Goal: Task Accomplishment & Management: Use online tool/utility

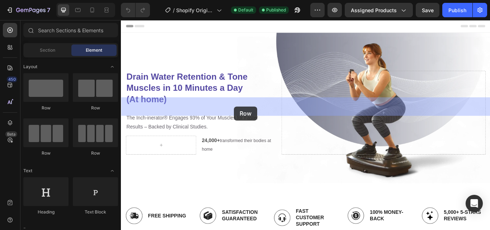
drag, startPoint x: 215, startPoint y: 110, endPoint x: 252, endPoint y: 121, distance: 38.9
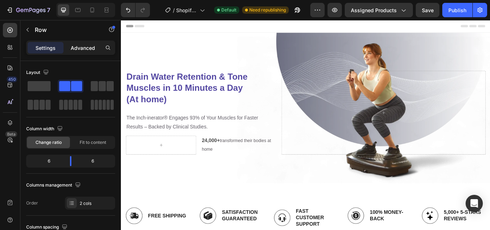
click at [85, 48] on p "Advanced" at bounding box center [83, 48] width 24 height 8
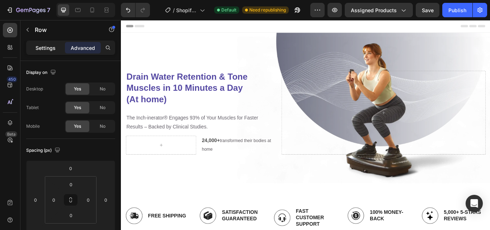
click at [50, 48] on p "Settings" at bounding box center [45, 48] width 20 height 8
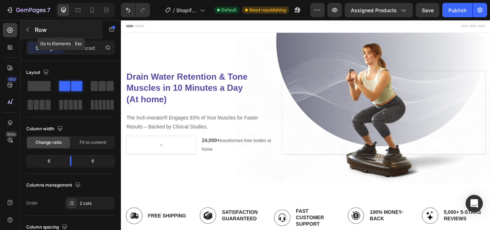
click at [28, 29] on icon "button" at bounding box center [28, 30] width 6 height 6
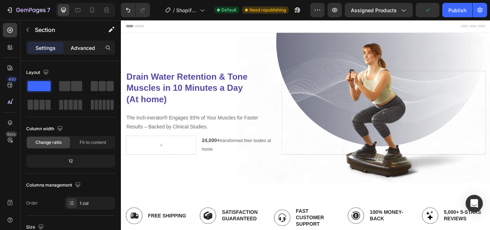
click at [92, 46] on p "Advanced" at bounding box center [83, 48] width 24 height 8
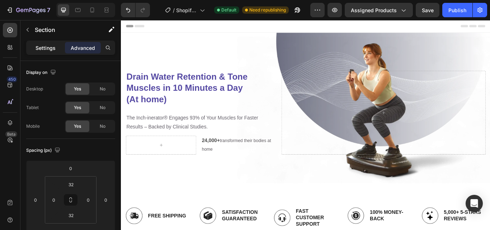
click at [47, 51] on p "Settings" at bounding box center [45, 48] width 20 height 8
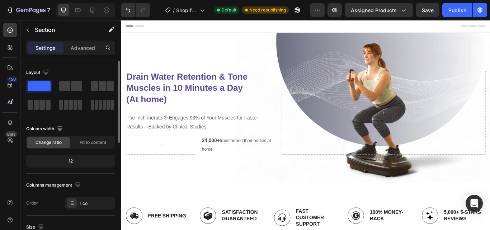
click at [81, 160] on div "12" at bounding box center [71, 161] width 86 height 10
click at [52, 142] on span "Change ratio" at bounding box center [48, 142] width 26 height 6
click at [70, 160] on div "12" at bounding box center [71, 161] width 86 height 10
click at [74, 160] on div "12" at bounding box center [71, 161] width 86 height 10
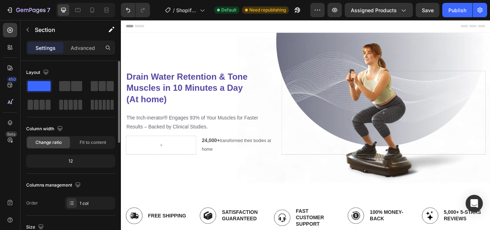
click at [81, 162] on div "12" at bounding box center [71, 161] width 86 height 10
click at [87, 48] on p "Advanced" at bounding box center [83, 48] width 24 height 8
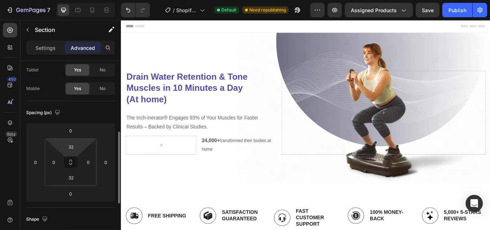
scroll to position [80, 0]
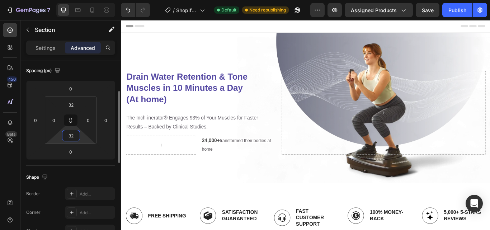
click at [70, 134] on input "32" at bounding box center [71, 135] width 14 height 11
type input "0"
click at [71, 106] on input "32" at bounding box center [71, 104] width 14 height 11
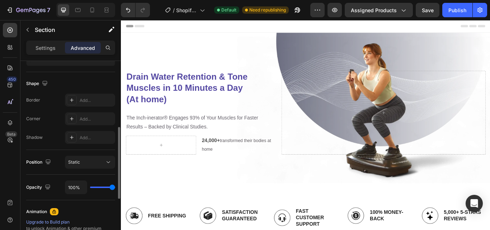
scroll to position [175, 0]
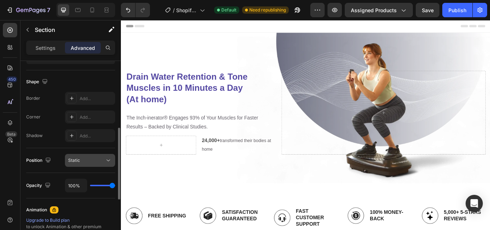
type input "0"
click at [96, 160] on div "Static" at bounding box center [86, 160] width 37 height 6
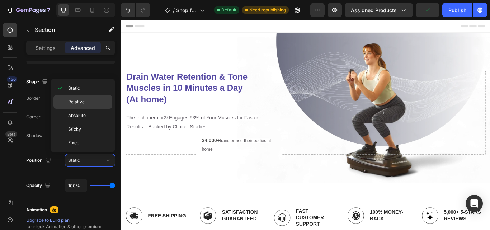
click at [87, 109] on div "Relative" at bounding box center [82, 116] width 59 height 14
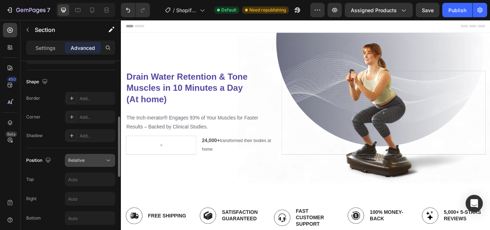
click at [101, 161] on div "Relative" at bounding box center [86, 160] width 37 height 6
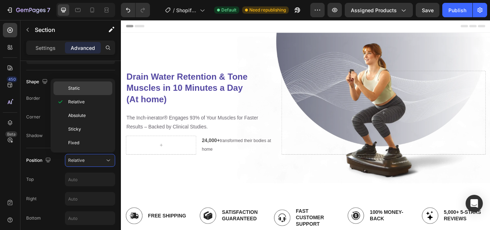
click at [74, 85] on span "Static" at bounding box center [74, 88] width 12 height 6
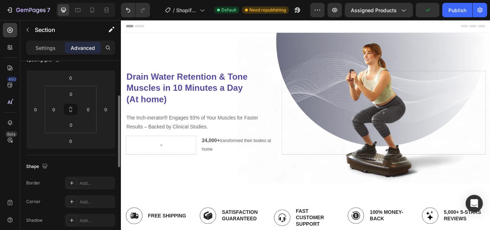
scroll to position [0, 0]
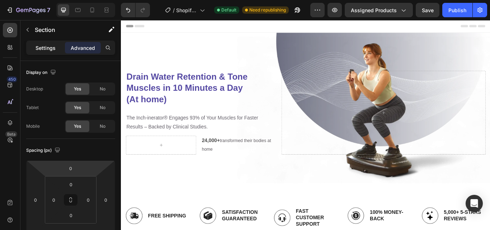
click at [52, 48] on p "Settings" at bounding box center [45, 48] width 20 height 8
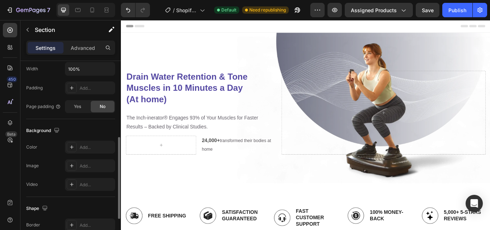
scroll to position [175, 0]
click at [89, 144] on div "Add..." at bounding box center [97, 147] width 34 height 6
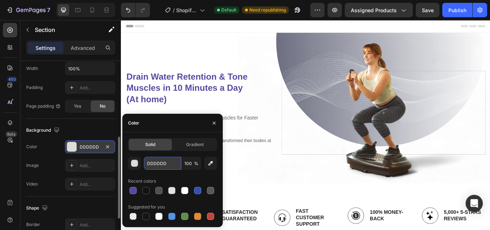
click at [166, 163] on input "DDDDDD" at bounding box center [162, 163] width 37 height 13
paste input "#141E4C"
type input "#141E4C"
click at [306, 198] on body "Drain Water Retention & Tone Muscles in 10 Minutes a Day (At home) Heading The …" at bounding box center [336, 196] width 430 height 352
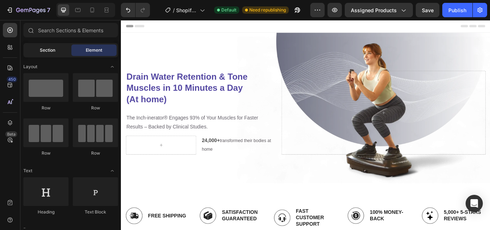
click at [48, 47] on span "Section" at bounding box center [47, 50] width 15 height 6
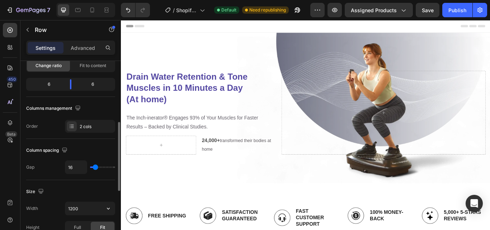
scroll to position [120, 0]
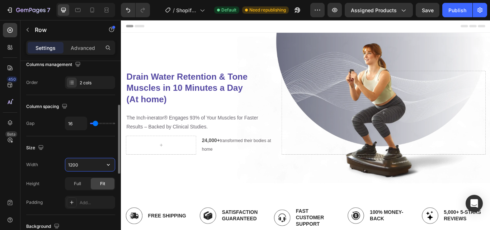
click at [74, 162] on input "1200" at bounding box center [89, 164] width 49 height 13
click at [76, 183] on span "Full" at bounding box center [77, 183] width 7 height 6
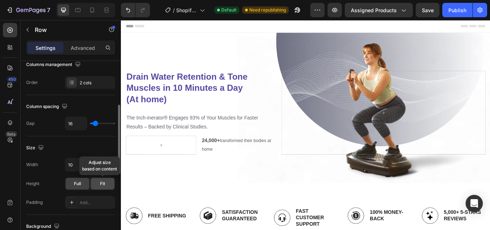
click at [105, 183] on span "Fit" at bounding box center [102, 183] width 5 height 6
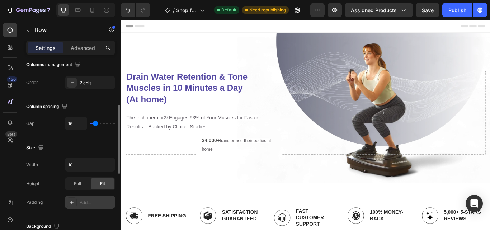
click at [86, 201] on div "Add..." at bounding box center [97, 202] width 34 height 6
click at [75, 164] on input "10" at bounding box center [89, 164] width 49 height 13
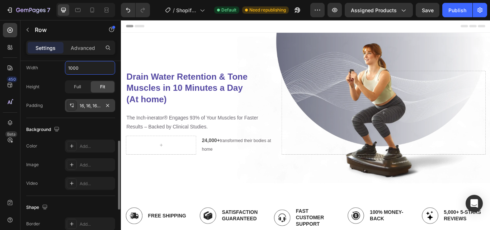
scroll to position [218, 0]
type input "1000"
click at [91, 141] on div "Add..." at bounding box center [90, 145] width 50 height 13
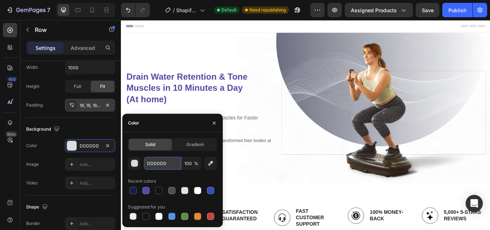
click at [159, 160] on input "DDDDDD" at bounding box center [162, 163] width 37 height 13
paste input "#141E4C"
type input "#141E4C"
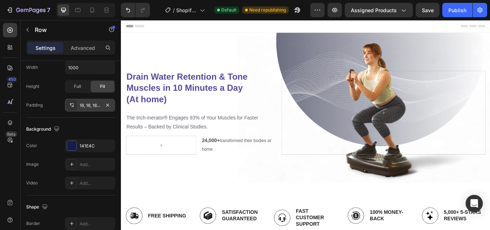
click at [1, 167] on div "450 Beta" at bounding box center [10, 125] width 20 height 210
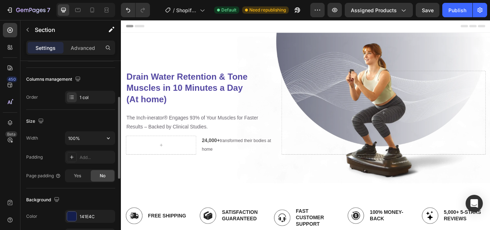
scroll to position [106, 0]
click at [75, 137] on input "100%" at bounding box center [89, 137] width 49 height 13
type input "92%"
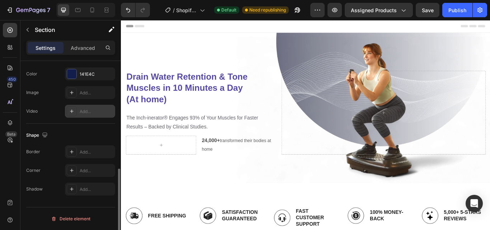
scroll to position [248, 0]
click at [87, 150] on div "Add..." at bounding box center [97, 152] width 34 height 6
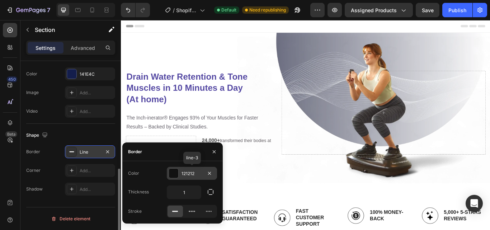
click at [189, 175] on div "121212" at bounding box center [191, 173] width 21 height 6
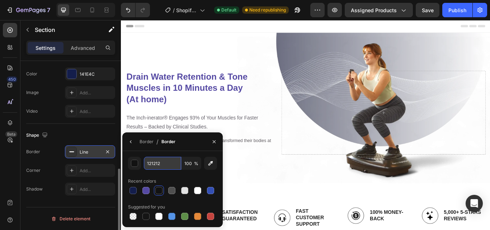
click at [156, 162] on input "121212" at bounding box center [162, 163] width 37 height 13
paste input "#141E4C"
click at [169, 165] on input "#141E4C" at bounding box center [162, 163] width 37 height 13
type input "141E4C"
click at [214, 140] on icon "button" at bounding box center [214, 142] width 6 height 6
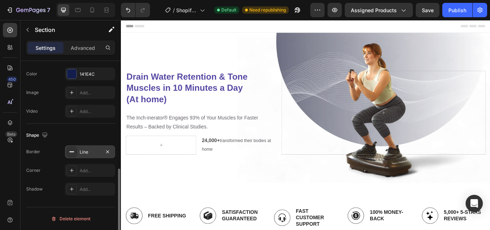
click at [90, 153] on div "Line" at bounding box center [90, 152] width 21 height 6
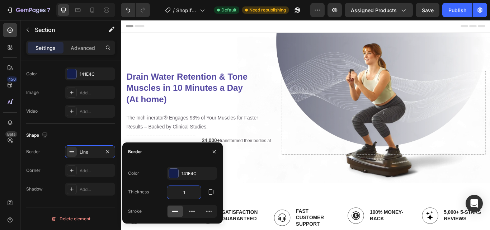
click at [185, 193] on input "1" at bounding box center [184, 192] width 34 height 13
type input "5"
click at [185, 193] on input "5" at bounding box center [184, 192] width 34 height 13
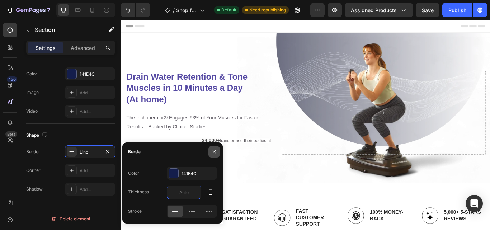
type input "0"
click at [214, 150] on icon "button" at bounding box center [214, 152] width 6 height 6
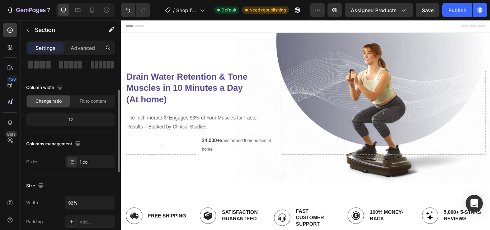
scroll to position [41, 0]
click at [91, 162] on div "1 col" at bounding box center [97, 163] width 34 height 6
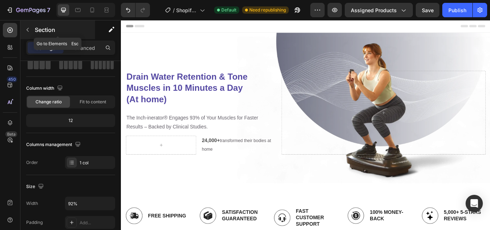
click at [30, 32] on button "button" at bounding box center [27, 29] width 11 height 11
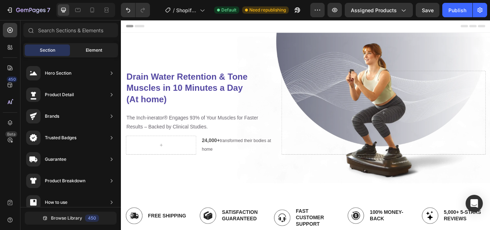
click at [93, 48] on span "Element" at bounding box center [94, 50] width 16 height 6
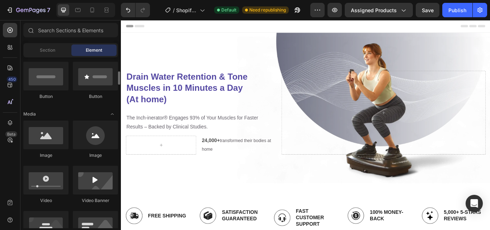
scroll to position [175, 0]
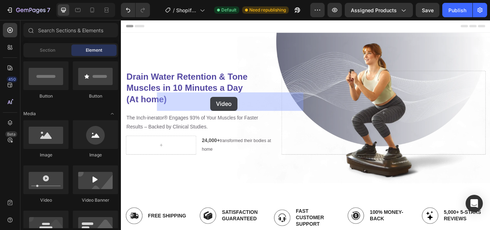
drag, startPoint x: 161, startPoint y: 203, endPoint x: 225, endPoint y: 109, distance: 113.9
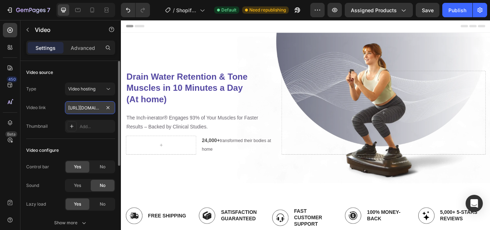
click at [85, 109] on input "https://cdn.shopify.com/videos/c/o/v/2cd3deb506b54b009063f7270ab5cf2e.mp4" at bounding box center [90, 107] width 50 height 13
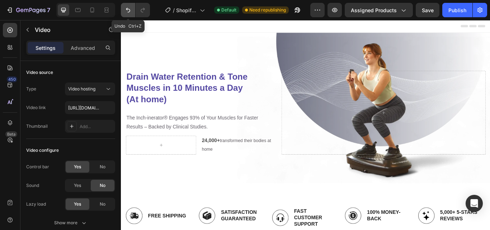
click at [128, 11] on icon "Undo/Redo" at bounding box center [127, 9] width 7 height 7
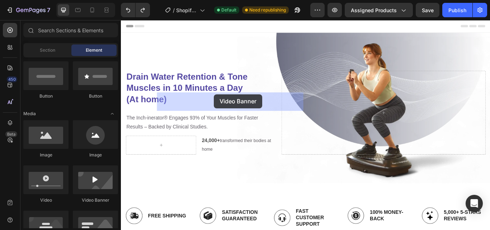
drag, startPoint x: 217, startPoint y: 199, endPoint x: 229, endPoint y: 107, distance: 92.7
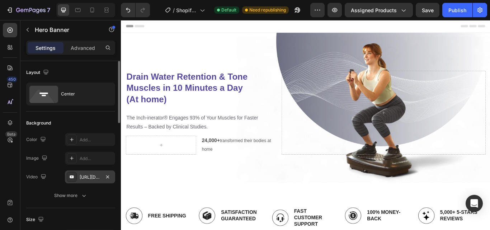
click at [93, 175] on div "https://www.youtube.com/watch?v=drIt4RH_kyQ" at bounding box center [90, 177] width 21 height 6
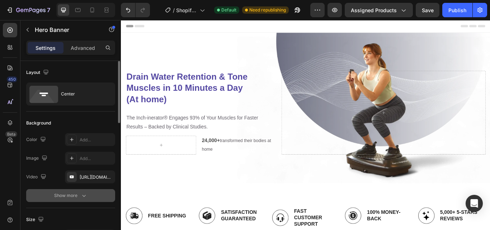
click at [78, 196] on div "Show more" at bounding box center [70, 195] width 33 height 7
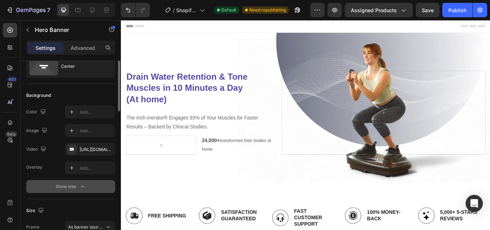
scroll to position [13, 0]
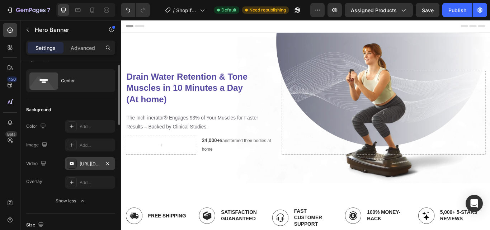
click at [70, 162] on icon at bounding box center [72, 164] width 6 height 6
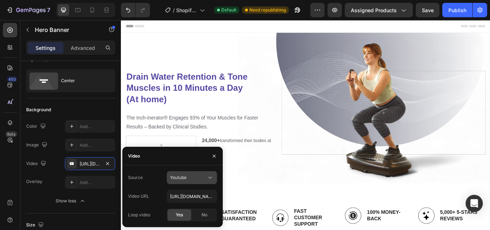
click at [195, 176] on div "Youtube" at bounding box center [188, 177] width 37 height 6
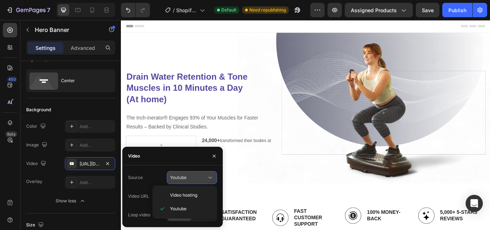
click at [195, 176] on div "Youtube" at bounding box center [188, 177] width 37 height 6
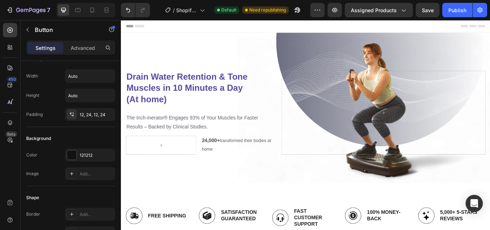
scroll to position [0, 0]
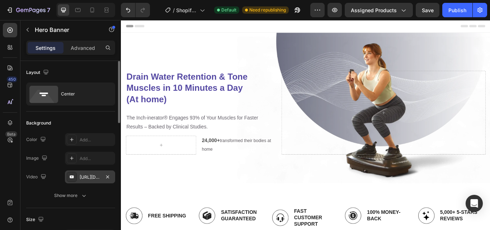
click at [97, 179] on div "https://www.youtube.com/watch?v=drIt4RH_kyQ" at bounding box center [90, 177] width 21 height 6
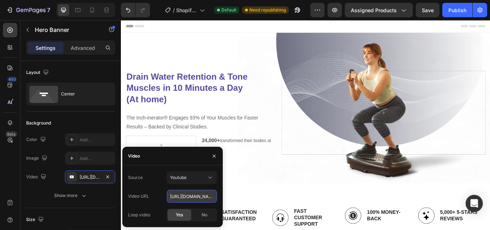
click at [183, 200] on input "https://www.youtube.com/watch?v=drIt4RH_kyQ" at bounding box center [192, 196] width 50 height 13
paste input "cdn.shopify.com/s/files/1/0963/2579/6134/files/Unconfirmed_120195.crdownload?v=…"
type input "https://cdn.shopify.com/s/files/1/0963/2579/6134/files/Unconfirmed_120195.crdow…"
click at [128, 123] on div "Drain Water Retention & Tone Muscles in 10 Minutes a Day (At home) Heading The …" at bounding box center [336, 211] width 430 height 352
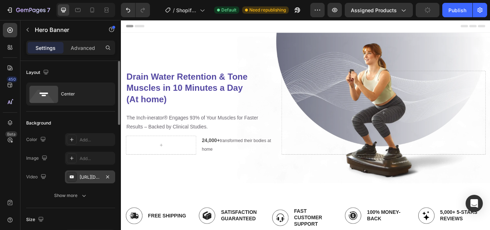
click at [96, 174] on div "https://cdn.shopify.com/s/files/1/0963/2579/6134/files/Unconfirmed_120195.crdow…" at bounding box center [90, 177] width 21 height 6
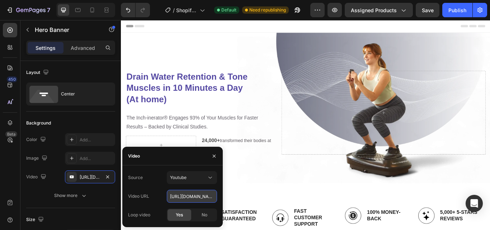
click at [192, 195] on input "https://cdn.shopify.com/s/files/1/0963/2579/6134/files/Unconfirmed_120195.crdow…" at bounding box center [192, 196] width 50 height 13
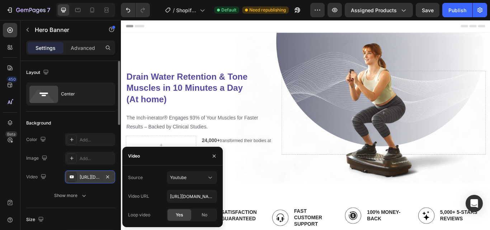
click at [96, 176] on div "https://cdn.shopify.com/s/files/1/0963/2579/6134/files/Unconfirmed_120195.crdow…" at bounding box center [90, 177] width 21 height 6
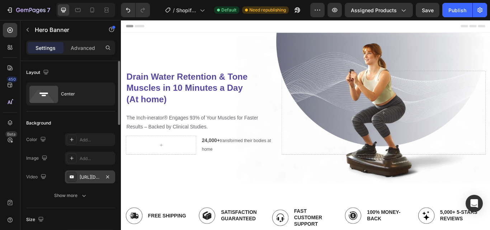
click at [96, 176] on div "https://cdn.shopify.com/s/files/1/0963/2579/6134/files/Unconfirmed_120195.crdow…" at bounding box center [90, 177] width 21 height 6
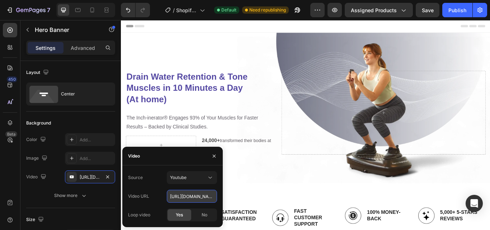
click at [188, 194] on input "https://cdn.shopify.com/s/files/1/0963/2579/6134/files/Unconfirmed_120195.crdow…" at bounding box center [192, 196] width 50 height 13
paste input "https://cdn.shopify.com/videos/c/o/v/01560805b9904bb7830cfb18f49a7271.mp4"
type input "https://chttps://cdn.shopify.com/videos/c/o/v/01560805b9904bb7830cfb18f49a7271.…"
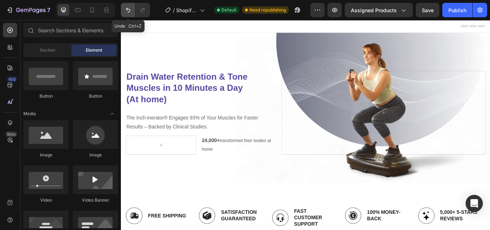
click at [132, 11] on icon "Undo/Redo" at bounding box center [127, 9] width 7 height 7
click at [128, 10] on icon "Undo/Redo" at bounding box center [127, 9] width 7 height 7
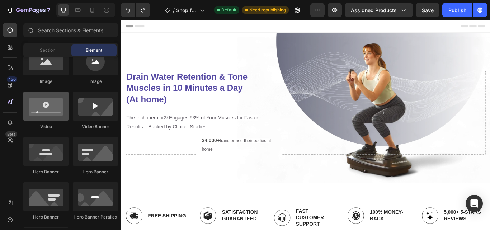
scroll to position [204, 0]
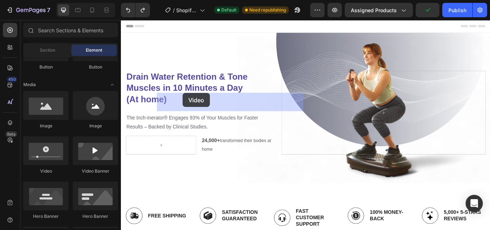
drag, startPoint x: 170, startPoint y: 173, endPoint x: 193, endPoint y: 106, distance: 70.2
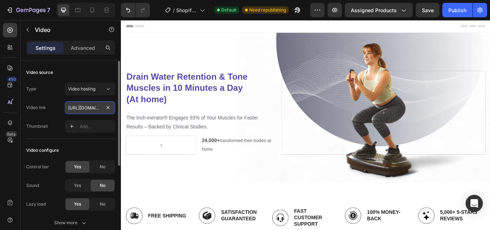
click at [93, 109] on input "https://cdn.shopify.com/videos/c/o/v/2cd3deb506b54b009063f7270ab5cf2e.mp4" at bounding box center [90, 107] width 50 height 13
paste input "01560805b9904bb7830cfb18f49a7271"
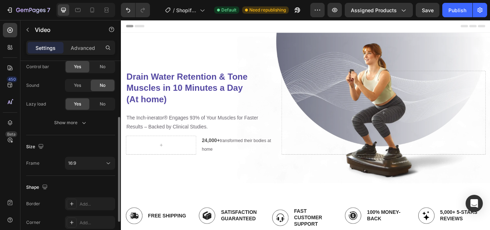
scroll to position [100, 0]
type input "https://cdn.shopify.com/videos/c/o/v/01560805b9904bb7830cfb18f49a7271.mp4"
click at [103, 161] on div "16:9" at bounding box center [86, 163] width 37 height 6
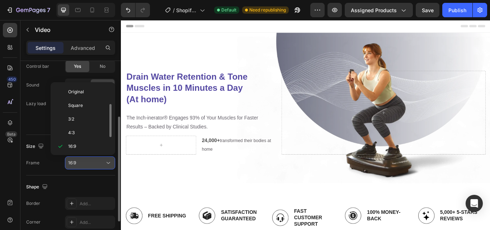
scroll to position [13, 0]
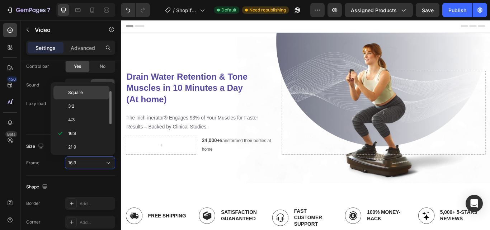
click at [93, 90] on p "Square" at bounding box center [87, 92] width 38 height 6
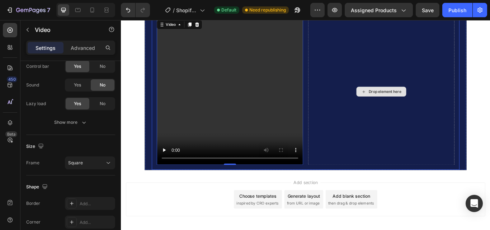
scroll to position [36, 0]
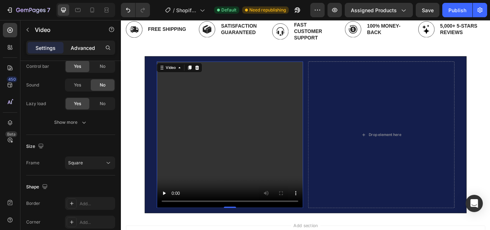
click at [92, 49] on p "Advanced" at bounding box center [83, 48] width 24 height 8
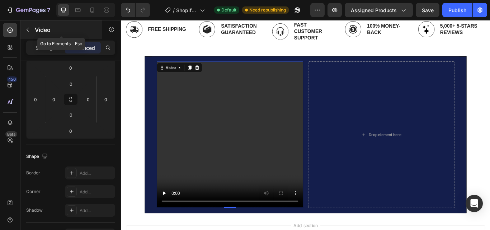
click at [27, 30] on icon "button" at bounding box center [28, 30] width 6 height 6
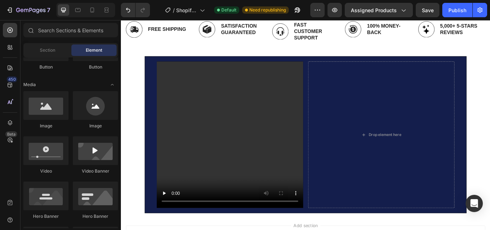
scroll to position [0, 0]
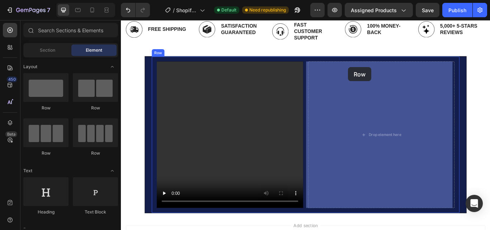
drag, startPoint x: 168, startPoint y: 106, endPoint x: 385, endPoint y: 75, distance: 219.5
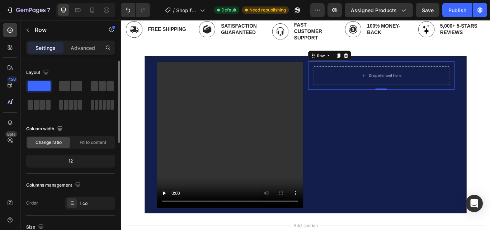
click at [69, 160] on div "12" at bounding box center [71, 161] width 86 height 10
click at [72, 160] on div "12" at bounding box center [71, 161] width 86 height 10
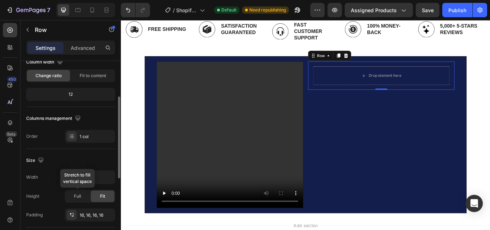
scroll to position [72, 0]
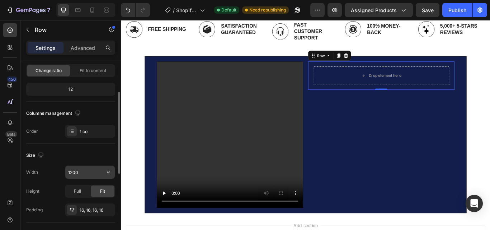
click at [77, 172] on input "1200" at bounding box center [89, 172] width 49 height 13
click at [96, 177] on input "1000" at bounding box center [89, 172] width 49 height 13
click at [82, 189] on div "Full" at bounding box center [78, 190] width 24 height 11
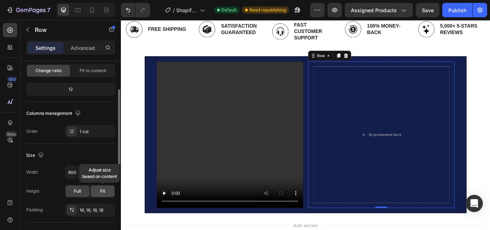
click at [104, 191] on span "Fit" at bounding box center [102, 191] width 5 height 6
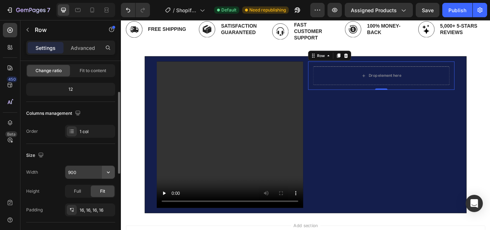
click at [106, 170] on icon "button" at bounding box center [108, 172] width 7 height 7
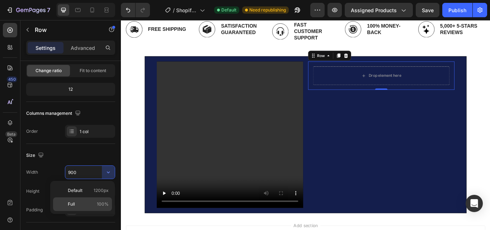
click at [105, 201] on span "100%" at bounding box center [103, 204] width 12 height 6
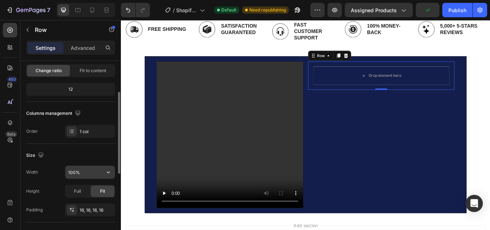
click at [73, 171] on input "100%" at bounding box center [89, 172] width 49 height 13
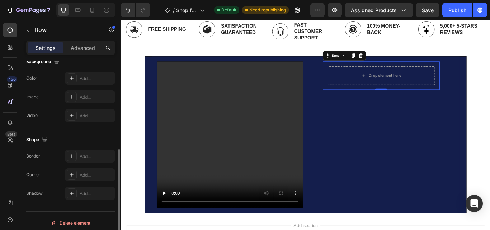
scroll to position [245, 0]
type input "80%"
click at [84, 172] on div "Add..." at bounding box center [97, 173] width 34 height 6
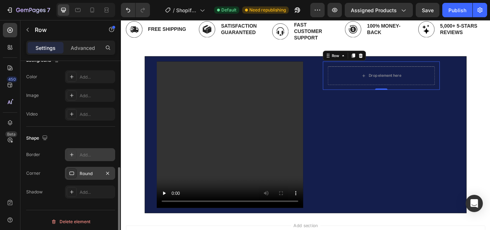
click at [85, 153] on div "Add..." at bounding box center [97, 155] width 34 height 6
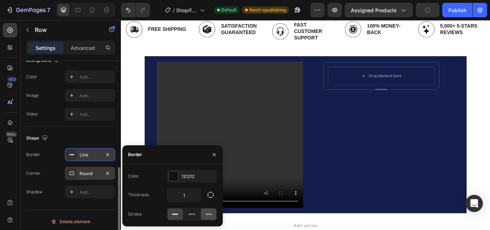
click at [207, 213] on icon at bounding box center [208, 213] width 7 height 7
click at [184, 194] on input "1" at bounding box center [184, 195] width 34 height 13
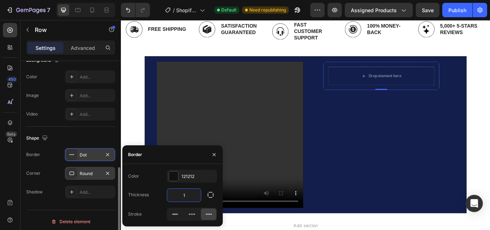
click at [184, 194] on input "1" at bounding box center [184, 195] width 34 height 13
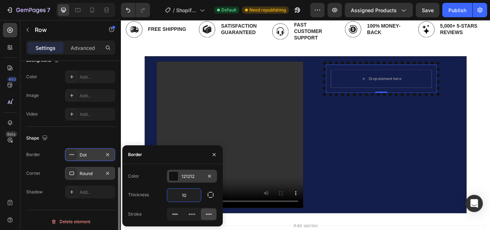
type input "10"
click at [175, 177] on div at bounding box center [173, 175] width 9 height 9
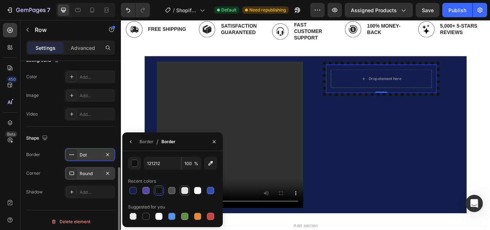
click at [183, 190] on div at bounding box center [184, 190] width 7 height 7
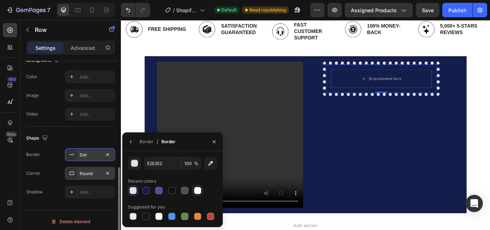
click at [199, 190] on div at bounding box center [197, 190] width 7 height 7
type input "FFFFFF"
click at [190, 163] on input "100" at bounding box center [191, 163] width 20 height 13
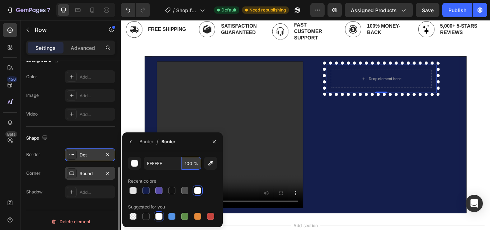
click at [190, 163] on input "100" at bounding box center [191, 163] width 20 height 13
click at [190, 163] on input "80" at bounding box center [191, 163] width 20 height 13
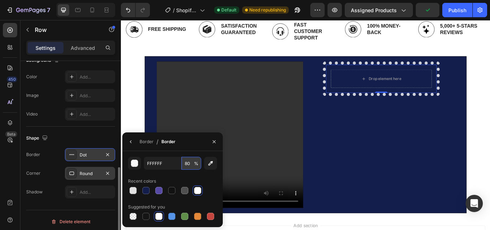
click at [187, 163] on input "80" at bounding box center [191, 163] width 20 height 13
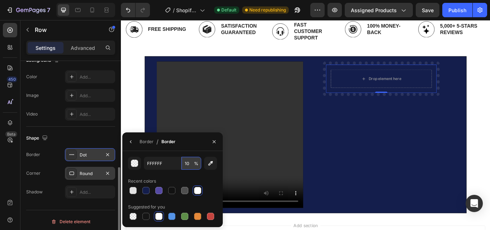
type input "100"
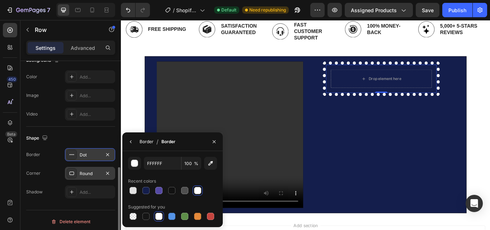
click at [148, 139] on div "Border" at bounding box center [146, 141] width 14 height 6
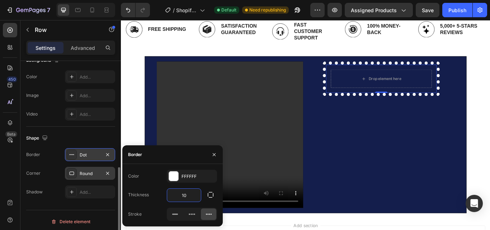
click at [183, 194] on input "10" at bounding box center [184, 195] width 34 height 13
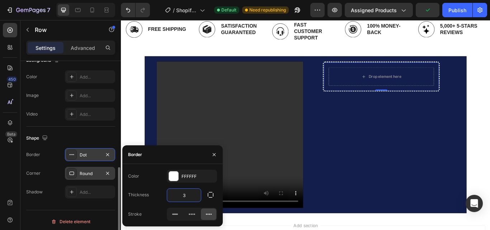
click at [184, 195] on input "3" at bounding box center [184, 195] width 34 height 13
type input "2"
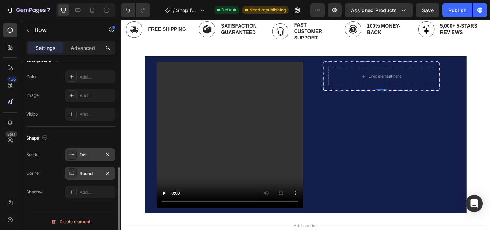
click at [93, 174] on div "Round" at bounding box center [90, 173] width 21 height 6
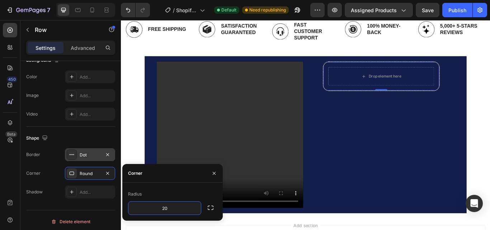
click at [176, 219] on div "Radius 20" at bounding box center [172, 202] width 100 height 38
click at [164, 207] on input "20" at bounding box center [164, 208] width 72 height 13
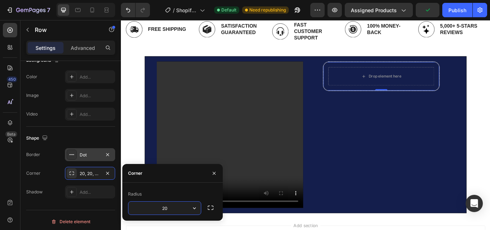
click at [164, 207] on input "20" at bounding box center [164, 208] width 72 height 13
type input "30"
click at [214, 172] on icon "button" at bounding box center [214, 172] width 3 height 3
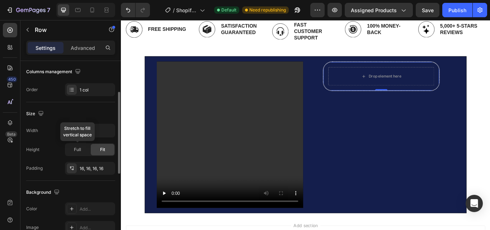
scroll to position [101, 0]
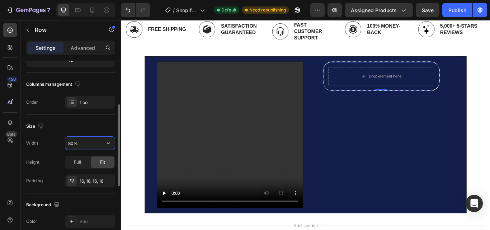
click at [73, 145] on input "80%" at bounding box center [89, 143] width 49 height 13
type input "50%"
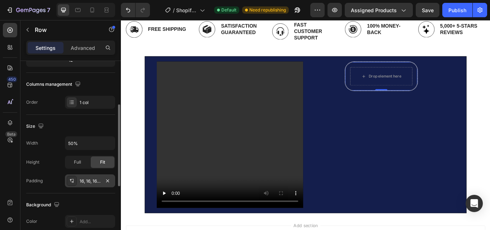
click at [99, 180] on div "16, 16, 16, 16" at bounding box center [90, 181] width 21 height 6
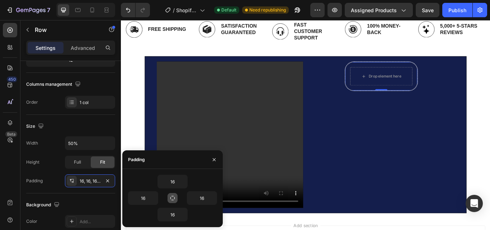
click at [171, 196] on icon "button" at bounding box center [172, 198] width 4 height 4
click at [173, 183] on input "16" at bounding box center [172, 181] width 29 height 13
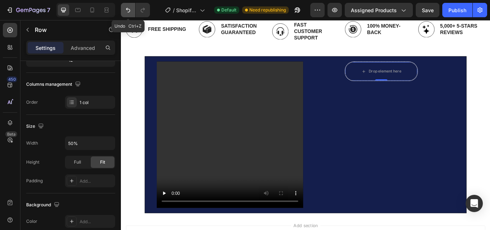
click at [128, 8] on icon "Undo/Redo" at bounding box center [127, 9] width 7 height 7
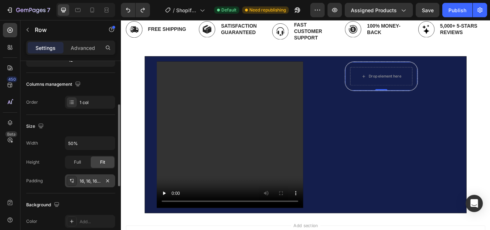
click at [89, 183] on div "16, 16, 16, 16" at bounding box center [90, 181] width 21 height 6
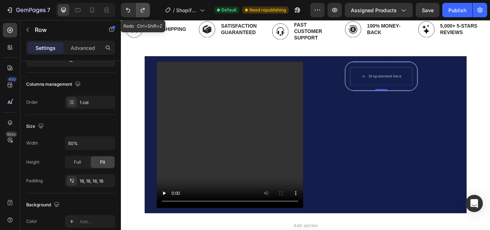
click at [142, 10] on icon "Undo/Redo" at bounding box center [142, 9] width 7 height 7
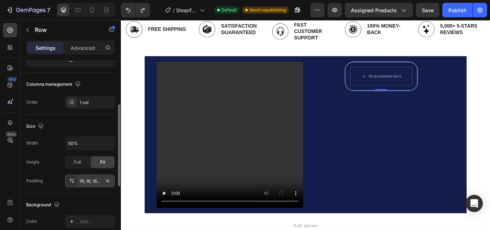
click at [92, 180] on div "16, 16, 16, 16" at bounding box center [90, 181] width 21 height 6
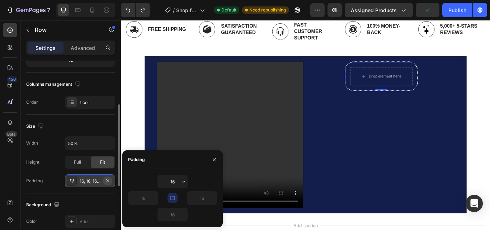
click at [109, 181] on icon "button" at bounding box center [108, 181] width 6 height 6
type input "0"
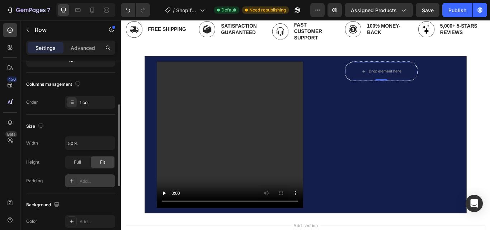
click at [71, 180] on icon at bounding box center [72, 181] width 6 height 6
type input "16"
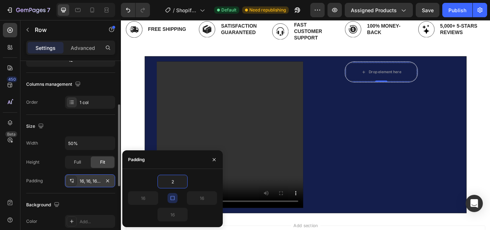
type input "2"
click at [172, 198] on icon "button" at bounding box center [173, 198] width 6 height 6
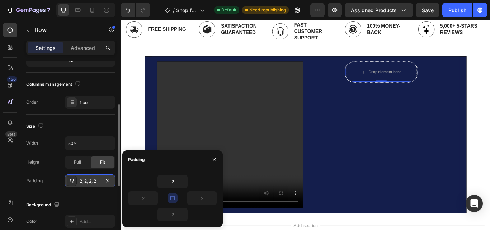
click at [172, 198] on icon "button" at bounding box center [173, 198] width 6 height 6
click at [173, 182] on input "2" at bounding box center [172, 181] width 29 height 13
click at [173, 182] on input "10" at bounding box center [172, 181] width 29 height 13
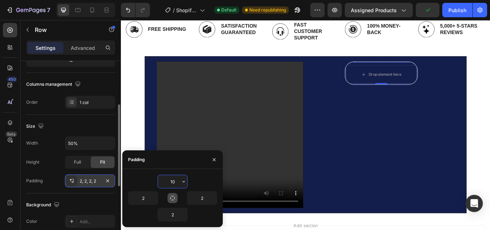
click at [173, 182] on input "10" at bounding box center [172, 181] width 29 height 13
type input "0"
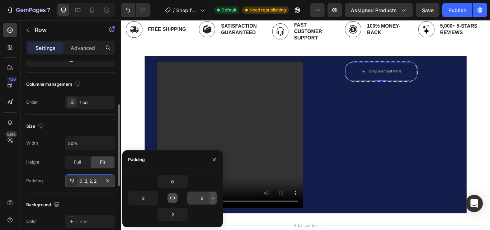
click at [213, 196] on icon "button" at bounding box center [213, 198] width 6 height 6
click at [145, 199] on input "2" at bounding box center [142, 197] width 29 height 13
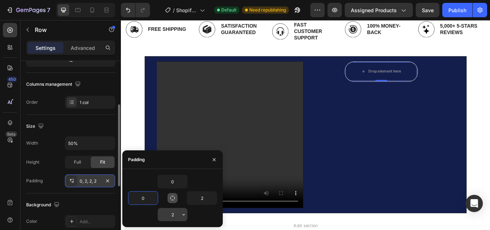
type input "0"
click at [174, 216] on input "2" at bounding box center [172, 214] width 29 height 13
type input "0"
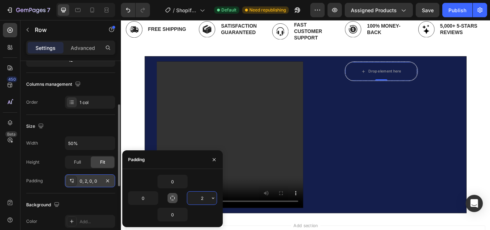
click at [202, 198] on input "2" at bounding box center [201, 197] width 29 height 13
type input "0"
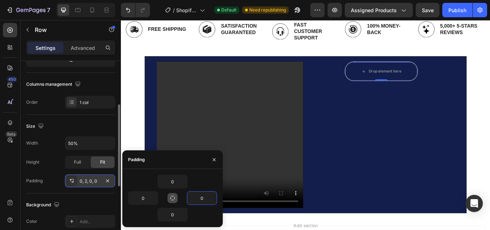
click at [11, 173] on div "450 Beta" at bounding box center [10, 109] width 14 height 172
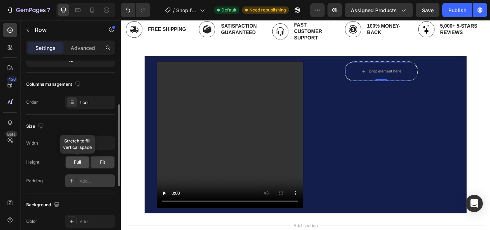
click at [79, 160] on span "Full" at bounding box center [77, 162] width 7 height 6
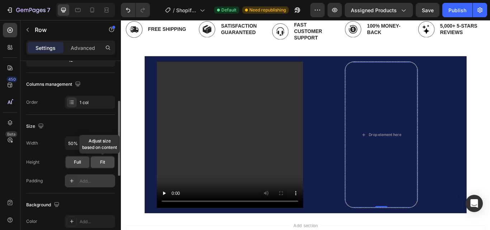
click at [104, 160] on span "Fit" at bounding box center [102, 162] width 5 height 6
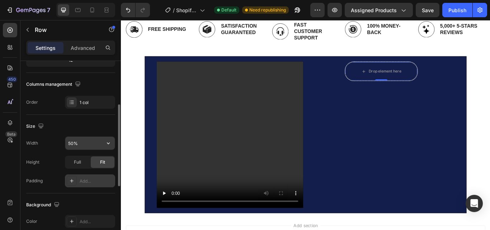
click at [74, 142] on input "50%" at bounding box center [89, 143] width 49 height 13
click at [74, 142] on input "40%" at bounding box center [89, 143] width 49 height 13
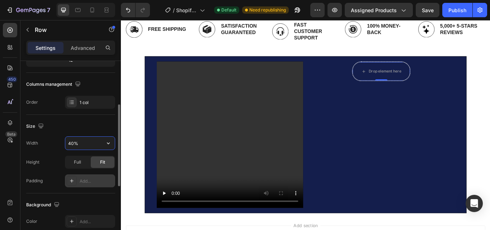
click at [74, 142] on input "40%" at bounding box center [89, 143] width 49 height 13
drag, startPoint x: 74, startPoint y: 142, endPoint x: 69, endPoint y: 142, distance: 4.7
click at [69, 142] on input "40%" at bounding box center [89, 143] width 49 height 13
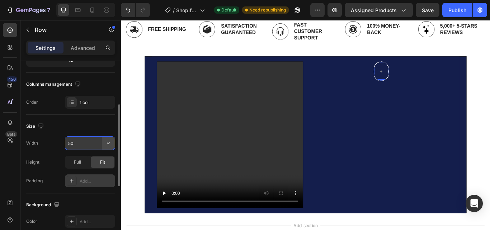
click at [109, 144] on icon "button" at bounding box center [108, 142] width 7 height 7
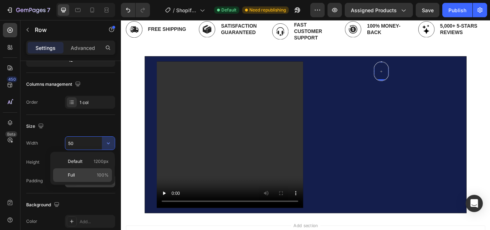
click at [103, 172] on span "100%" at bounding box center [103, 175] width 12 height 6
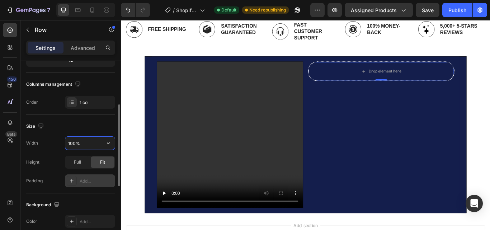
click at [76, 140] on input "100%" at bounding box center [89, 143] width 49 height 13
type input "50%"
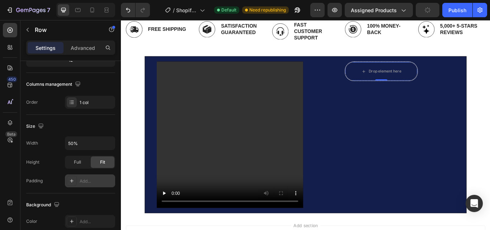
click at [13, 164] on div "450 Beta" at bounding box center [10, 109] width 14 height 172
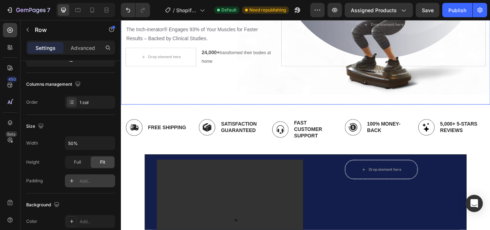
scroll to position [103, 0]
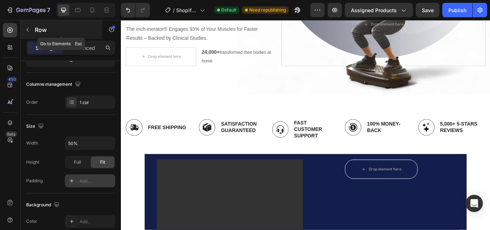
click at [29, 29] on icon "button" at bounding box center [28, 30] width 6 height 6
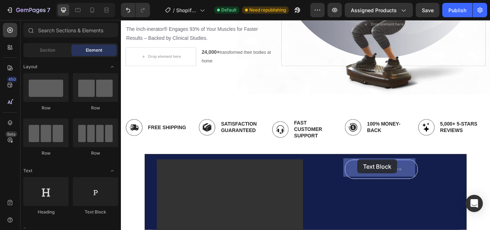
drag, startPoint x: 219, startPoint y: 208, endPoint x: 397, endPoint y: 183, distance: 179.0
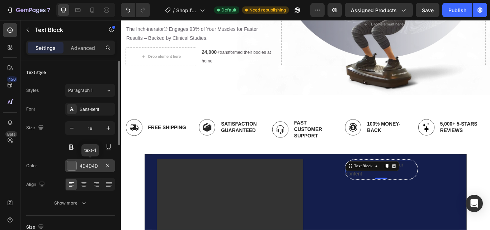
click at [89, 165] on div "4D4D4D" at bounding box center [90, 166] width 21 height 6
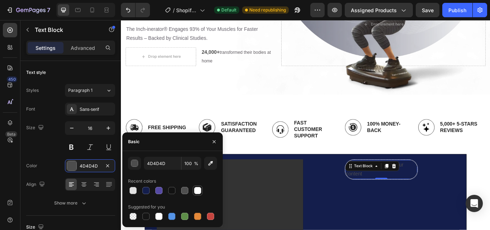
click at [196, 190] on div at bounding box center [197, 190] width 7 height 7
type input "FFFFFF"
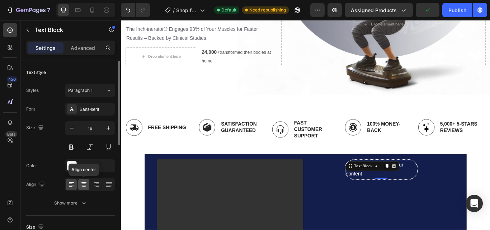
click at [86, 184] on icon at bounding box center [83, 184] width 7 height 7
click at [446, 189] on p "Replace this text with your content" at bounding box center [424, 194] width 82 height 21
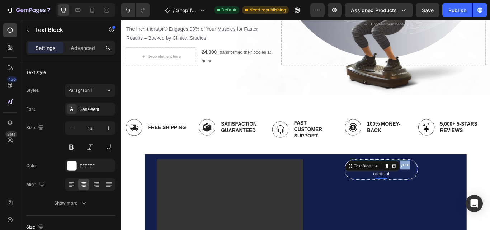
click at [446, 189] on p "Replace this text with your content" at bounding box center [424, 194] width 82 height 21
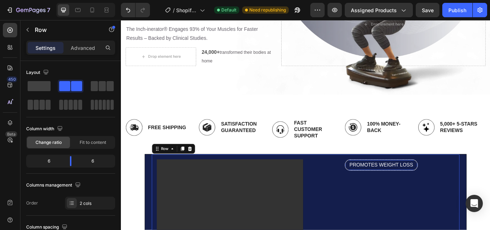
click at [412, 184] on p "PROMOTES WEIGHT LOSS" at bounding box center [424, 189] width 82 height 10
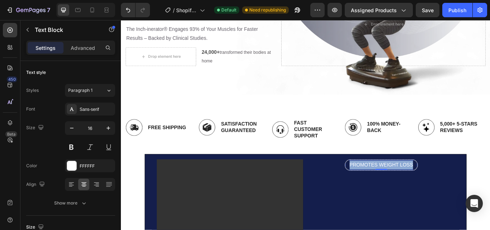
click at [412, 184] on p "PROMOTES WEIGHT LOSS" at bounding box center [424, 189] width 82 height 10
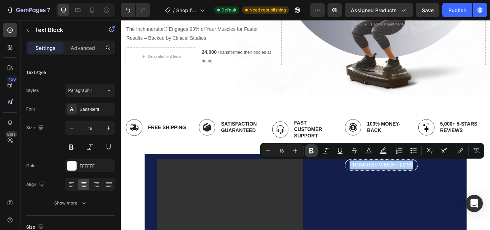
click at [310, 151] on icon "Editor contextual toolbar" at bounding box center [311, 150] width 4 height 5
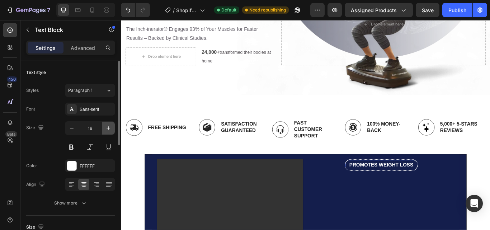
click at [108, 129] on icon "button" at bounding box center [108, 127] width 7 height 7
click at [75, 129] on button "button" at bounding box center [71, 128] width 13 height 13
type input "16"
click at [93, 110] on div "Sans-serif" at bounding box center [97, 109] width 34 height 6
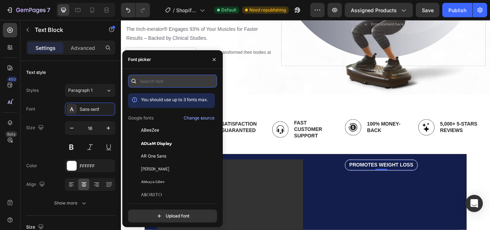
click at [160, 79] on input "text" at bounding box center [172, 81] width 89 height 13
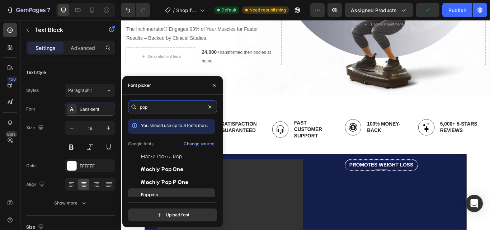
scroll to position [18, 0]
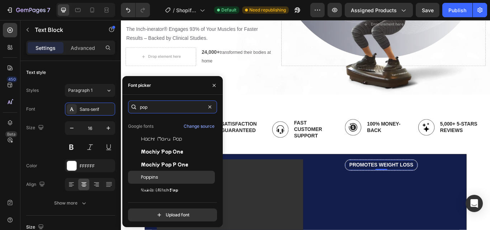
type input "pop"
click at [160, 179] on div "Poppins" at bounding box center [177, 177] width 72 height 6
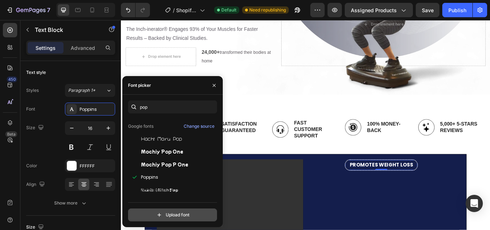
click at [184, 211] on input "file" at bounding box center [187, 215] width 179 height 12
click at [213, 82] on button "button" at bounding box center [213, 85] width 11 height 11
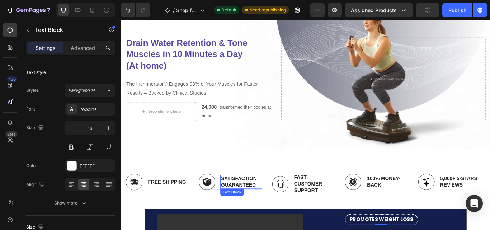
scroll to position [39, 0]
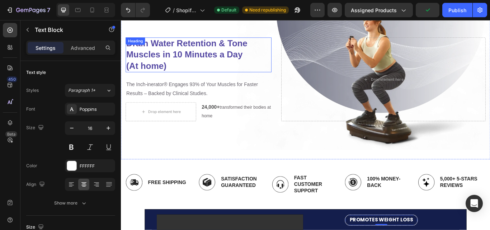
click at [204, 65] on h2 "Drain Water Retention & Tone Muscles in 10 Minutes a Day (At home)" at bounding box center [211, 61] width 170 height 41
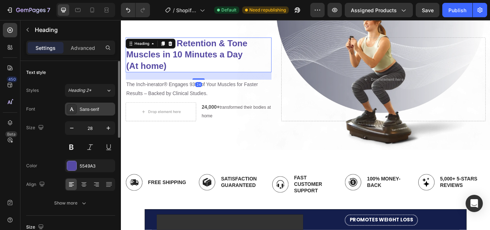
click at [96, 110] on div "Sans-serif" at bounding box center [97, 109] width 34 height 6
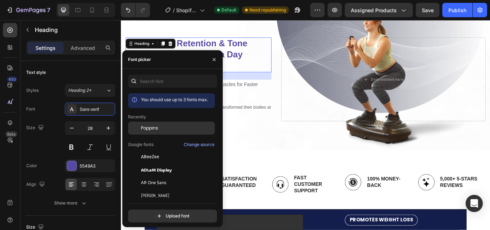
click at [150, 176] on div "Poppins" at bounding box center [171, 182] width 87 height 13
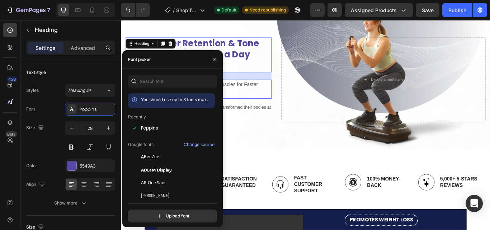
click at [265, 98] on p "The Inch-inerator® Engages 93% of Your Muscles for Faster Results – Backed by C…" at bounding box center [211, 100] width 169 height 21
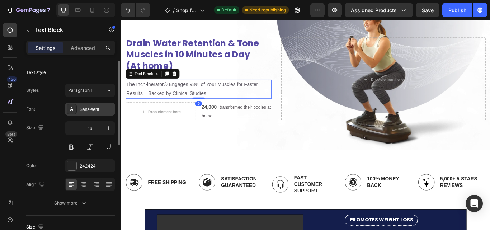
click at [101, 109] on div "Sans-serif" at bounding box center [97, 109] width 34 height 6
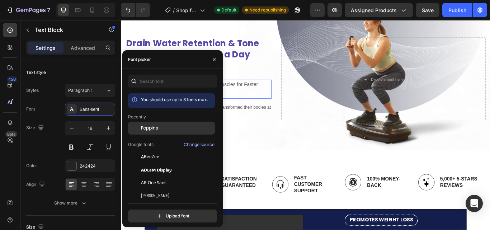
click at [153, 128] on span "Poppins" at bounding box center [149, 128] width 17 height 6
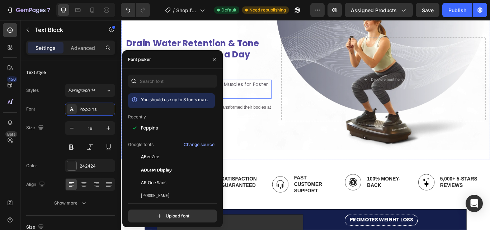
click at [297, 134] on div "Drain Water Retention & Tone Muscles in 10 Minutes a Day (At home) Heading The …" at bounding box center [336, 89] width 430 height 139
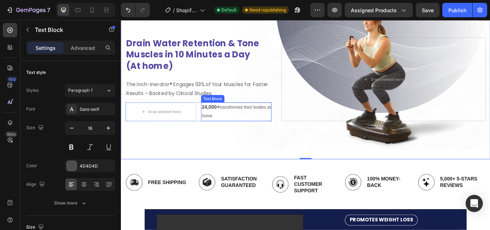
click at [268, 123] on span "transformed their bodies at home" at bounding box center [255, 127] width 81 height 16
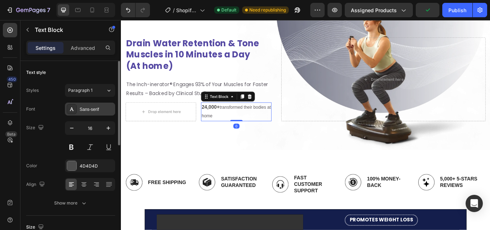
click at [95, 108] on div "Sans-serif" at bounding box center [97, 109] width 34 height 6
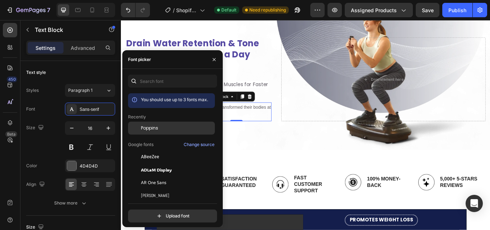
click at [162, 176] on div "Poppins" at bounding box center [171, 182] width 87 height 13
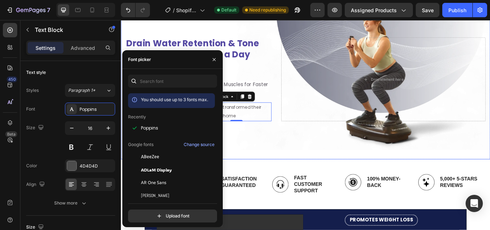
click at [278, 160] on div "Background Image" at bounding box center [336, 89] width 430 height 186
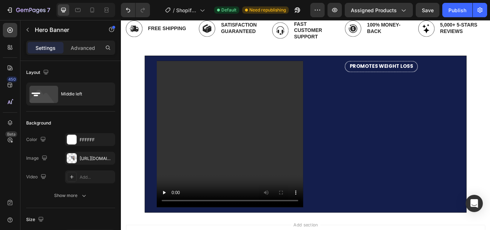
scroll to position [216, 0]
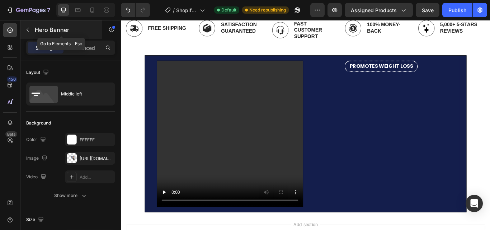
click at [27, 29] on icon "button" at bounding box center [28, 30] width 6 height 6
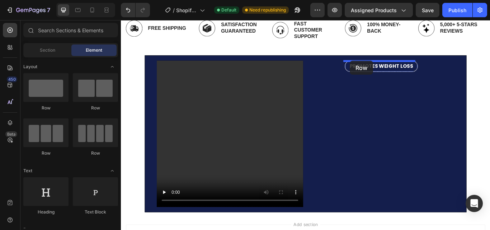
drag, startPoint x: 166, startPoint y: 118, endPoint x: 388, endPoint y: 68, distance: 227.5
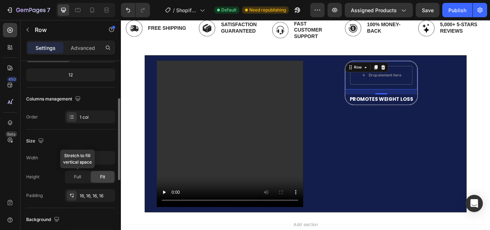
scroll to position [86, 0]
click at [109, 158] on icon "button" at bounding box center [108, 158] width 3 height 2
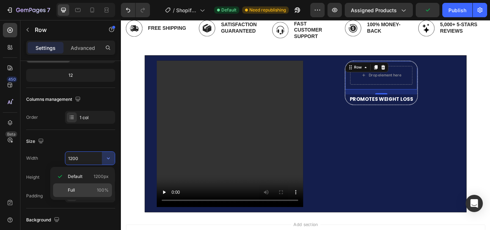
click at [101, 190] on span "100%" at bounding box center [103, 190] width 12 height 6
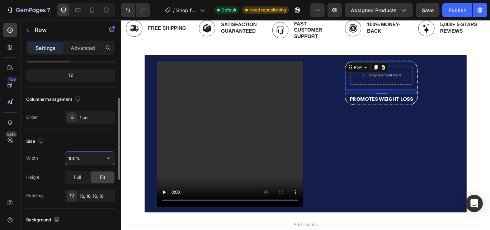
click at [76, 159] on input "100%" at bounding box center [89, 158] width 49 height 13
type input "90%"
click at [94, 193] on div "16, 16, 16, 16" at bounding box center [90, 196] width 21 height 6
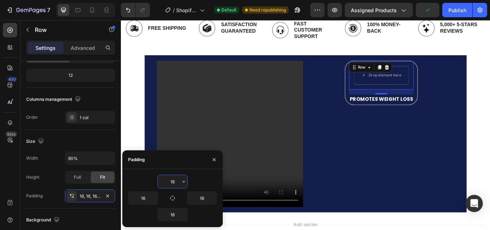
click at [173, 184] on input "16" at bounding box center [172, 181] width 29 height 13
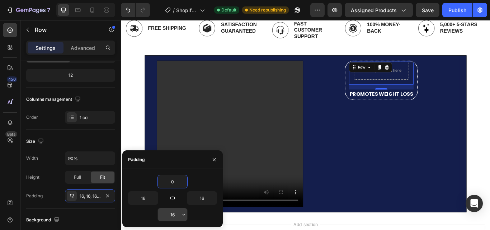
type input "0"
click at [172, 215] on input "16" at bounding box center [172, 214] width 29 height 13
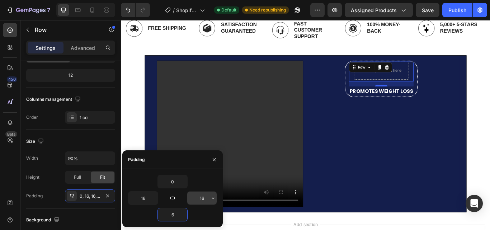
type input "6"
click at [200, 197] on input "16" at bounding box center [201, 197] width 29 height 13
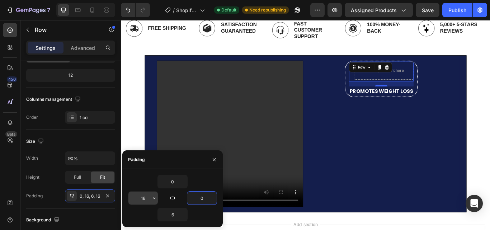
type input "0"
click at [142, 198] on input "16" at bounding box center [142, 197] width 29 height 13
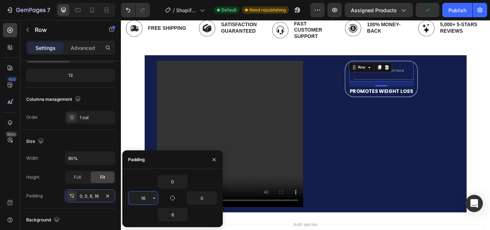
type input "0"
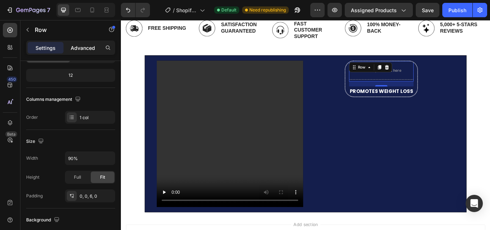
click at [82, 46] on p "Advanced" at bounding box center [83, 48] width 24 height 8
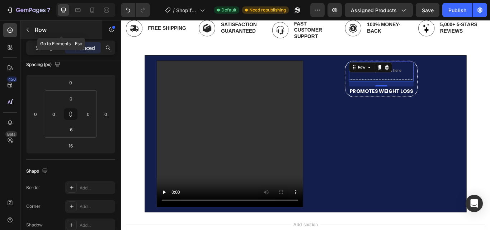
click at [27, 30] on icon "button" at bounding box center [28, 30] width 6 height 6
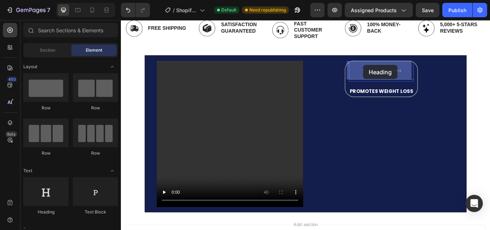
drag, startPoint x: 172, startPoint y: 210, endPoint x: 403, endPoint y: 71, distance: 269.1
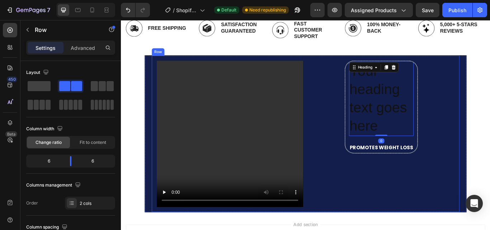
click at [489, 98] on div "Your heading text goes here Heading 0 Row PROMOTES WEIGHT LOSS Text Block Row" at bounding box center [424, 152] width 171 height 171
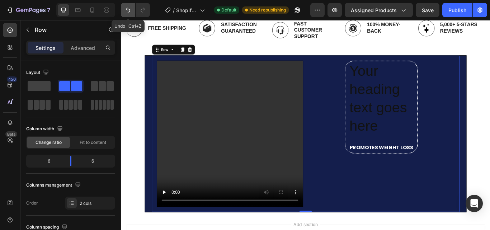
click at [129, 10] on icon "Undo/Redo" at bounding box center [127, 9] width 7 height 7
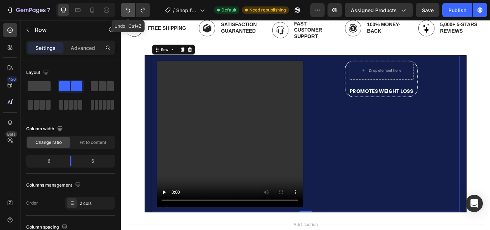
click at [129, 10] on icon "Undo/Redo" at bounding box center [127, 9] width 7 height 7
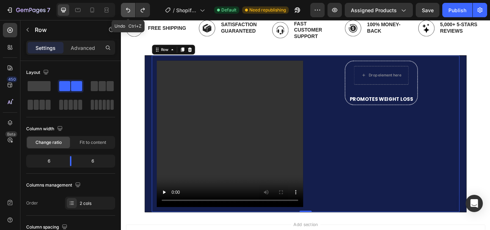
click at [129, 10] on icon "Undo/Redo" at bounding box center [127, 9] width 7 height 7
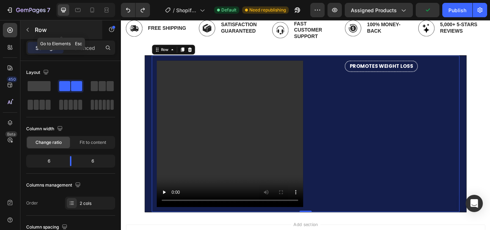
click at [30, 29] on icon "button" at bounding box center [28, 30] width 6 height 6
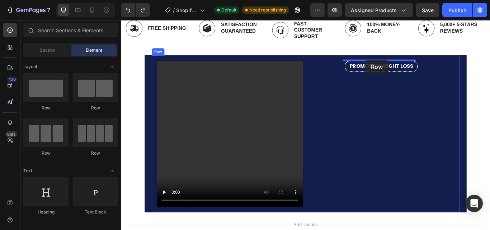
drag, startPoint x: 174, startPoint y: 110, endPoint x: 406, endPoint y: 66, distance: 236.0
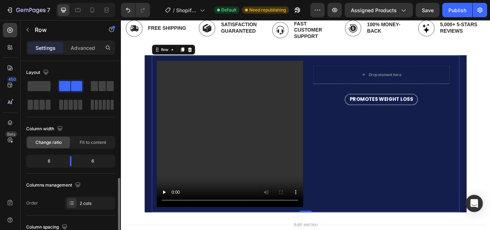
click at [489, 126] on div "Drop element here Row PROMOTES WEIGHT LOSS Text Block Row" at bounding box center [424, 152] width 171 height 171
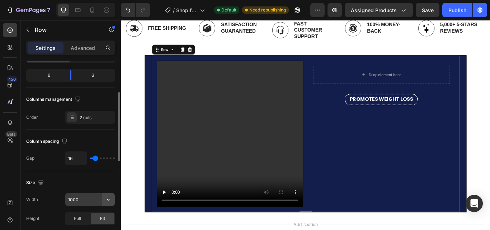
click at [103, 199] on button "button" at bounding box center [108, 199] width 13 height 13
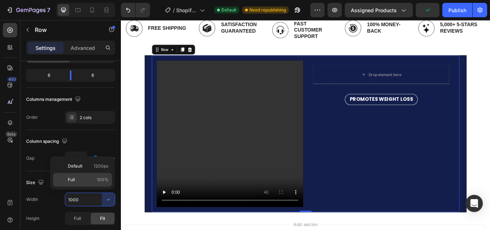
click at [103, 176] on div "Full 100%" at bounding box center [82, 180] width 59 height 14
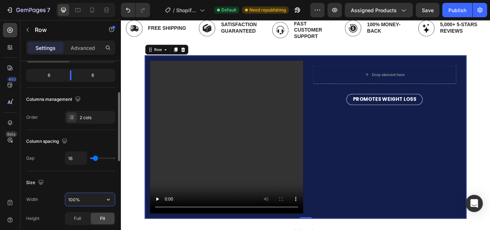
click at [75, 198] on input "100%" at bounding box center [89, 199] width 49 height 13
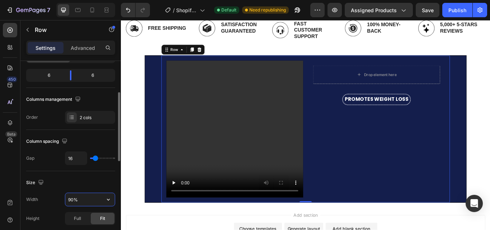
click at [74, 199] on input "90%" at bounding box center [89, 199] width 49 height 13
click at [71, 199] on input "90%" at bounding box center [89, 199] width 49 height 13
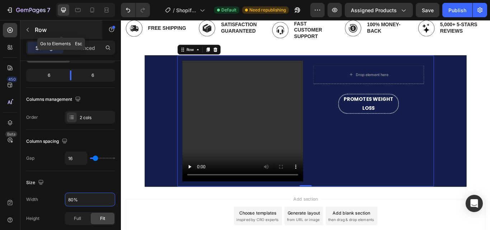
type input "80%"
click at [27, 31] on icon "button" at bounding box center [28, 30] width 6 height 6
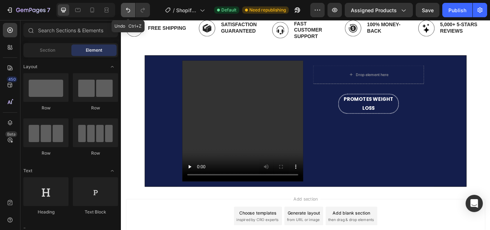
click at [129, 8] on icon "Undo/Redo" at bounding box center [127, 9] width 7 height 7
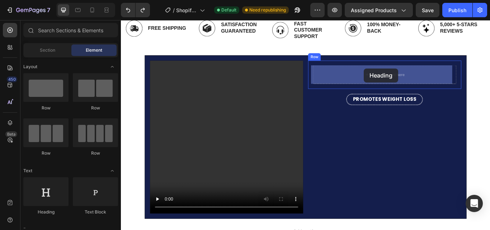
drag, startPoint x: 166, startPoint y: 212, endPoint x: 404, endPoint y: 77, distance: 273.5
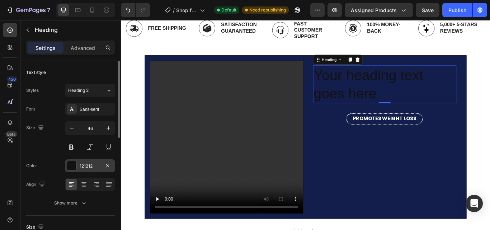
click at [85, 163] on div "121212" at bounding box center [90, 166] width 21 height 6
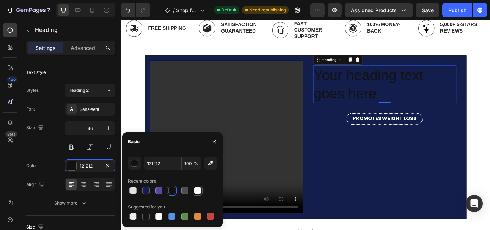
click at [197, 188] on div at bounding box center [197, 190] width 7 height 7
type input "FFFFFF"
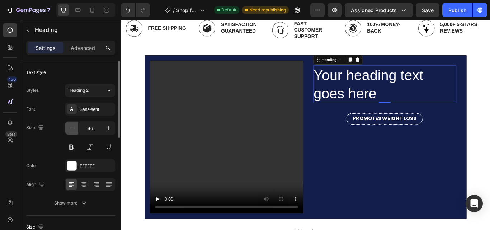
drag, startPoint x: 38, startPoint y: 142, endPoint x: 74, endPoint y: 128, distance: 38.3
click at [74, 128] on div "Size 46" at bounding box center [70, 137] width 89 height 32
click at [74, 128] on icon "button" at bounding box center [71, 127] width 7 height 7
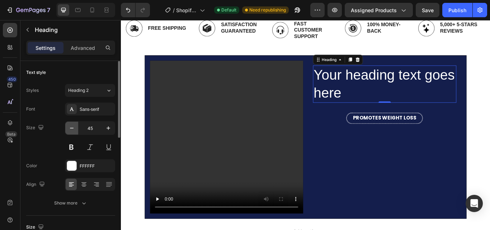
click at [74, 128] on icon "button" at bounding box center [71, 127] width 7 height 7
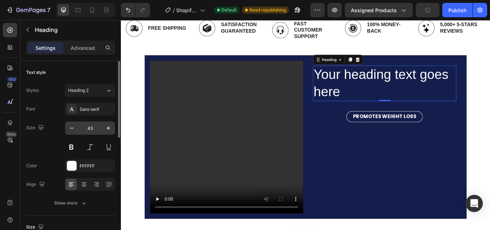
drag, startPoint x: 74, startPoint y: 128, endPoint x: 91, endPoint y: 128, distance: 17.6
click at [91, 128] on div "43" at bounding box center [89, 128] width 49 height 13
click at [91, 128] on input "43" at bounding box center [90, 128] width 24 height 13
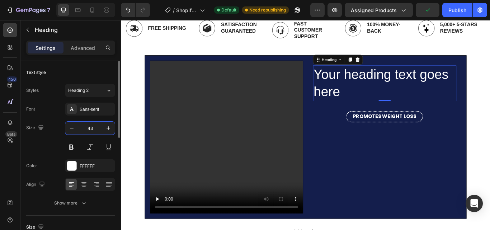
click at [91, 128] on input "43" at bounding box center [90, 128] width 24 height 13
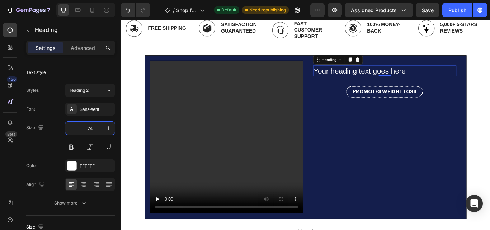
type input "24"
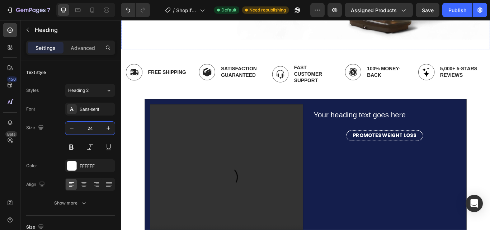
scroll to position [170, 0]
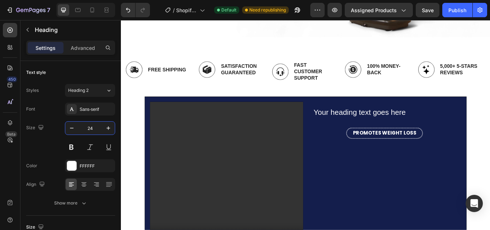
click at [388, 124] on h2 "Your heading text goes here" at bounding box center [428, 127] width 167 height 13
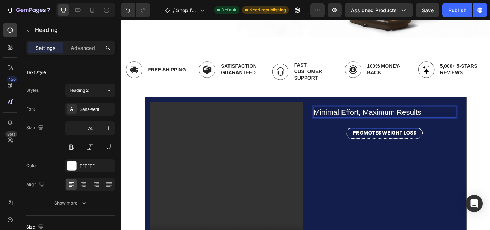
click at [399, 148] on strong "PROMOTES WEIGHT LOSS" at bounding box center [428, 152] width 74 height 8
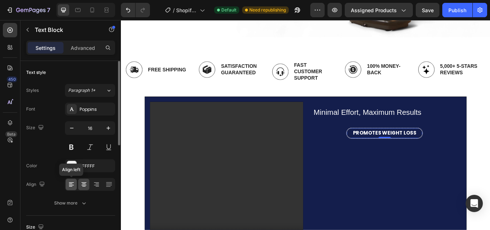
click at [70, 186] on icon at bounding box center [71, 184] width 7 height 7
click at [85, 186] on icon at bounding box center [84, 186] width 4 height 1
click at [393, 152] on strong "PROMOTES WEIGHT LOSS" at bounding box center [428, 152] width 74 height 8
click at [419, 153] on strong "PROMOTES WEIGHT LOSS" at bounding box center [428, 152] width 74 height 8
click at [427, 155] on div "PROMOTES WEIGHT LOSS Text Block 0" at bounding box center [428, 152] width 88 height 12
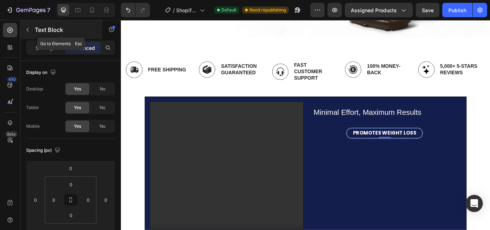
click at [26, 29] on icon "button" at bounding box center [28, 30] width 6 height 6
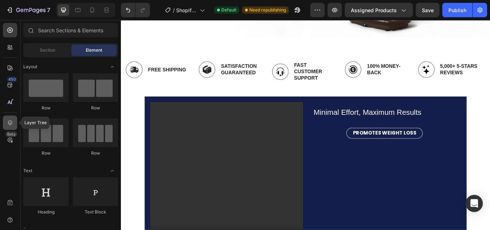
click at [11, 120] on icon at bounding box center [9, 122] width 7 height 7
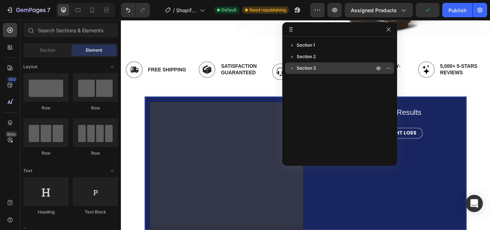
click at [292, 67] on icon "button" at bounding box center [292, 68] width 7 height 7
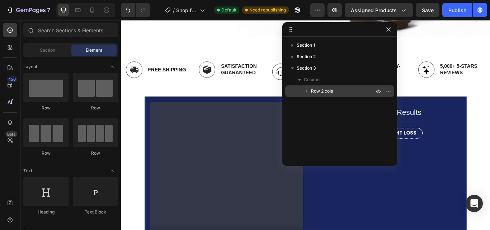
click at [308, 90] on icon "button" at bounding box center [306, 90] width 7 height 7
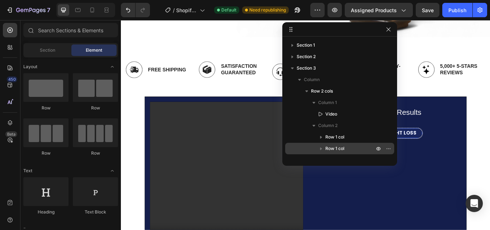
click at [335, 147] on span "Row 1 col" at bounding box center [334, 148] width 19 height 7
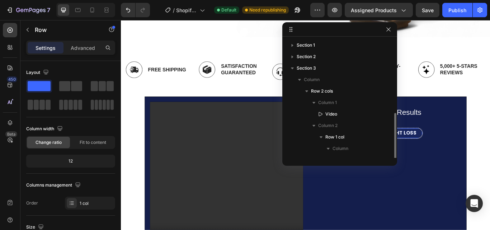
scroll to position [42, 0]
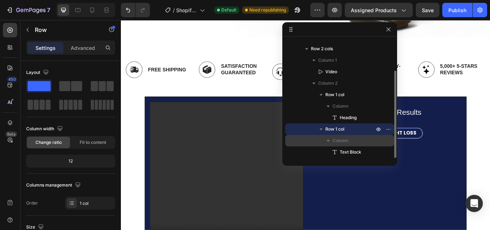
click at [346, 139] on span "Column" at bounding box center [340, 140] width 16 height 7
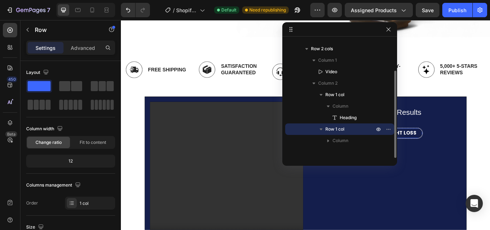
click at [342, 127] on span "Row 1 col" at bounding box center [334, 129] width 19 height 7
click at [321, 129] on icon "button" at bounding box center [321, 129] width 2 height 3
click at [336, 128] on span "Row 1 col" at bounding box center [334, 129] width 19 height 7
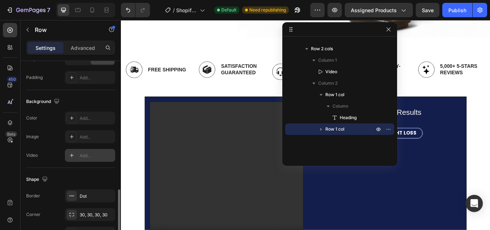
scroll to position [248, 0]
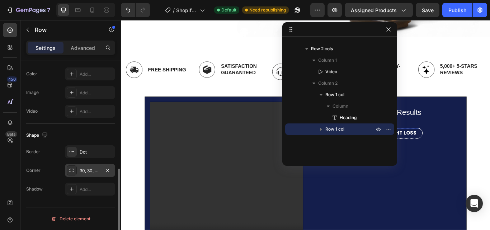
click at [97, 170] on div "30, 30, 30, 30" at bounding box center [90, 170] width 21 height 6
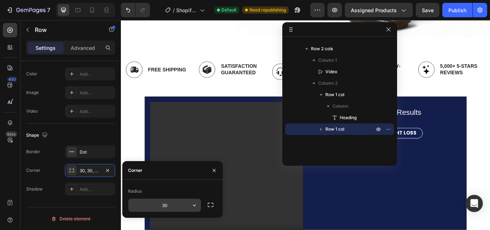
click at [165, 203] on input "30" at bounding box center [164, 205] width 72 height 13
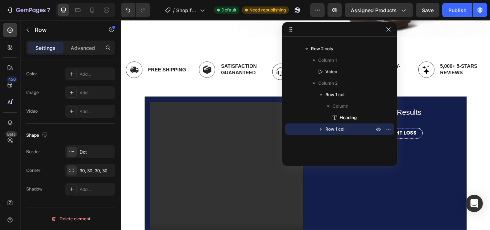
click at [2, 168] on div "450 Beta" at bounding box center [10, 125] width 20 height 210
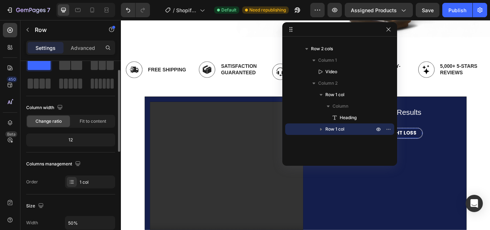
scroll to position [0, 0]
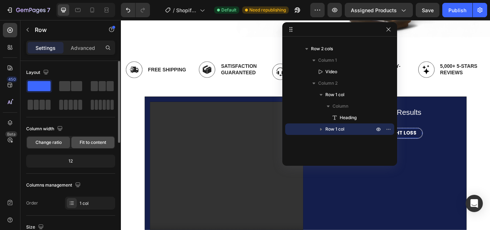
click at [95, 141] on span "Fit to content" at bounding box center [93, 142] width 27 height 6
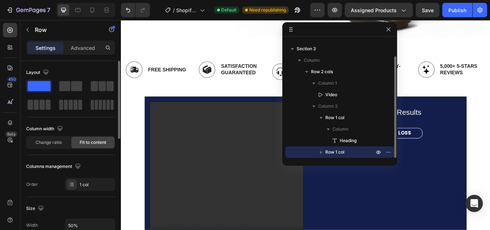
scroll to position [19, 0]
click at [390, 30] on icon "button" at bounding box center [388, 30] width 6 height 6
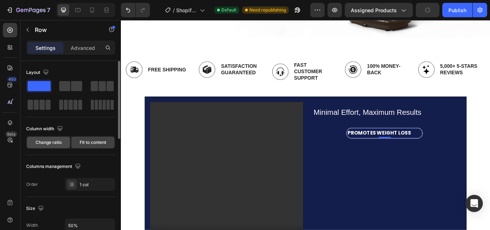
click at [59, 140] on span "Change ratio" at bounding box center [48, 142] width 26 height 6
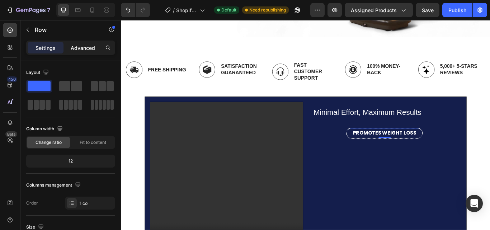
click at [86, 46] on p "Advanced" at bounding box center [83, 48] width 24 height 8
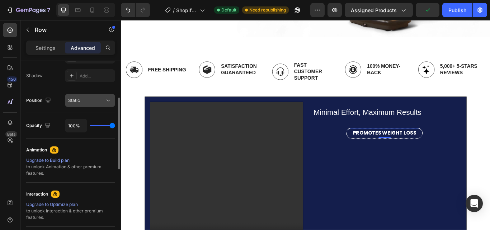
scroll to position [196, 0]
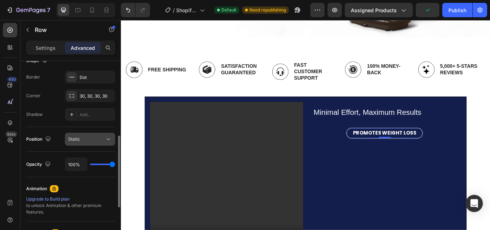
click at [100, 136] on div "Static" at bounding box center [86, 139] width 37 height 6
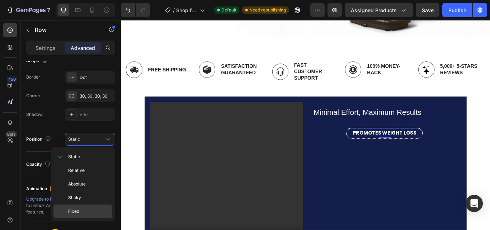
click at [76, 210] on span "Fixed" at bounding box center [73, 211] width 11 height 6
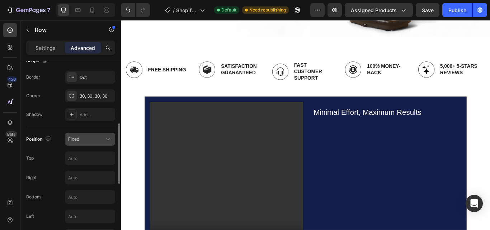
click at [103, 139] on div "Fixed" at bounding box center [86, 139] width 37 height 6
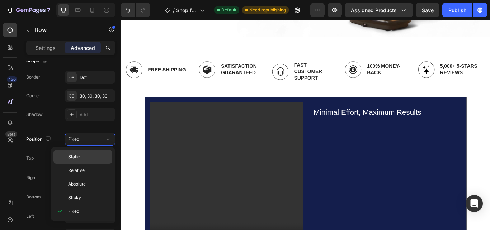
click at [85, 164] on div "Static" at bounding box center [82, 171] width 59 height 14
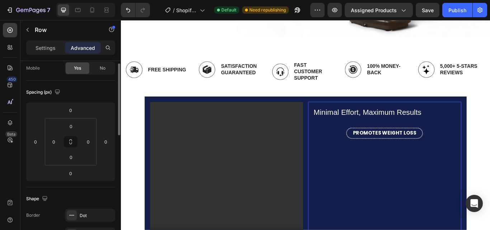
scroll to position [44, 0]
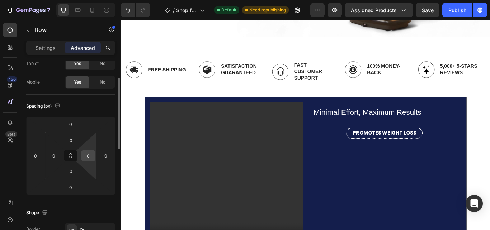
click at [90, 156] on input "0" at bounding box center [88, 155] width 11 height 11
type input "1"
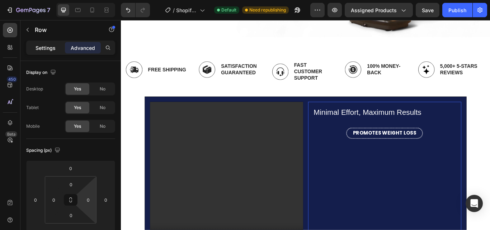
click at [49, 45] on p "Settings" at bounding box center [45, 48] width 20 height 8
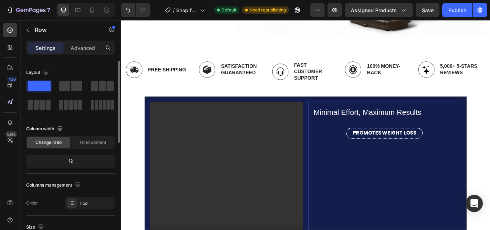
click at [69, 157] on div "12" at bounding box center [71, 161] width 86 height 10
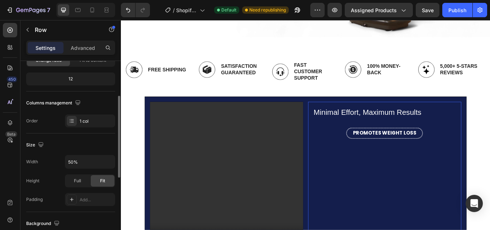
scroll to position [82, 0]
click at [78, 183] on span "Full" at bounding box center [77, 180] width 7 height 6
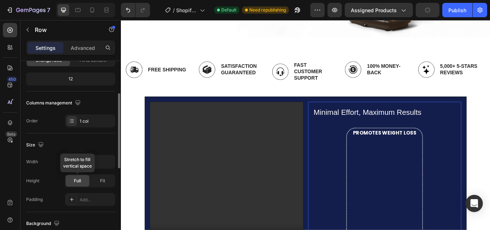
click at [78, 183] on span "Full" at bounding box center [77, 180] width 7 height 6
click at [105, 181] on span "Fit" at bounding box center [102, 180] width 5 height 6
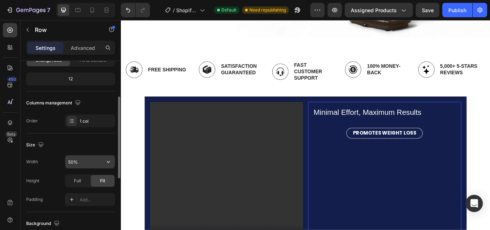
click at [70, 161] on input "50%" at bounding box center [89, 161] width 49 height 13
click at [73, 161] on input "50%" at bounding box center [89, 161] width 49 height 13
click at [71, 161] on input "50%" at bounding box center [89, 161] width 49 height 13
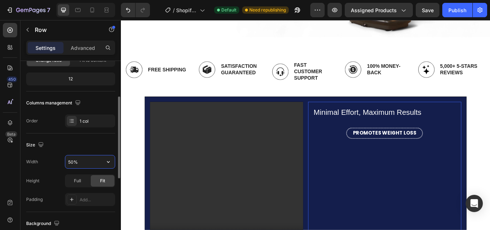
click at [71, 161] on input "50%" at bounding box center [89, 161] width 49 height 13
click at [71, 161] on input "70%" at bounding box center [89, 161] width 49 height 13
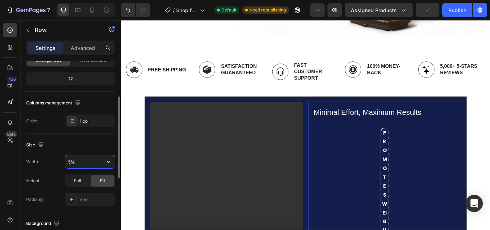
type input "50%"
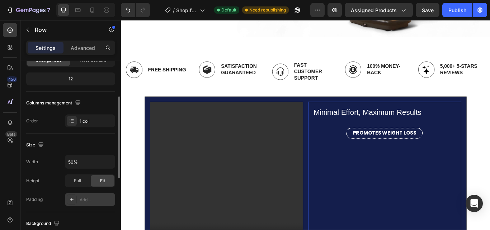
click at [86, 198] on div "Add..." at bounding box center [97, 200] width 34 height 6
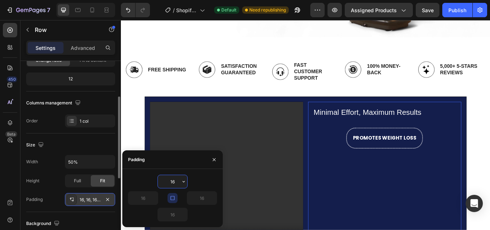
type input "0"
click at [11, 188] on div "450 Beta" at bounding box center [10, 109] width 14 height 172
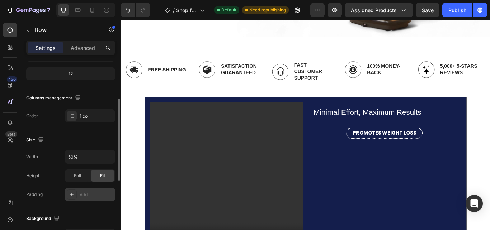
scroll to position [87, 0]
click at [71, 114] on icon at bounding box center [72, 116] width 6 height 6
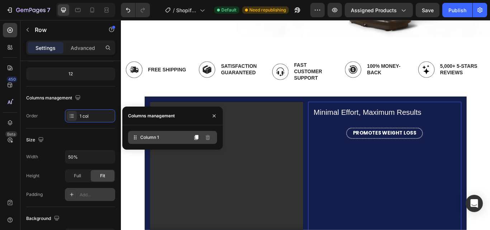
click at [155, 138] on span "Column 1" at bounding box center [149, 137] width 19 height 6
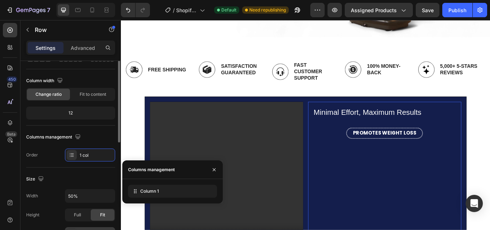
scroll to position [0, 0]
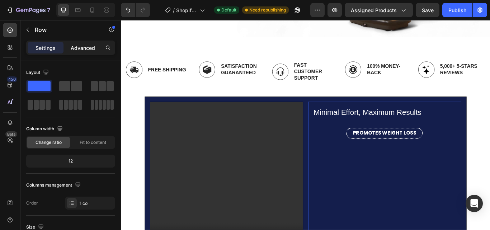
click at [85, 44] on p "Advanced" at bounding box center [83, 48] width 24 height 8
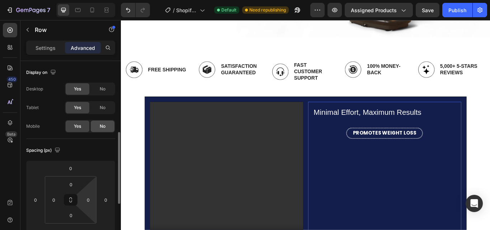
scroll to position [55, 0]
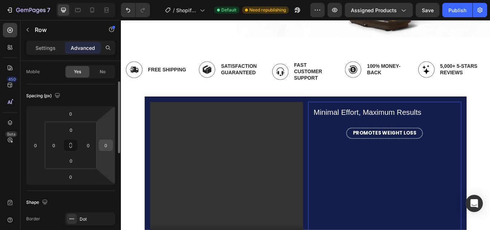
click at [106, 146] on input "0" at bounding box center [105, 145] width 11 height 11
type input "20"
click at [106, 146] on input "20" at bounding box center [105, 145] width 11 height 11
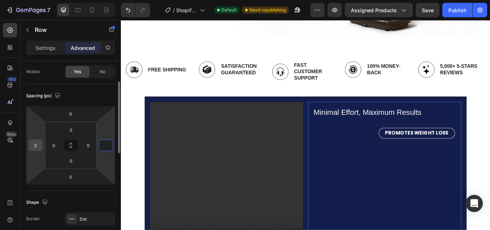
click at [36, 143] on input "0" at bounding box center [35, 145] width 11 height 11
type input "0"
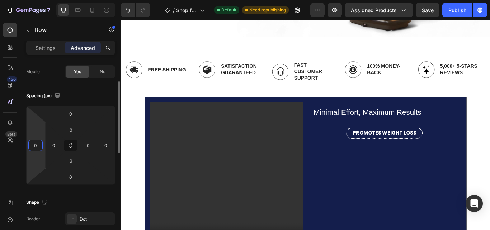
click at [36, 143] on input "0" at bounding box center [35, 145] width 11 height 11
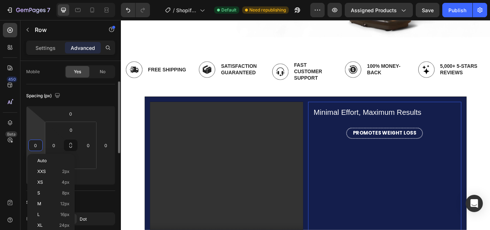
type input "3"
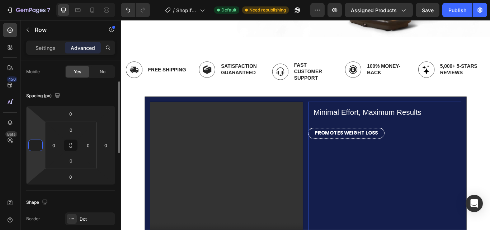
type input "1"
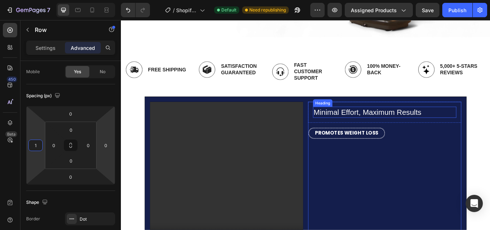
click at [393, 124] on p "Minimal Effort, Maximum Results" at bounding box center [428, 127] width 166 height 11
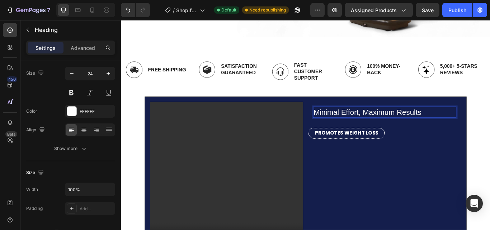
scroll to position [0, 0]
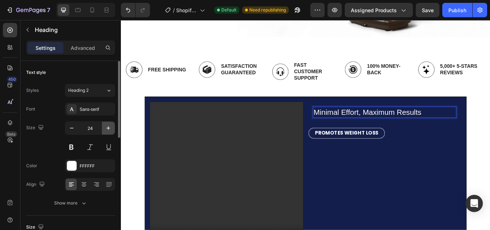
click at [107, 127] on icon "button" at bounding box center [108, 127] width 7 height 7
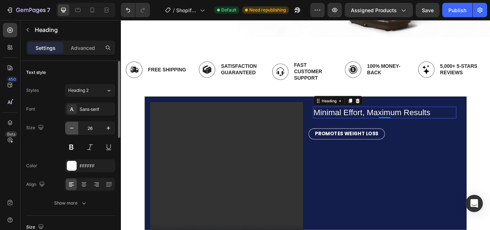
click at [71, 129] on icon "button" at bounding box center [71, 127] width 7 height 7
type input "24"
click at [70, 146] on button at bounding box center [71, 147] width 13 height 13
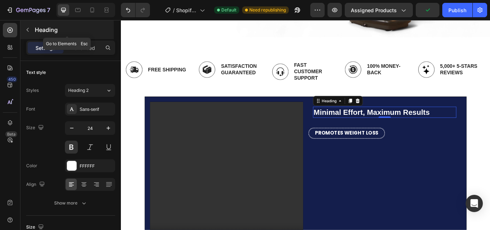
click at [28, 30] on icon "button" at bounding box center [28, 30] width 2 height 4
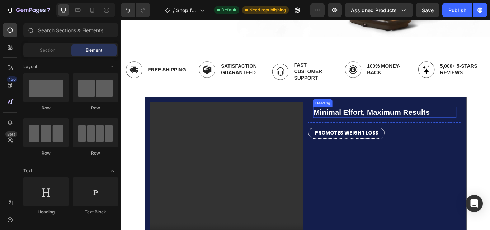
click at [388, 126] on p "Minimal Effort, Maximum Results" at bounding box center [428, 127] width 166 height 11
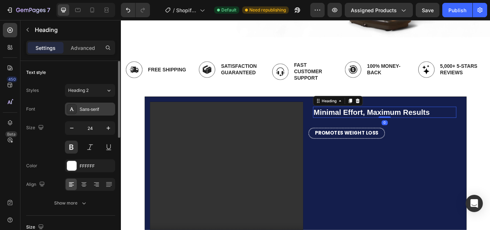
click at [96, 106] on div "Sans-serif" at bounding box center [97, 109] width 34 height 6
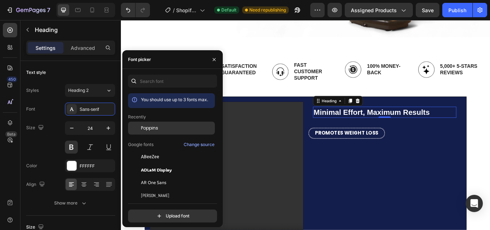
click at [149, 129] on span "Poppins" at bounding box center [149, 128] width 17 height 6
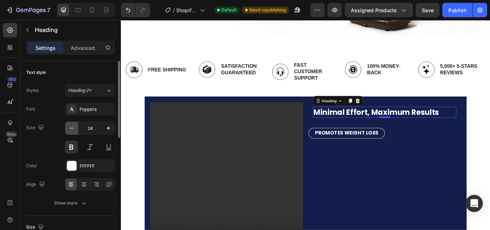
click at [71, 128] on icon "button" at bounding box center [72, 128] width 4 height 1
type input "22"
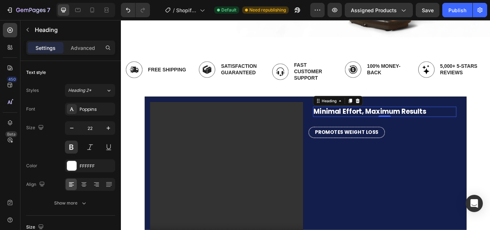
click at [2, 161] on div "450 Beta" at bounding box center [10, 125] width 20 height 210
click at [368, 152] on strong "PROMOTES WEIGHT LOSS" at bounding box center [384, 151] width 74 height 8
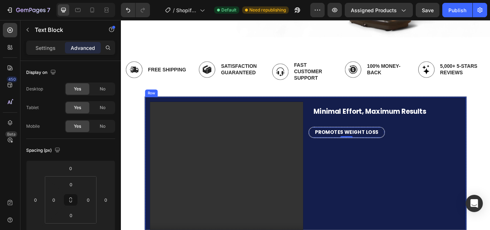
click at [424, 147] on div "Minimal Effort, Maximum Results Heading Row PROMOTES WEIGHT LOSS Text Block 0 R…" at bounding box center [428, 204] width 179 height 179
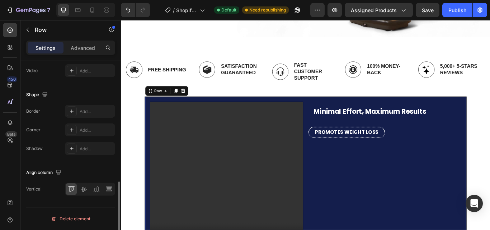
scroll to position [330, 0]
click at [85, 187] on icon at bounding box center [83, 188] width 7 height 7
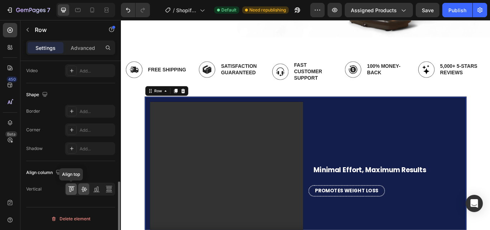
click at [69, 187] on icon at bounding box center [71, 188] width 7 height 7
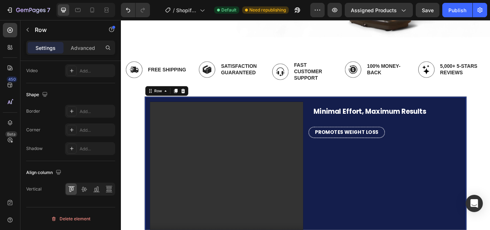
click at [4, 165] on div "450 Beta" at bounding box center [10, 109] width 14 height 172
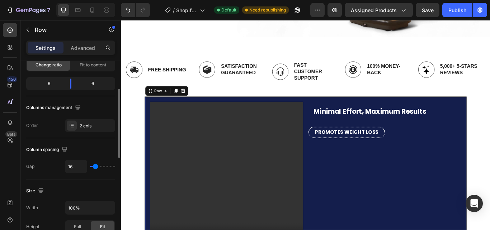
scroll to position [0, 0]
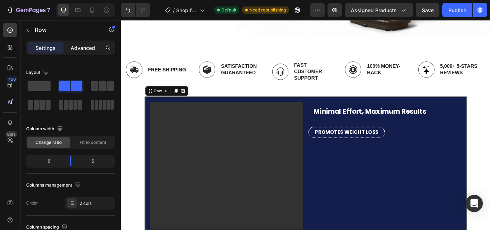
click at [80, 49] on p "Advanced" at bounding box center [83, 48] width 24 height 8
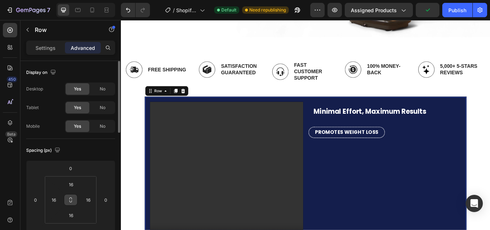
click at [70, 198] on icon at bounding box center [71, 200] width 6 height 6
click at [70, 188] on input "16" at bounding box center [71, 184] width 14 height 11
type input "0"
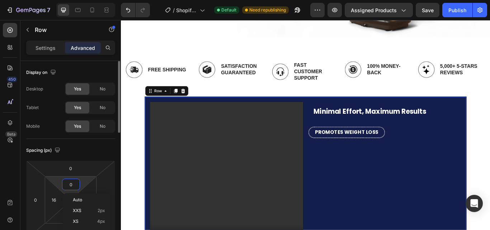
type input "0"
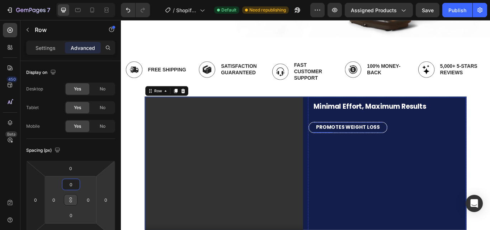
click at [353, 145] on strong "PROMOTES WEIGHT LOSS" at bounding box center [385, 145] width 74 height 8
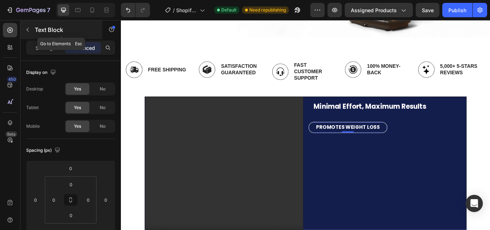
click at [27, 27] on icon "button" at bounding box center [28, 30] width 6 height 6
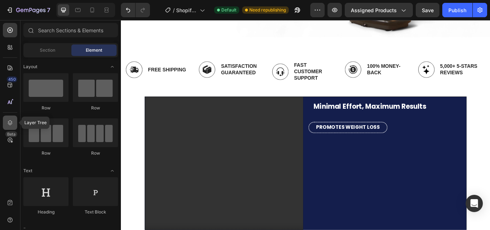
click at [12, 123] on icon at bounding box center [9, 122] width 7 height 7
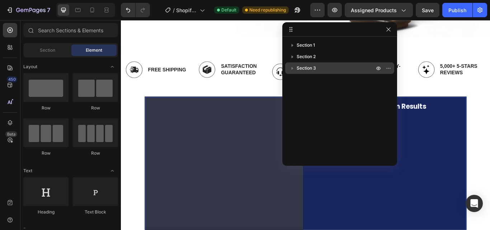
click at [307, 69] on span "Section 3" at bounding box center [306, 68] width 19 height 7
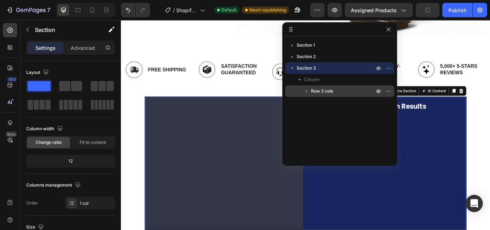
click at [321, 91] on span "Row 2 cols" at bounding box center [322, 90] width 22 height 7
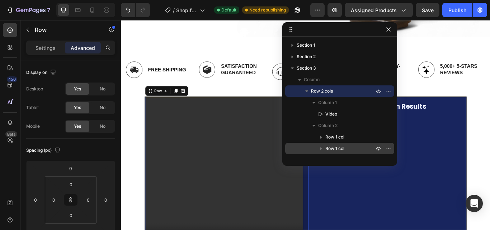
click at [336, 148] on span "Row 1 col" at bounding box center [334, 148] width 19 height 7
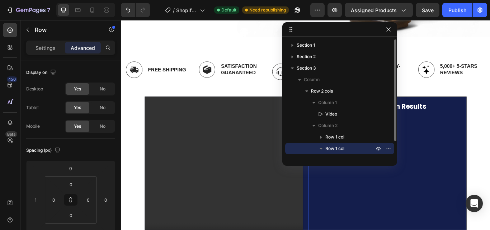
click at [324, 148] on icon "button" at bounding box center [320, 148] width 7 height 7
click at [323, 147] on icon "button" at bounding box center [320, 148] width 7 height 7
click at [390, 29] on icon "button" at bounding box center [388, 30] width 6 height 6
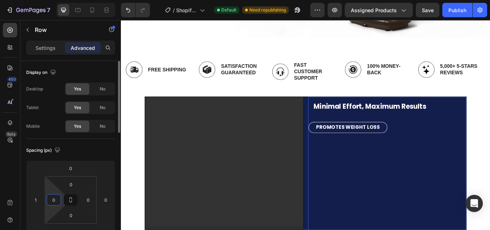
click at [55, 197] on input "0" at bounding box center [53, 199] width 11 height 11
type input "2"
click at [37, 199] on input "1" at bounding box center [35, 199] width 11 height 11
type input "0"
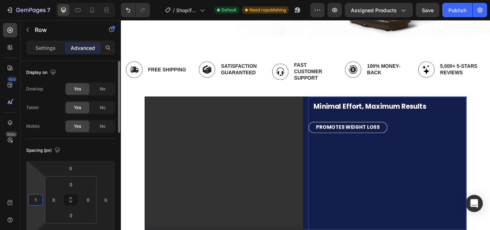
click at [37, 199] on input "1" at bounding box center [35, 199] width 11 height 11
type input "0"
type input "1"
type input "12"
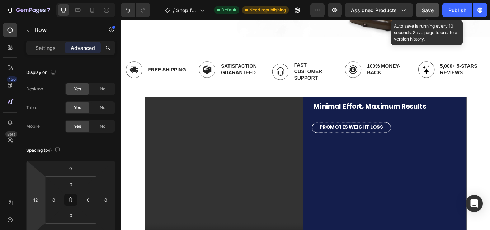
click at [426, 13] on span "Save" at bounding box center [428, 10] width 12 height 6
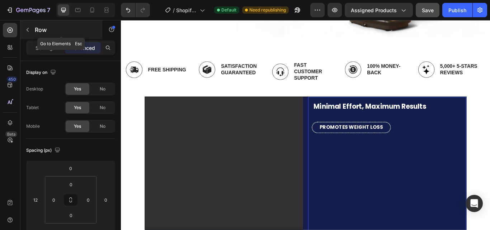
click at [27, 27] on button "button" at bounding box center [27, 29] width 11 height 11
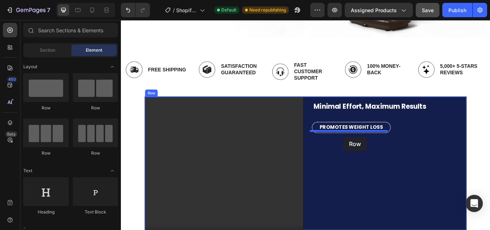
drag, startPoint x: 171, startPoint y: 113, endPoint x: 380, endPoint y: 156, distance: 213.6
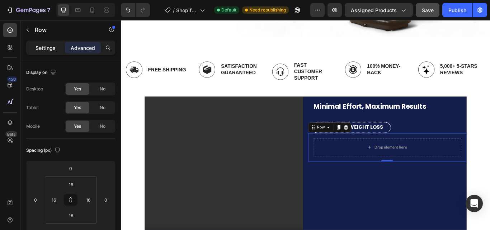
click at [49, 45] on p "Settings" at bounding box center [45, 48] width 20 height 8
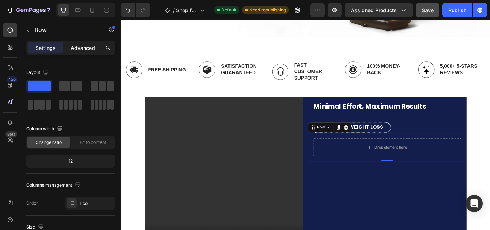
click at [86, 45] on p "Advanced" at bounding box center [83, 48] width 24 height 8
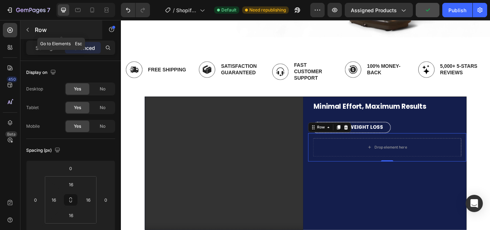
click at [27, 29] on icon "button" at bounding box center [28, 30] width 2 height 4
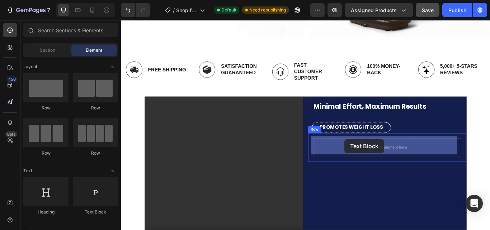
drag, startPoint x: 217, startPoint y: 217, endPoint x: 381, endPoint y: 159, distance: 174.5
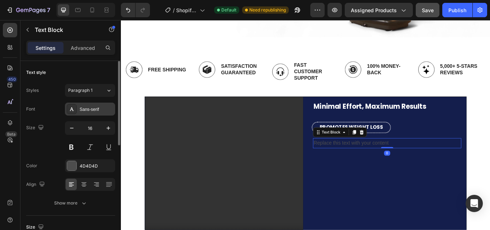
click at [90, 106] on div "Sans-serif" at bounding box center [97, 109] width 34 height 6
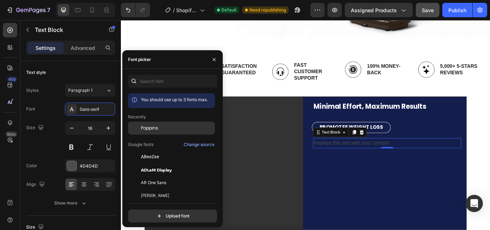
click at [149, 176] on div "Poppins" at bounding box center [171, 182] width 87 height 13
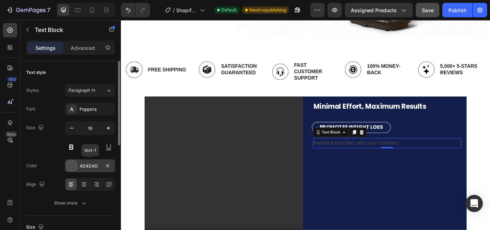
click at [93, 164] on div "4D4D4D" at bounding box center [90, 166] width 21 height 6
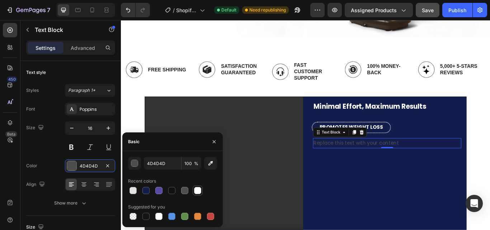
click at [198, 189] on div at bounding box center [197, 190] width 7 height 7
type input "FFFFFF"
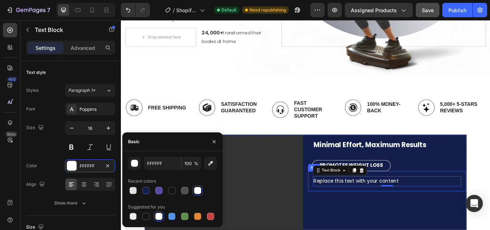
scroll to position [126, 0]
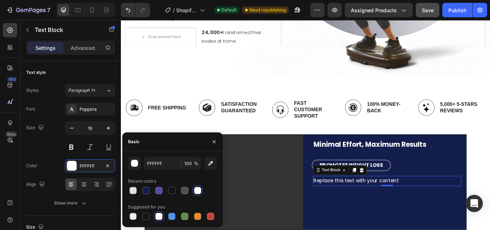
click at [431, 202] on div "Replace this text with your content" at bounding box center [431, 208] width 173 height 12
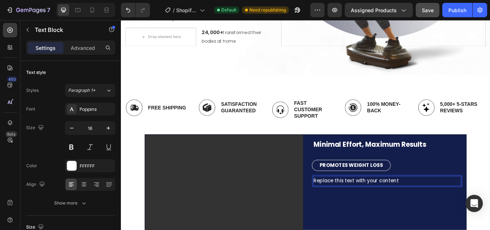
click at [415, 203] on p "Replace this text with your content" at bounding box center [430, 208] width 171 height 10
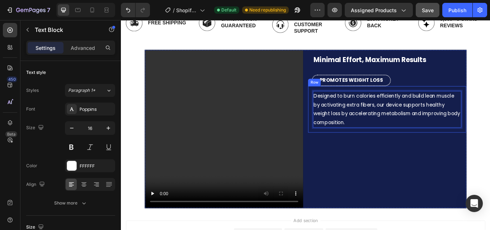
scroll to position [223, 0]
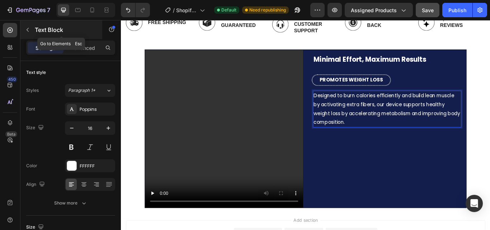
click at [28, 29] on icon "button" at bounding box center [28, 30] width 2 height 4
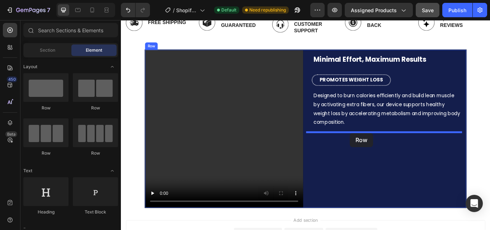
drag, startPoint x: 168, startPoint y: 157, endPoint x: 388, endPoint y: 152, distance: 219.5
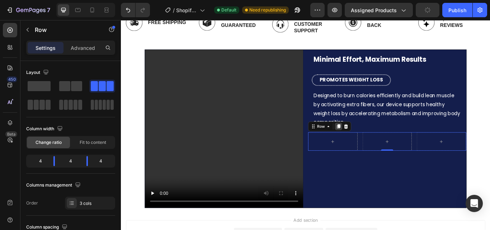
click at [373, 144] on icon at bounding box center [375, 144] width 4 height 5
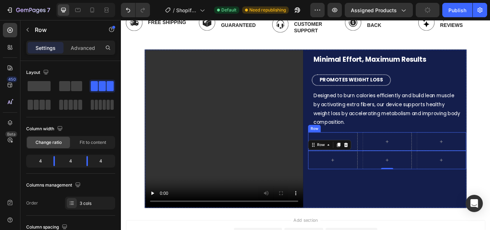
click at [394, 158] on div "Row" at bounding box center [431, 162] width 184 height 22
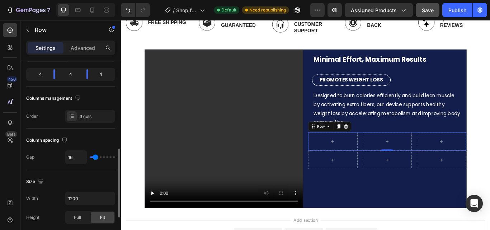
scroll to position [143, 0]
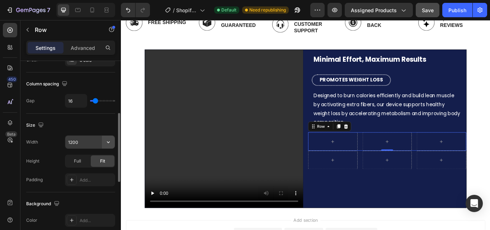
click at [108, 141] on icon "button" at bounding box center [108, 141] width 7 height 7
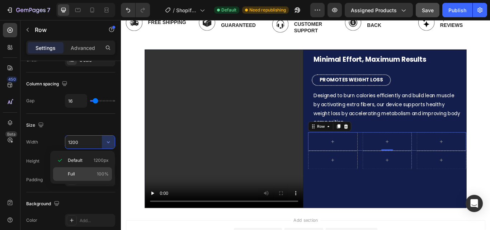
click at [103, 171] on span "100%" at bounding box center [103, 174] width 12 height 6
type input "100%"
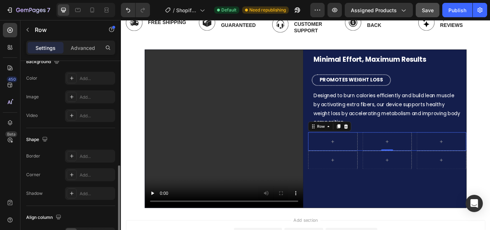
scroll to position [285, 0]
click at [95, 191] on div "Add..." at bounding box center [97, 193] width 34 height 6
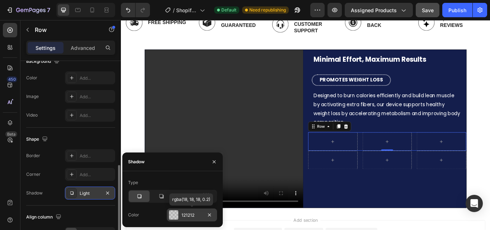
click at [171, 213] on div at bounding box center [173, 214] width 9 height 9
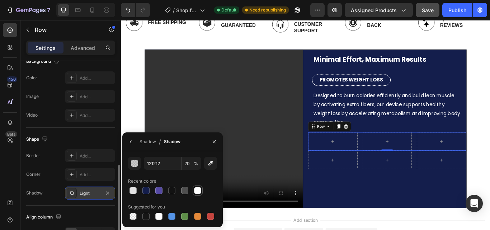
click at [198, 189] on div at bounding box center [197, 190] width 7 height 7
type input "FFFFFF"
type input "100"
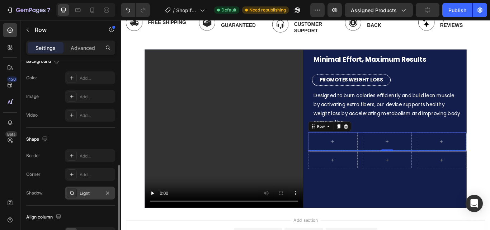
click at [10, 182] on div "450 Beta" at bounding box center [10, 109] width 14 height 172
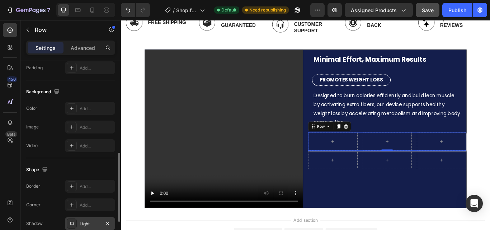
scroll to position [254, 0]
click at [87, 185] on div "Add..." at bounding box center [97, 187] width 34 height 6
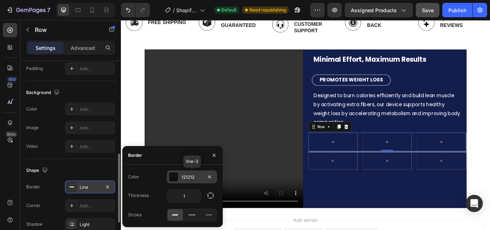
click at [175, 176] on div at bounding box center [173, 176] width 9 height 9
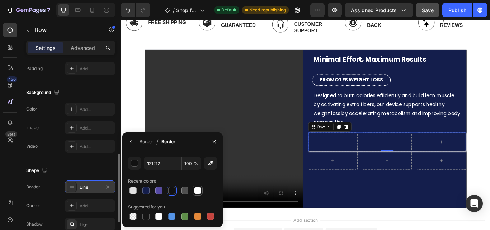
click at [197, 188] on div at bounding box center [197, 190] width 7 height 7
type input "FFFFFF"
click at [144, 139] on div "Border" at bounding box center [146, 141] width 14 height 6
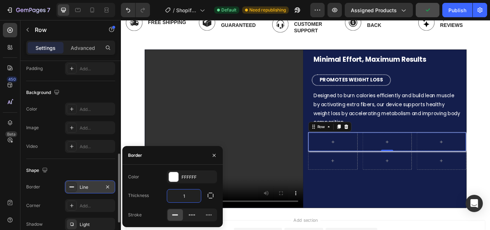
click at [184, 197] on input "1" at bounding box center [184, 195] width 34 height 13
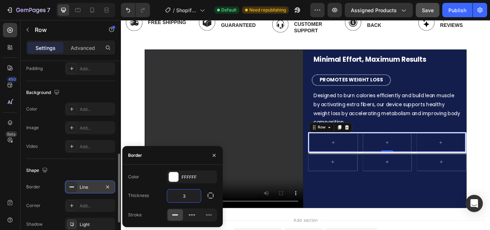
click at [184, 197] on input "3" at bounding box center [184, 195] width 34 height 13
type input "1"
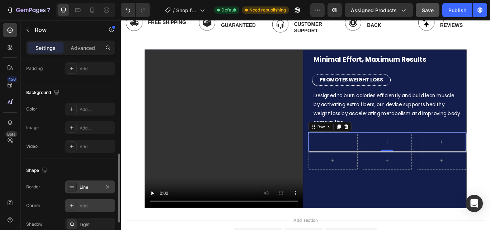
click at [96, 204] on div "Add..." at bounding box center [97, 206] width 34 height 6
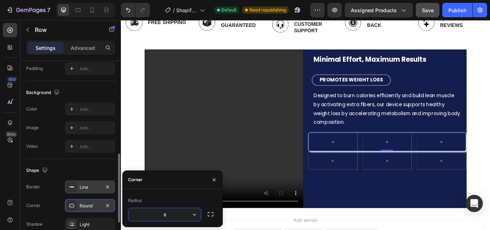
type input "6"
click at [350, 187] on div at bounding box center [368, 184] width 58 height 22
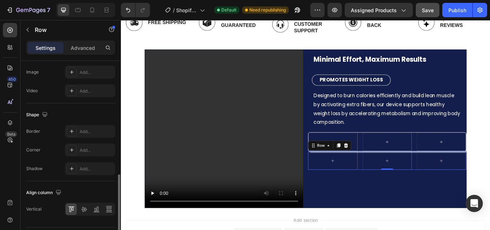
scroll to position [311, 0]
click at [91, 128] on div "Add..." at bounding box center [97, 131] width 34 height 6
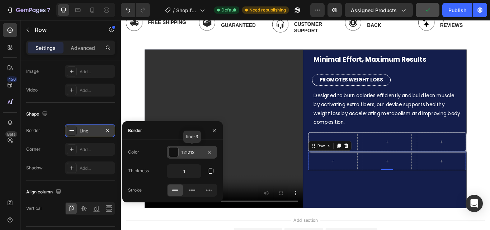
click at [172, 152] on div at bounding box center [173, 151] width 9 height 9
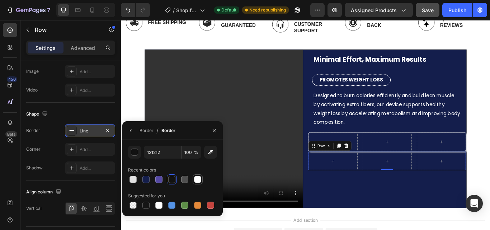
click at [198, 178] on div at bounding box center [197, 179] width 7 height 7
type input "FFFFFF"
click at [147, 132] on div "Border" at bounding box center [146, 130] width 14 height 6
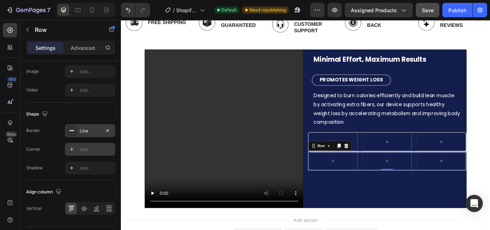
click at [98, 152] on div "Add..." at bounding box center [97, 149] width 34 height 6
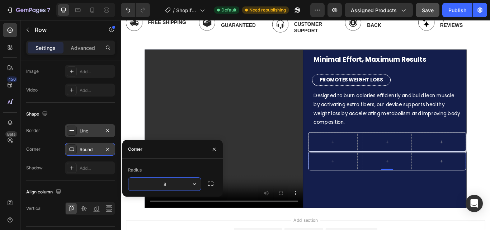
type input "6"
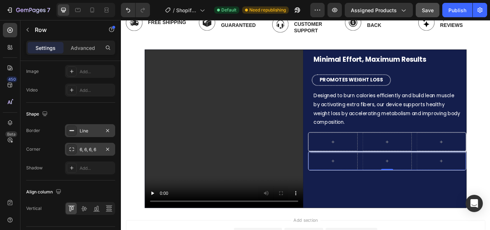
click at [8, 169] on div "450 Beta" at bounding box center [10, 109] width 14 height 172
click at [89, 163] on div "Add..." at bounding box center [90, 167] width 50 height 13
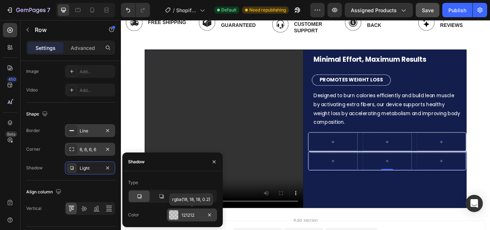
click at [172, 212] on div at bounding box center [173, 214] width 9 height 9
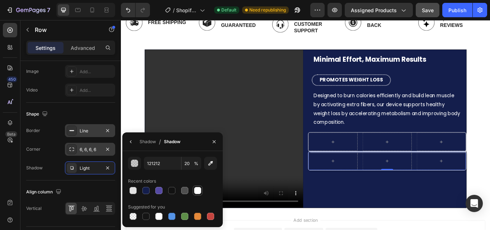
click at [197, 190] on div at bounding box center [197, 190] width 7 height 7
type input "FFFFFF"
type input "100"
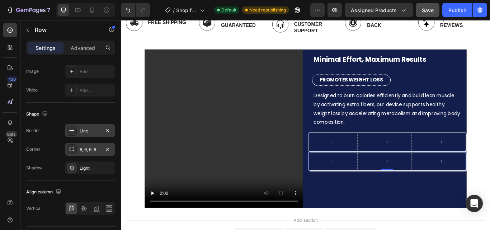
click at [6, 175] on div "450 Beta" at bounding box center [10, 109] width 14 height 172
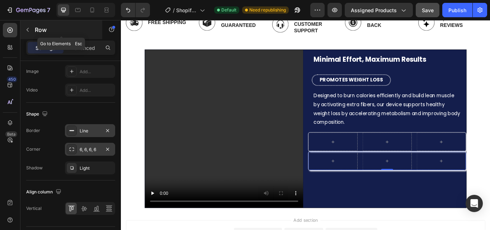
click at [28, 28] on icon "button" at bounding box center [28, 30] width 2 height 4
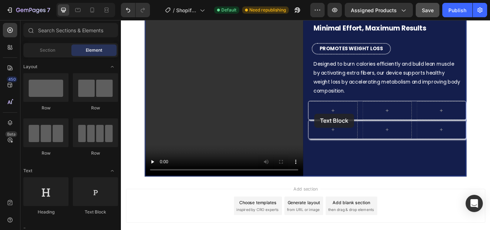
scroll to position [281, 0]
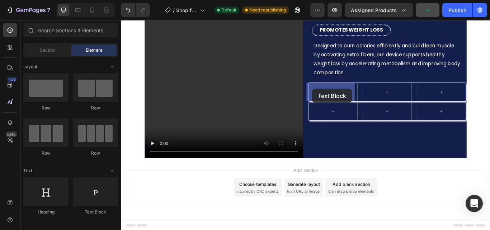
drag, startPoint x: 212, startPoint y: 218, endPoint x: 345, endPoint y: 99, distance: 178.7
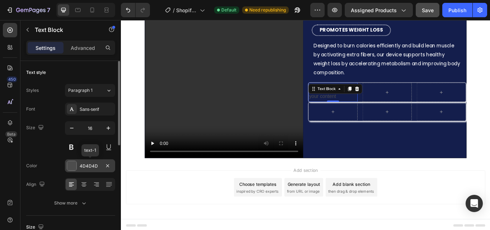
click at [82, 166] on div "4D4D4D" at bounding box center [90, 166] width 21 height 6
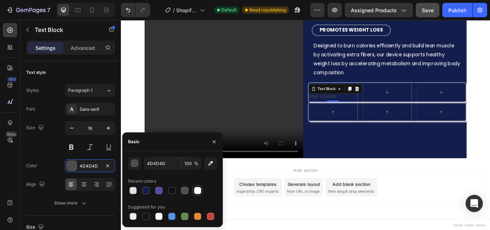
click at [198, 188] on div at bounding box center [197, 190] width 7 height 7
type input "FFFFFF"
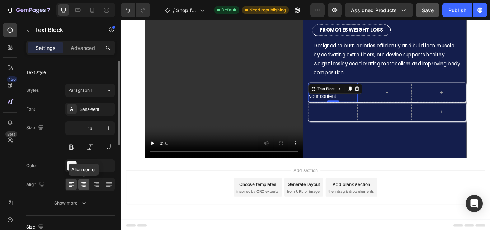
click at [86, 186] on icon at bounding box center [83, 184] width 7 height 7
click at [93, 106] on div "Sans-serif" at bounding box center [97, 109] width 34 height 6
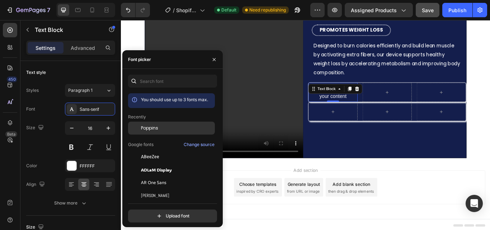
click at [165, 176] on div "Poppins" at bounding box center [171, 182] width 87 height 13
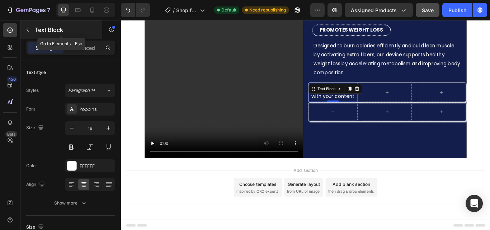
click at [29, 29] on icon "button" at bounding box center [28, 30] width 6 height 6
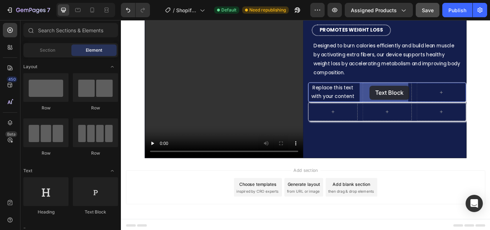
drag, startPoint x: 219, startPoint y: 210, endPoint x: 411, endPoint y: 95, distance: 224.0
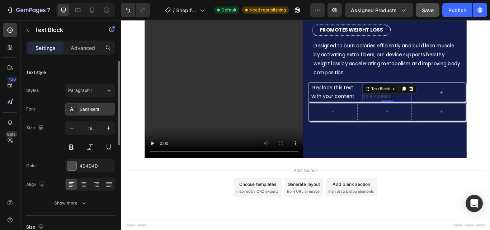
click at [92, 106] on div "Sans-serif" at bounding box center [97, 109] width 34 height 6
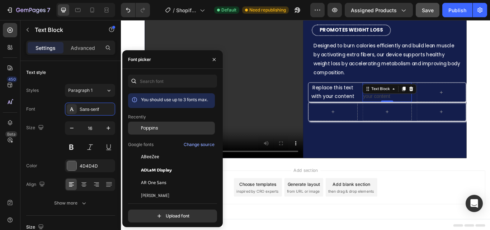
click at [142, 131] on span "Poppins" at bounding box center [149, 128] width 17 height 6
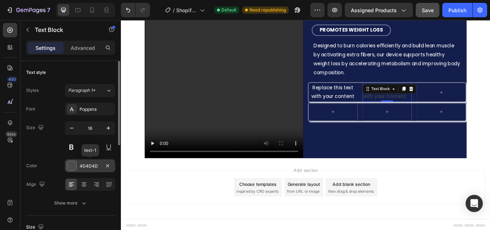
click at [94, 165] on div "4D4D4D" at bounding box center [90, 166] width 21 height 6
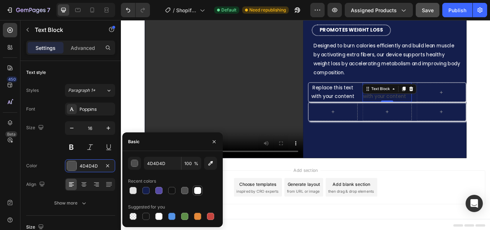
click at [194, 191] on div at bounding box center [197, 190] width 7 height 7
type input "FFFFFF"
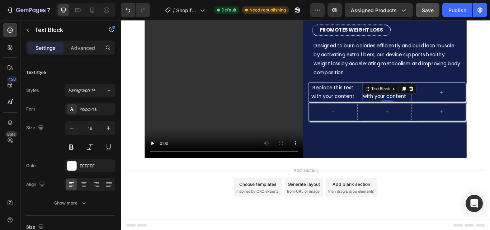
click at [1, 165] on div "450 Beta" at bounding box center [10, 125] width 20 height 210
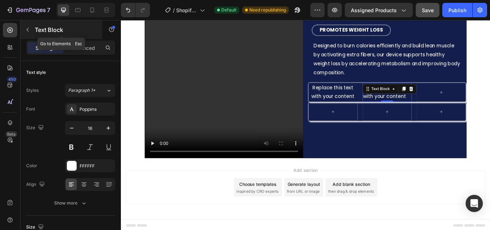
click at [28, 31] on icon "button" at bounding box center [28, 30] width 6 height 6
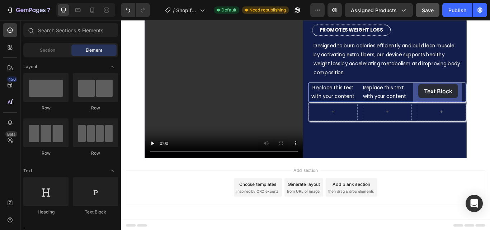
drag, startPoint x: 217, startPoint y: 206, endPoint x: 468, endPoint y: 95, distance: 274.3
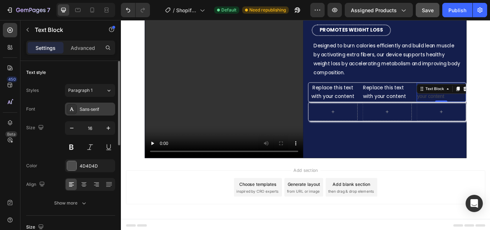
click at [88, 108] on div "Sans-serif" at bounding box center [97, 109] width 34 height 6
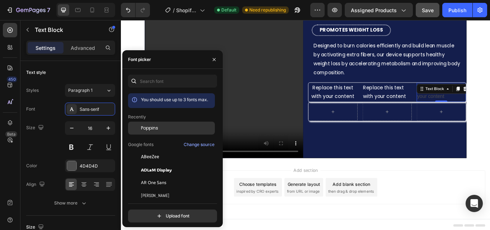
click at [148, 125] on span "Poppins" at bounding box center [149, 128] width 17 height 6
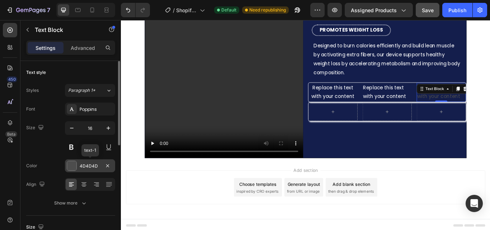
click at [96, 160] on div "4D4D4D" at bounding box center [90, 165] width 50 height 13
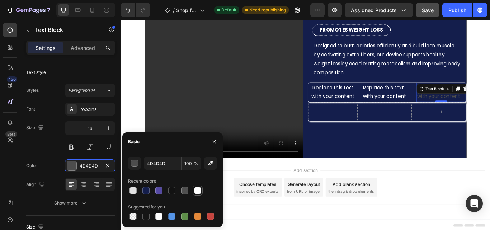
click at [196, 191] on div at bounding box center [197, 190] width 7 height 7
type input "FFFFFF"
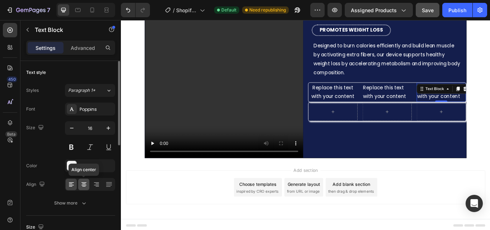
click at [83, 182] on icon at bounding box center [83, 184] width 7 height 7
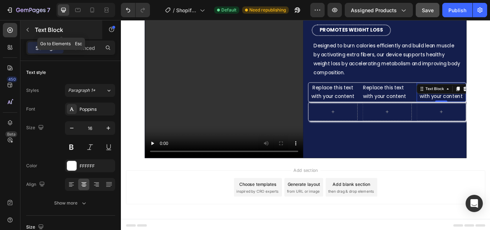
click at [28, 29] on icon "button" at bounding box center [28, 30] width 2 height 4
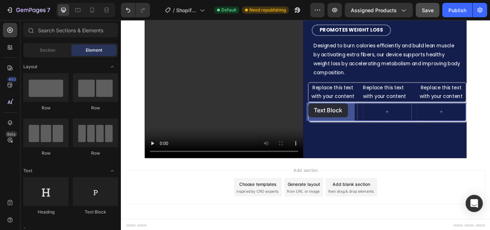
drag, startPoint x: 218, startPoint y: 214, endPoint x: 339, endPoint y: 117, distance: 155.4
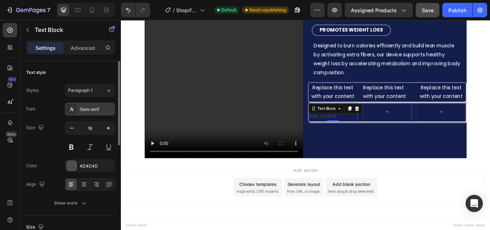
click at [94, 110] on div "Sans-serif" at bounding box center [97, 109] width 34 height 6
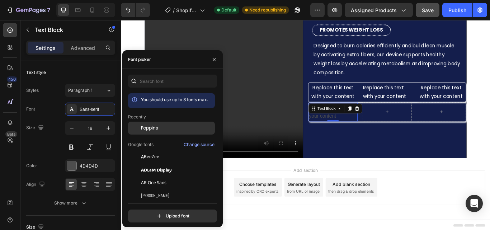
click at [159, 176] on div "Poppins" at bounding box center [171, 182] width 87 height 13
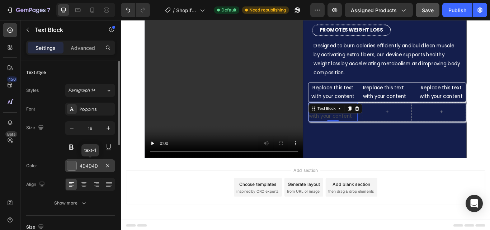
click at [82, 165] on div "4D4D4D" at bounding box center [90, 166] width 21 height 6
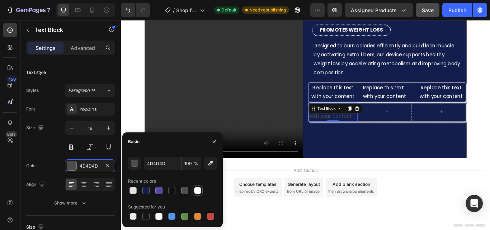
click at [195, 189] on div at bounding box center [197, 190] width 7 height 7
type input "FFFFFF"
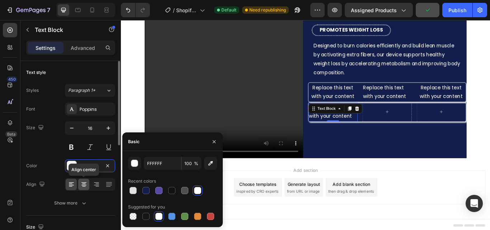
click at [82, 188] on div at bounding box center [83, 184] width 11 height 11
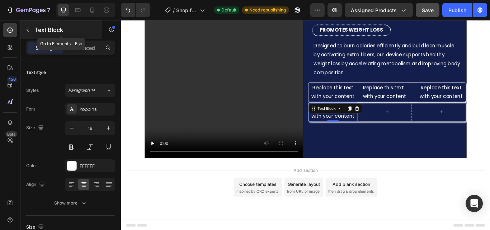
click at [28, 30] on icon "button" at bounding box center [28, 30] width 6 height 6
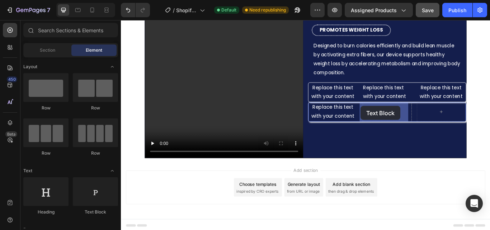
drag, startPoint x: 214, startPoint y: 209, endPoint x: 400, endPoint y: 120, distance: 206.1
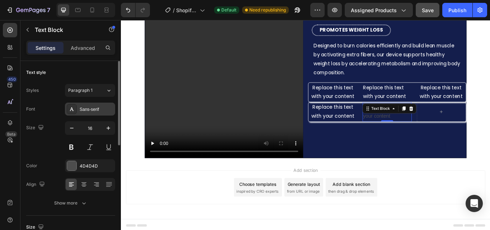
click at [89, 110] on div "Sans-serif" at bounding box center [97, 109] width 34 height 6
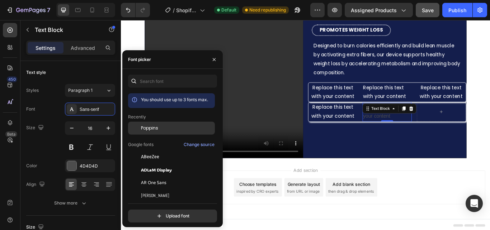
click at [146, 130] on span "Poppins" at bounding box center [149, 128] width 17 height 6
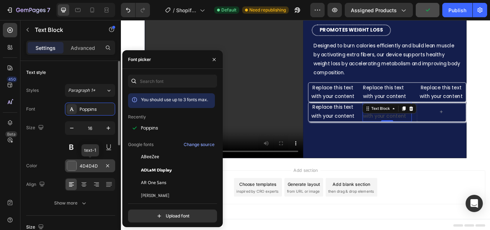
click at [95, 165] on div "4D4D4D" at bounding box center [90, 166] width 21 height 6
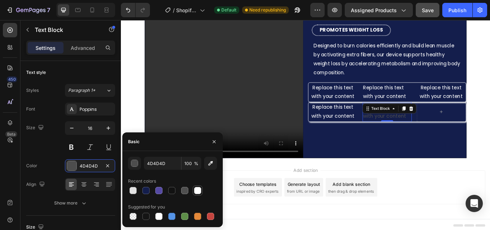
click at [197, 192] on div at bounding box center [197, 190] width 7 height 7
type input "FFFFFF"
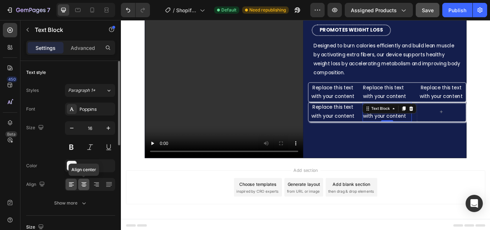
click at [84, 183] on icon at bounding box center [83, 182] width 5 height 1
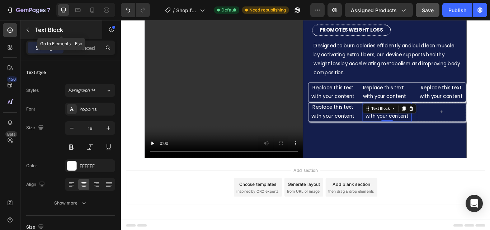
click at [27, 30] on icon "button" at bounding box center [28, 30] width 2 height 4
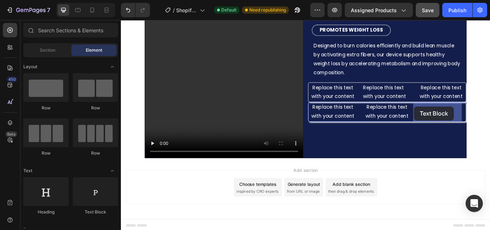
drag, startPoint x: 209, startPoint y: 210, endPoint x: 463, endPoint y: 121, distance: 269.1
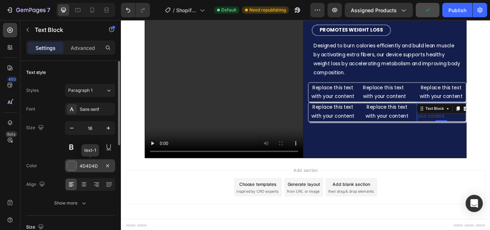
click at [91, 165] on div "4D4D4D" at bounding box center [90, 166] width 21 height 6
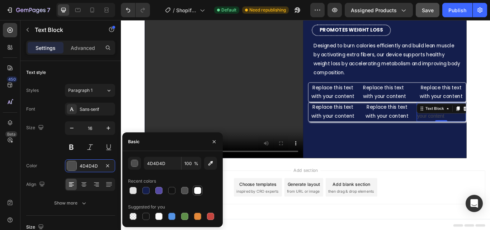
click at [199, 191] on div at bounding box center [197, 190] width 7 height 7
type input "FFFFFF"
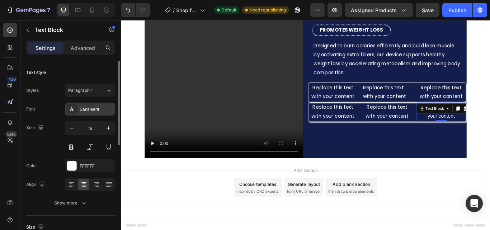
click at [85, 106] on div "Sans-serif" at bounding box center [97, 109] width 34 height 6
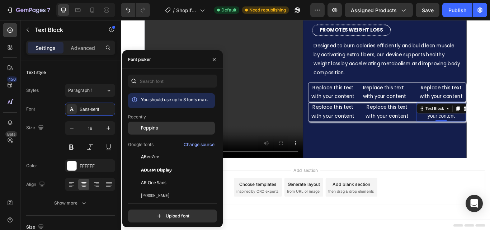
click at [153, 125] on span "Poppins" at bounding box center [149, 128] width 17 height 6
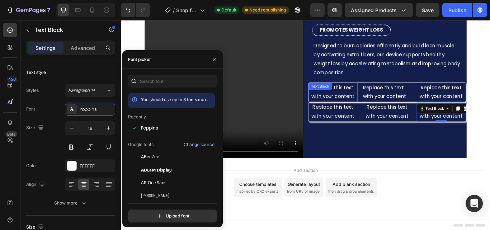
click at [369, 103] on div "Replace this text with your content Text Block" at bounding box center [367, 104] width 57 height 22
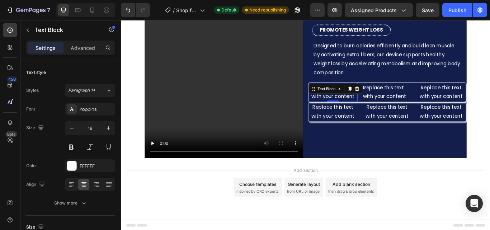
scroll to position [236, 0]
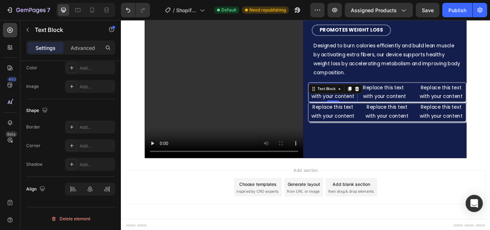
click at [343, 111] on div "Replace this text with your content" at bounding box center [367, 104] width 57 height 22
click at [396, 114] on div "Replace this text with your content Text Block 0 Replace this text with your co…" at bounding box center [431, 104] width 184 height 23
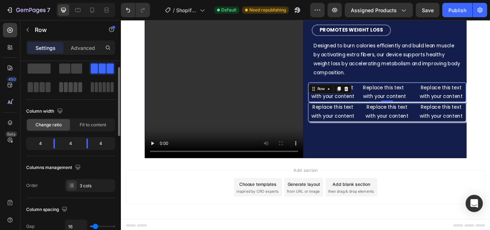
scroll to position [17, 0]
click at [83, 47] on p "Advanced" at bounding box center [83, 48] width 24 height 8
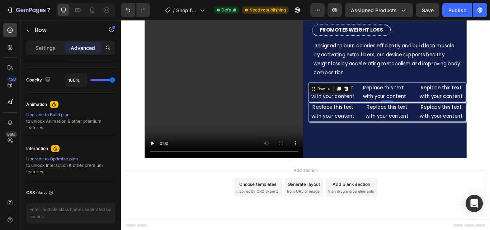
scroll to position [0, 0]
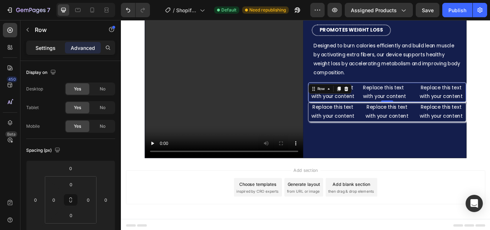
click at [50, 47] on p "Settings" at bounding box center [45, 48] width 20 height 8
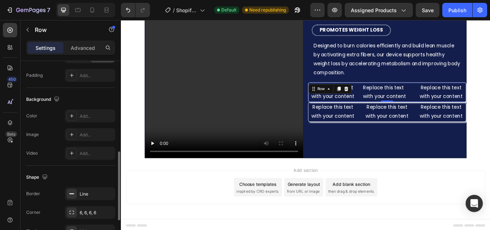
scroll to position [248, 0]
click at [93, 113] on div "Add..." at bounding box center [97, 116] width 34 height 6
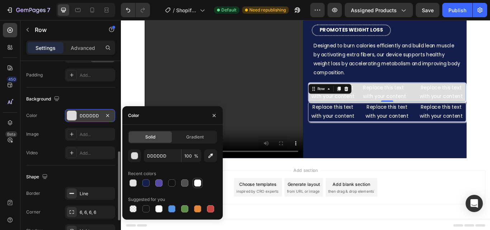
click at [199, 182] on div at bounding box center [197, 182] width 7 height 7
type input "FFFFFF"
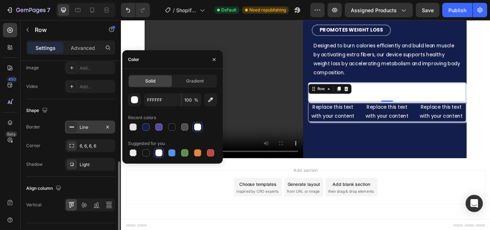
scroll to position [328, 0]
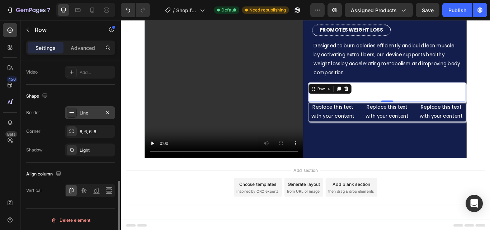
click at [91, 113] on div "Line" at bounding box center [90, 113] width 21 height 6
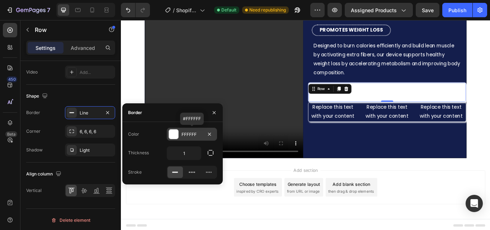
click at [174, 134] on div at bounding box center [173, 133] width 9 height 9
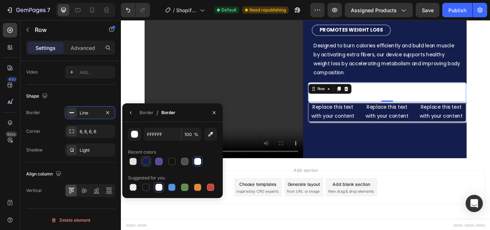
click at [144, 160] on div at bounding box center [145, 161] width 7 height 7
type input "141E4C"
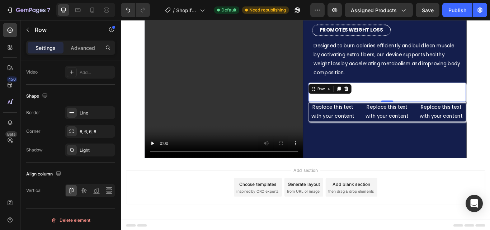
click at [1, 165] on div "450 Beta" at bounding box center [10, 125] width 20 height 210
click at [398, 136] on div "Replace this text with your content Text Block Replace this text with your cont…" at bounding box center [431, 127] width 184 height 23
click at [393, 113] on div "Replace this text with your content Text Block Replace this text with your cont…" at bounding box center [431, 104] width 184 height 23
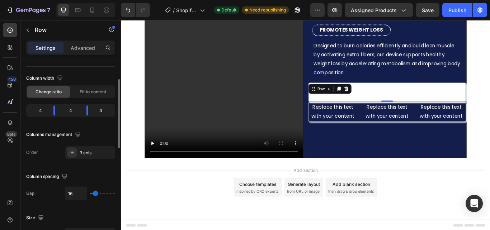
scroll to position [0, 0]
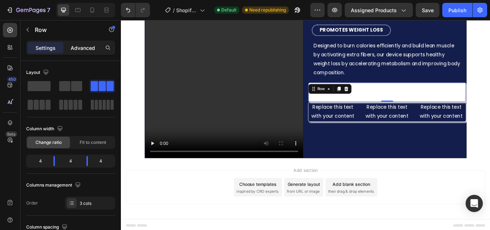
click at [85, 49] on p "Advanced" at bounding box center [83, 48] width 24 height 8
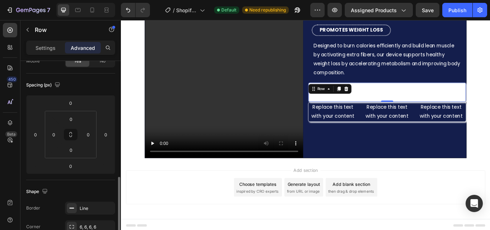
scroll to position [133, 0]
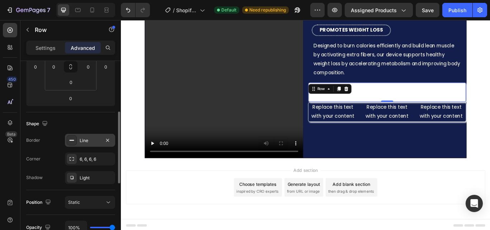
click at [93, 142] on div "Line" at bounding box center [90, 140] width 21 height 6
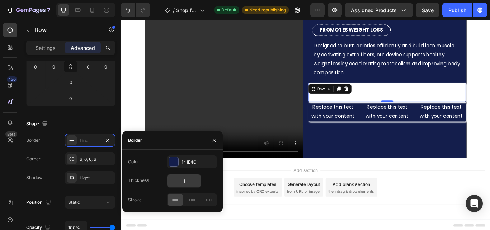
click at [184, 180] on input "1" at bounding box center [184, 180] width 34 height 13
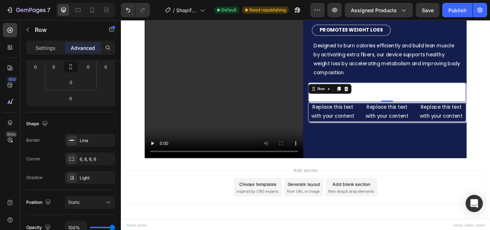
click at [0, 191] on div "450 Beta" at bounding box center [10, 125] width 20 height 210
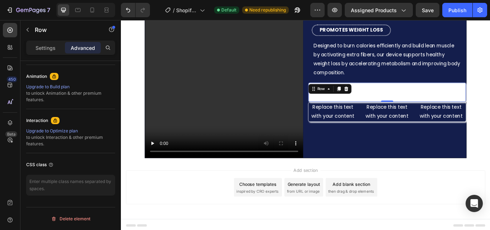
scroll to position [0, 0]
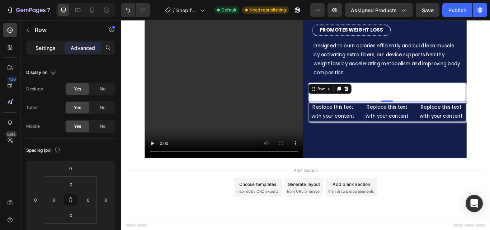
click at [46, 48] on p "Settings" at bounding box center [45, 48] width 20 height 8
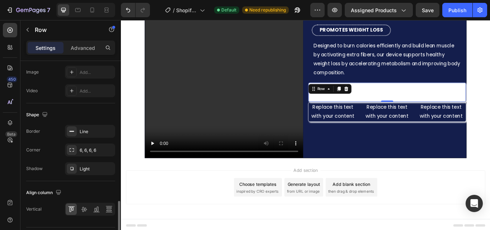
scroll to position [330, 0]
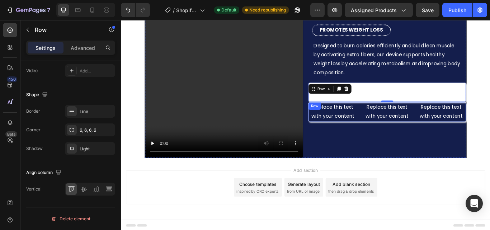
click at [398, 136] on div "Replace this text with your content Text Block Replace this text with your cont…" at bounding box center [431, 127] width 184 height 23
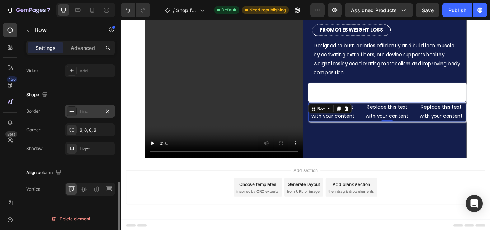
click at [77, 115] on div "Line" at bounding box center [90, 111] width 50 height 13
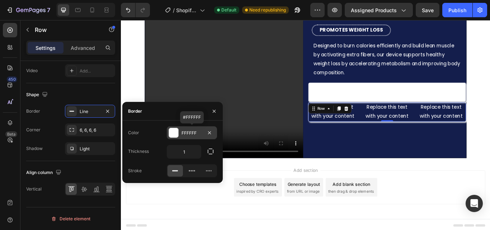
click at [186, 131] on div "FFFFFF" at bounding box center [191, 133] width 21 height 6
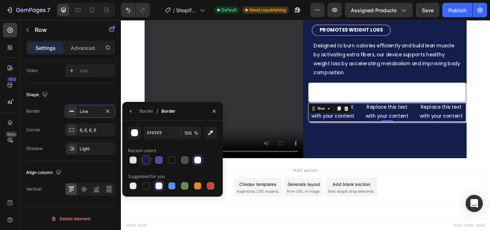
click at [145, 159] on div at bounding box center [145, 159] width 7 height 7
type input "141E4C"
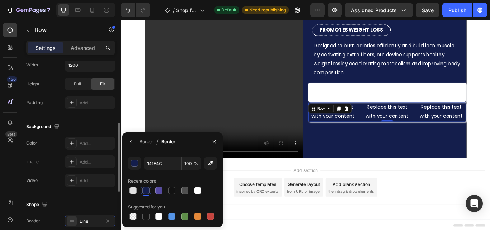
scroll to position [228, 0]
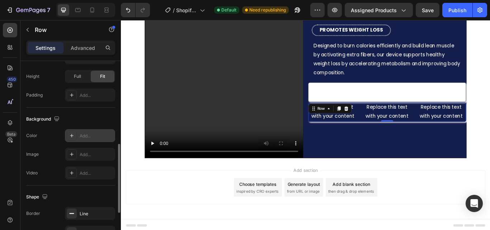
click at [85, 135] on div "Add..." at bounding box center [97, 136] width 34 height 6
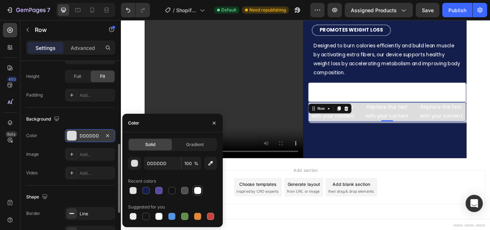
click at [195, 190] on div at bounding box center [197, 190] width 7 height 7
type input "FFFFFF"
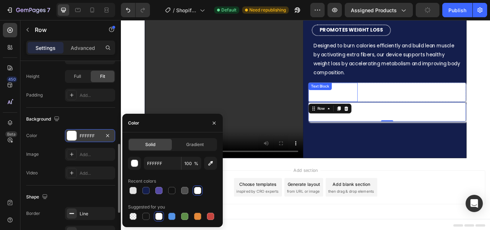
click at [362, 104] on div "Replace this text with your content Text Block" at bounding box center [367, 104] width 57 height 22
click at [362, 101] on div "Text Block" at bounding box center [353, 97] width 24 height 6
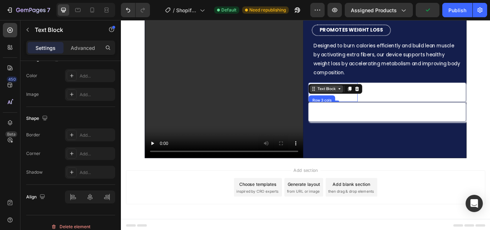
scroll to position [0, 0]
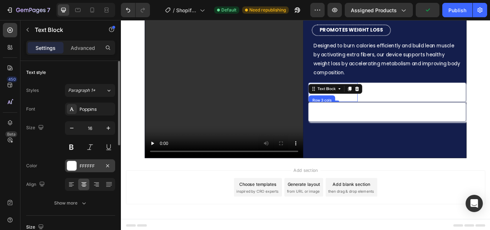
click at [87, 169] on div "FFFFFF" at bounding box center [90, 166] width 21 height 6
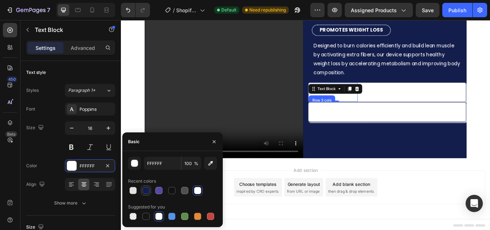
click at [145, 190] on div at bounding box center [145, 190] width 7 height 7
type input "141E4C"
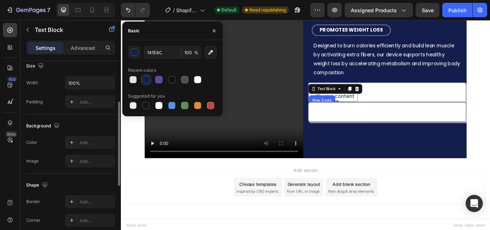
scroll to position [161, 0]
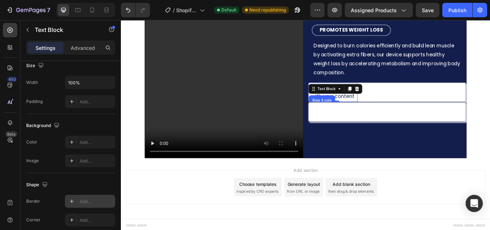
click at [93, 200] on div "Add..." at bounding box center [97, 201] width 34 height 6
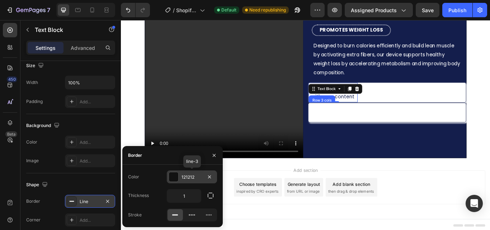
click at [176, 176] on div at bounding box center [173, 176] width 9 height 9
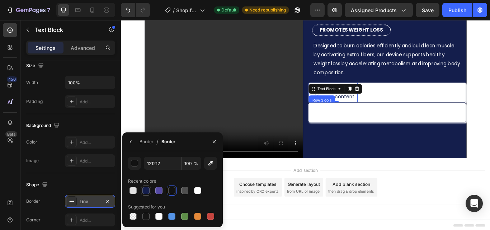
click at [147, 189] on div at bounding box center [145, 190] width 7 height 7
type input "141E4C"
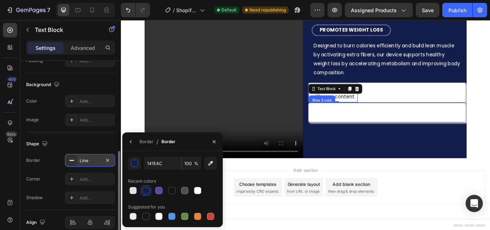
scroll to position [203, 0]
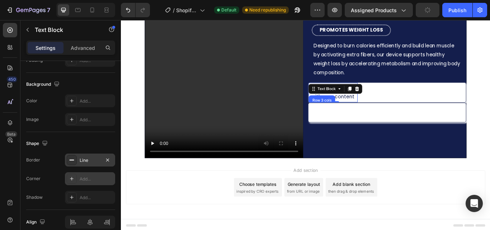
click at [89, 179] on div "Add..." at bounding box center [97, 179] width 34 height 6
click at [377, 107] on p "Replace this text with your content" at bounding box center [367, 104] width 55 height 21
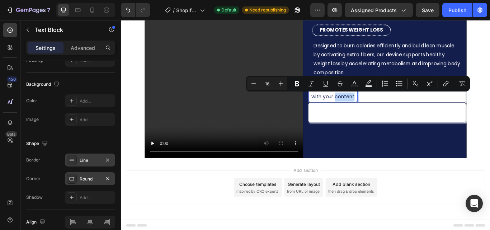
click at [366, 106] on p "Replace this text with your content" at bounding box center [367, 104] width 55 height 21
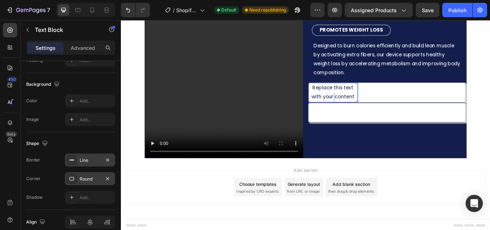
click at [366, 106] on p "Replace this text with your content" at bounding box center [367, 104] width 55 height 21
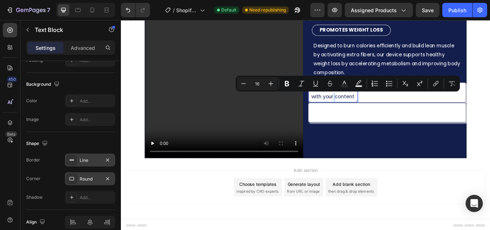
click at [366, 106] on p "Replace this text with your content" at bounding box center [367, 104] width 55 height 21
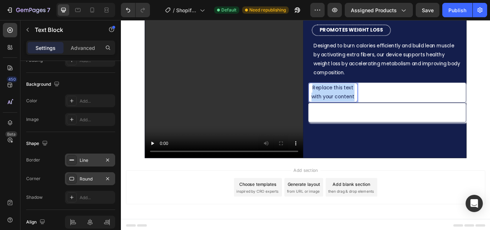
click at [366, 106] on p "Replace this text with your content" at bounding box center [367, 104] width 55 height 21
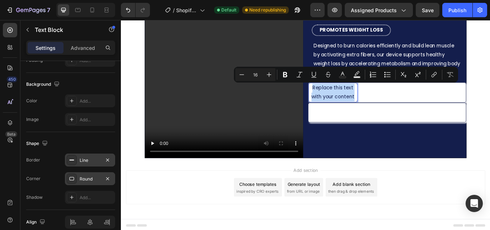
click at [366, 106] on p "Replace this text with your content" at bounding box center [367, 104] width 55 height 21
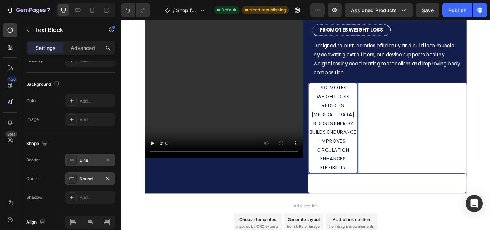
click at [341, 116] on p "PROMOTES WEIGHT LOSS REDUCES CELLULITE BOOSTS ENERGY BUILDS ENDURANCE IMPROVES …" at bounding box center [367, 145] width 55 height 103
click at [340, 117] on p "PROMOTES WEIGHT LOSS REDUCES CELLULITE BOOSTS ENERGY BUILDS ENDURANCE IMPROVES …" at bounding box center [367, 145] width 55 height 103
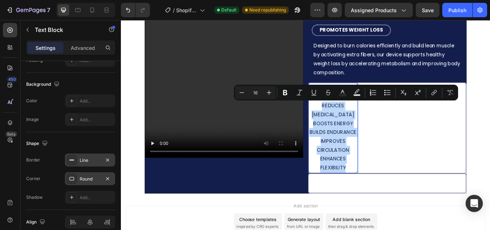
drag, startPoint x: 338, startPoint y: 117, endPoint x: 391, endPoint y: 183, distance: 84.9
click at [391, 183] on p "PROMOTES WEIGHT LOSS REDUCES CELLULITE BOOSTS ENERGY BUILDS ENDURANCE IMPROVES …" at bounding box center [367, 145] width 55 height 103
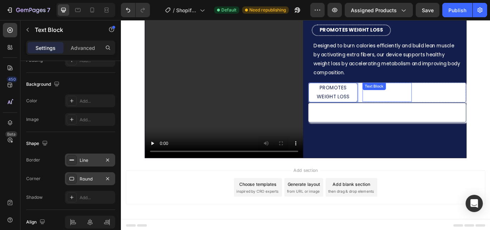
click at [412, 102] on div "Replace this text with your content Text Block" at bounding box center [430, 104] width 57 height 22
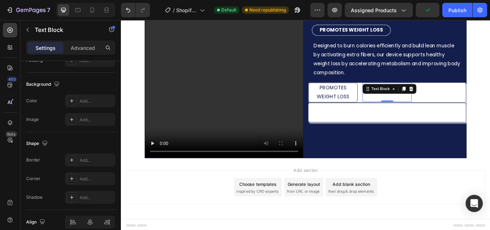
click at [413, 108] on div "Replace this text with your content" at bounding box center [430, 104] width 57 height 22
click at [413, 108] on p "Replace this text with your content" at bounding box center [431, 104] width 56 height 21
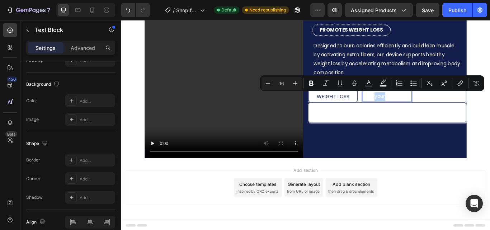
click at [413, 106] on p "Replace this text with your content" at bounding box center [431, 104] width 56 height 21
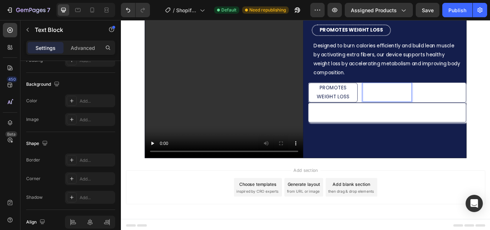
click at [413, 106] on p "Replace this text with your content" at bounding box center [431, 104] width 56 height 21
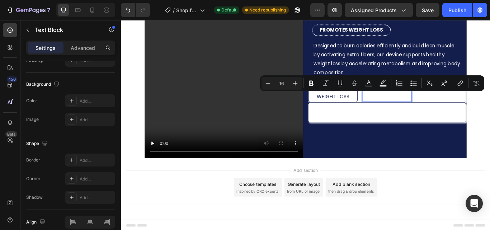
click at [433, 104] on p "Replace this text with your content" at bounding box center [431, 104] width 56 height 21
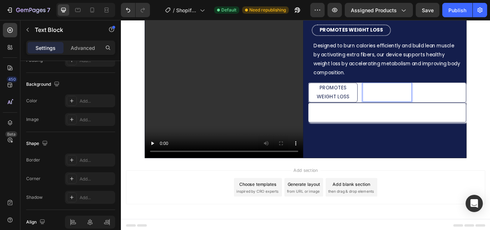
click at [433, 104] on p "Replace this text with your content" at bounding box center [431, 104] width 56 height 21
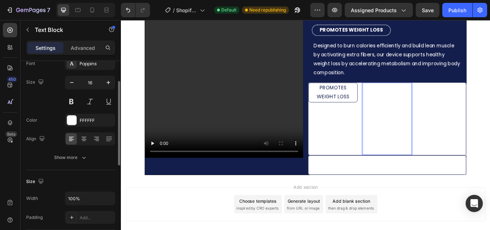
scroll to position [45, 0]
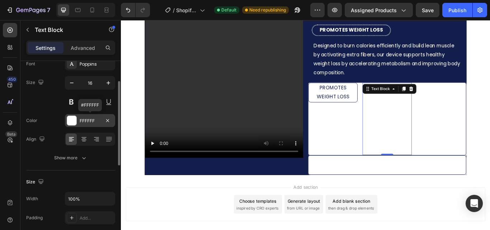
click at [90, 120] on div "FFFFFF" at bounding box center [90, 121] width 21 height 6
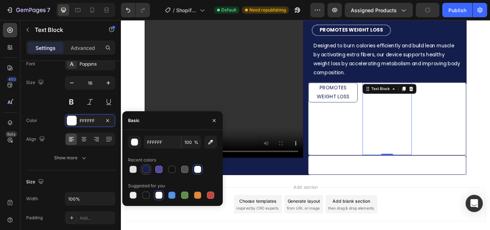
click at [145, 167] on div at bounding box center [145, 169] width 7 height 7
type input "141E4C"
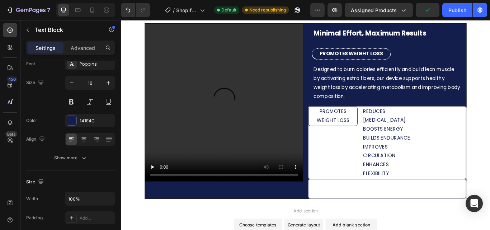
scroll to position [254, 0]
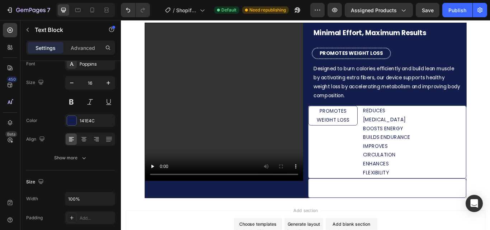
click at [418, 128] on p "REDUCES CELLULITE BOOSTS ENERGY BUILDS ENDURANCE IMPROVES CIRCULATION ENHANCES …" at bounding box center [431, 162] width 56 height 82
click at [402, 134] on div "REDUCES CELLULITE BOOSTS ENERGY BUILDS ENDURANCE IMPROVES CIRCULATION ENHANCES …" at bounding box center [430, 162] width 57 height 84
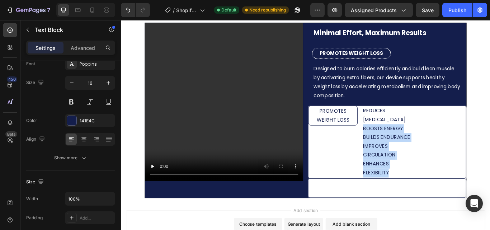
drag, startPoint x: 399, startPoint y: 134, endPoint x: 445, endPoint y: 190, distance: 72.9
click at [445, 190] on div "REDUCES CELLULITE BOOSTS ENERGY BUILDS ENDURANCE IMPROVES CIRCULATION ENHANCES …" at bounding box center [430, 162] width 57 height 84
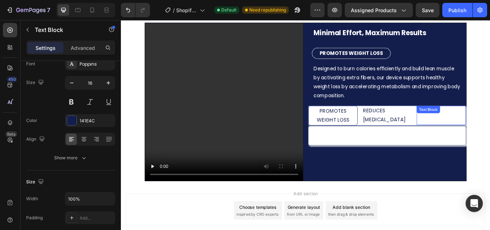
click at [480, 136] on div "Replace this text with your content" at bounding box center [493, 131] width 57 height 22
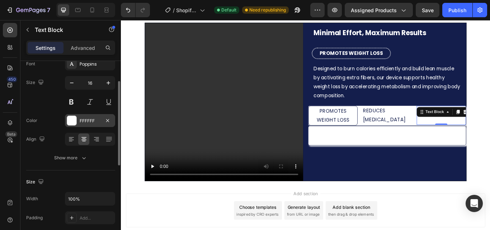
click at [87, 118] on div "FFFFFF" at bounding box center [90, 121] width 21 height 6
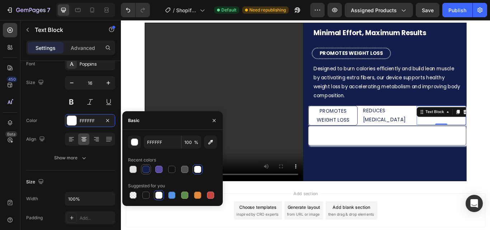
click at [145, 169] on div at bounding box center [145, 169] width 7 height 7
type input "141E4C"
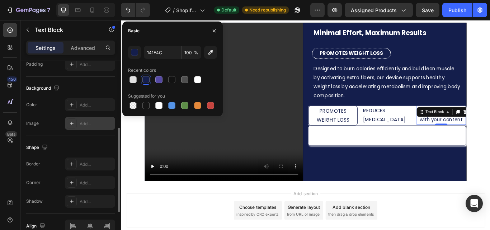
scroll to position [200, 0]
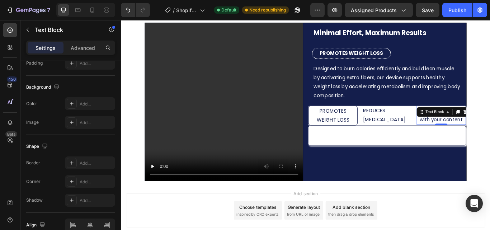
click at [478, 137] on div "Replace this text with your content" at bounding box center [493, 131] width 57 height 22
click at [478, 137] on p "Replace this text with your content" at bounding box center [494, 131] width 56 height 21
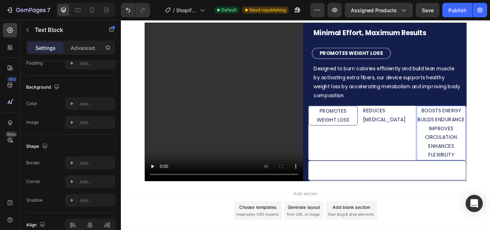
drag, startPoint x: 463, startPoint y: 134, endPoint x: 510, endPoint y: 180, distance: 65.7
drag, startPoint x: 510, startPoint y: 180, endPoint x: 514, endPoint y: 143, distance: 37.9
click at [489, 143] on p "BOOSTS ENERGY BUILDS ENDURANCE IMPROVES CIRCULATION ENHANCES FLEXIBILITY" at bounding box center [494, 152] width 56 height 62
click at [466, 133] on p "BOOSTS ENERGY BUILDS ENDURANCE IMPROVES CIRCULATION ENHANCES FLEXIBILITY" at bounding box center [494, 152] width 56 height 62
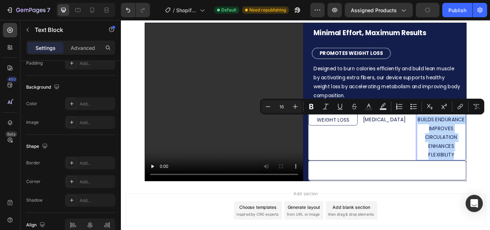
drag, startPoint x: 464, startPoint y: 133, endPoint x: 507, endPoint y: 181, distance: 65.5
click at [489, 181] on p "BOOSTS ENERGY BUILDS ENDURANCE IMPROVES CIRCULATION ENHANCES FLEXIBILITY" at bounding box center [494, 152] width 56 height 62
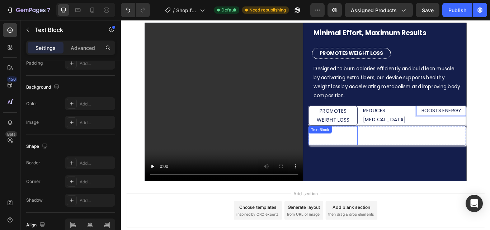
click at [360, 155] on div "Replace this text with your content Text Block" at bounding box center [367, 155] width 57 height 22
click at [352, 159] on div "Replace this text with your content" at bounding box center [367, 155] width 57 height 22
click at [352, 159] on p "Replace this text with your content" at bounding box center [368, 155] width 56 height 21
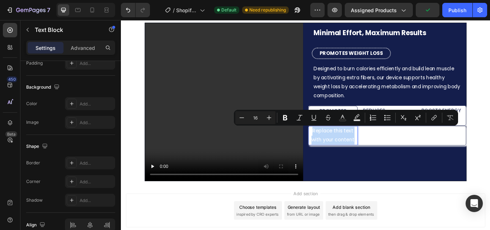
copy p "Replace this text with your content"
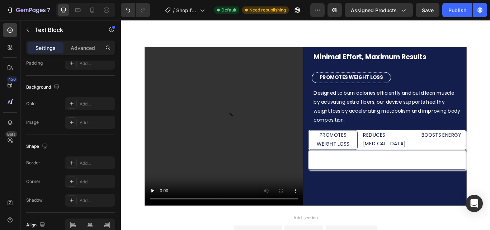
scroll to position [279, 0]
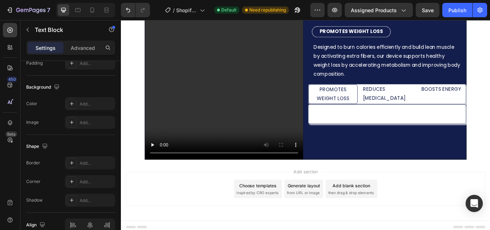
click at [362, 130] on div "Replace this text with your content" at bounding box center [367, 130] width 57 height 22
click at [362, 130] on p "Replace this text with your content" at bounding box center [368, 129] width 56 height 21
click at [373, 132] on p "Replace this text with your content" at bounding box center [368, 129] width 56 height 21
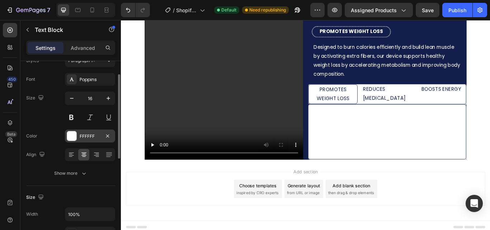
scroll to position [29, 0]
click at [82, 136] on div "FFFFFF" at bounding box center [90, 136] width 21 height 6
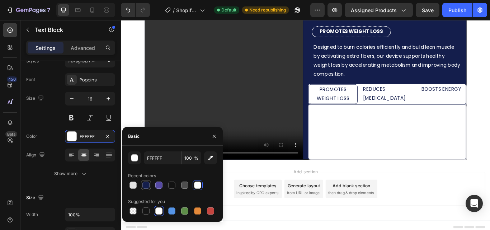
click at [145, 182] on div at bounding box center [145, 184] width 7 height 7
type input "141E4C"
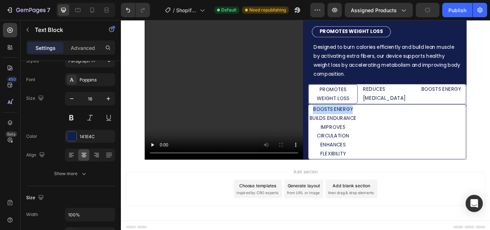
drag, startPoint x: 341, startPoint y: 123, endPoint x: 392, endPoint y: 123, distance: 50.6
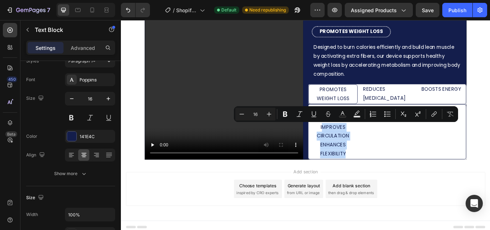
drag, startPoint x: 352, startPoint y: 142, endPoint x: 381, endPoint y: 179, distance: 47.8
click at [381, 179] on p "⁠⁠⁠⁠⁠⁠⁠ BUILDS ENDURANCE IMPROVES CIRCULATION ENHANCES FLEXIBILITY" at bounding box center [368, 150] width 56 height 62
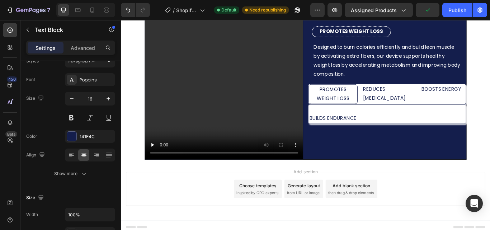
click at [340, 132] on p "BUILDS ENDURANCE" at bounding box center [368, 129] width 56 height 21
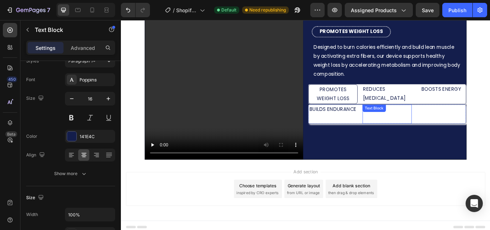
click at [427, 127] on div "Replace this text with your content Text Block" at bounding box center [430, 130] width 57 height 22
click at [427, 127] on div "Text Block" at bounding box center [423, 126] width 24 height 6
click at [437, 134] on div "Replace this text with your content" at bounding box center [430, 130] width 57 height 22
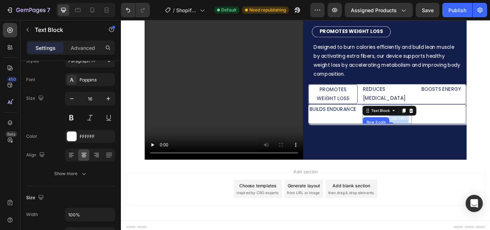
click at [437, 134] on p "Replace this text with your content" at bounding box center [431, 129] width 56 height 21
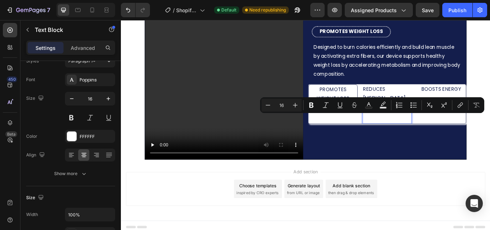
click at [423, 134] on p "Replace this text with your content" at bounding box center [431, 129] width 56 height 21
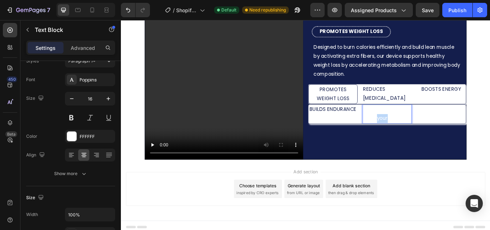
click at [423, 134] on p "Replace this text with your content" at bounding box center [431, 129] width 56 height 21
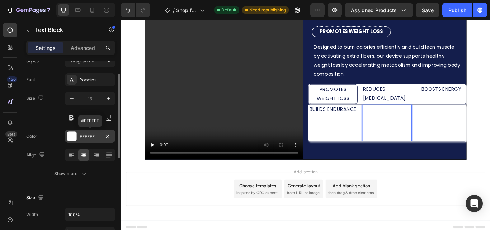
click at [94, 132] on div "FFFFFF" at bounding box center [90, 136] width 50 height 13
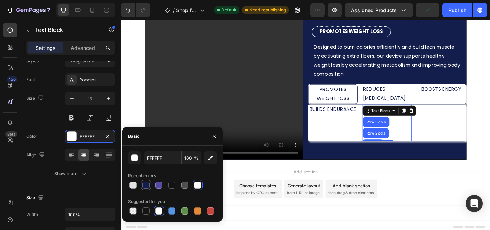
click at [146, 185] on div at bounding box center [145, 184] width 7 height 7
type input "141E4C"
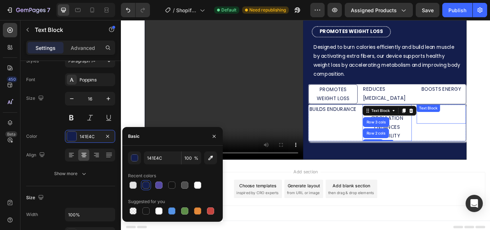
click at [484, 139] on div "Replace this text with your content Text Block" at bounding box center [493, 130] width 57 height 22
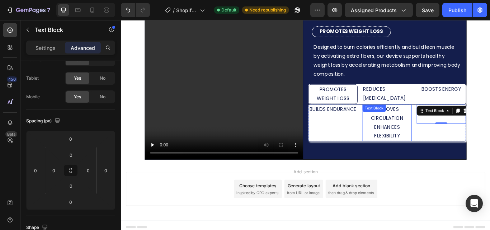
click at [436, 123] on div "MPROVES CIRCULATION ENHANCES FLEXIBILITY Text Block" at bounding box center [430, 140] width 57 height 43
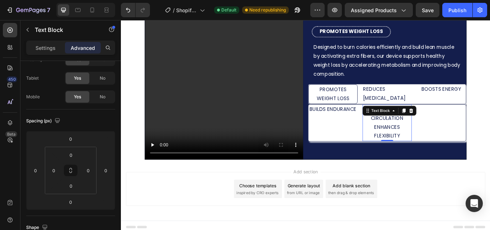
click at [420, 142] on p "MPROVES CIRCULATION ENHANCES FLEXIBILITY" at bounding box center [431, 139] width 56 height 41
click at [411, 135] on p "MPROVES CIRCULATION ENHANCES FLEXIBILITY" at bounding box center [431, 139] width 56 height 41
click at [444, 142] on p "MPROVES CIRCULATION ENHANCES FLEXIBILITY" at bounding box center [431, 139] width 56 height 41
click at [423, 137] on p "MPROVES CIRCULATION ENHANCES FLEXIBILITY" at bounding box center [431, 139] width 56 height 41
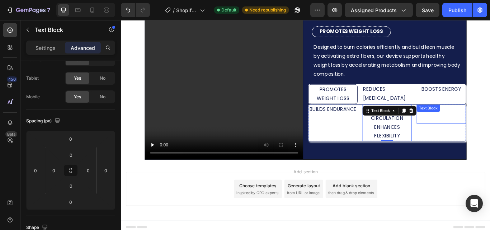
click at [480, 140] on div "Replace this text with your content" at bounding box center [493, 130] width 57 height 22
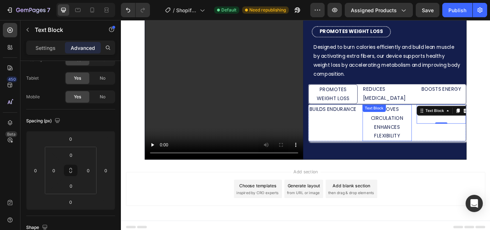
click at [416, 125] on div "Text Block" at bounding box center [416, 123] width 24 height 6
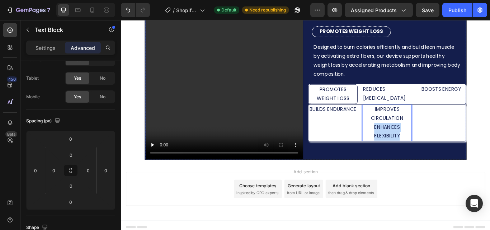
drag, startPoint x: 411, startPoint y: 141, endPoint x: 450, endPoint y: 165, distance: 45.4
click at [450, 165] on div "Minimal Effort, Maximum Results Heading Row PROMOTES WEIGHT LOSS Text Block Row…" at bounding box center [431, 91] width 184 height 184
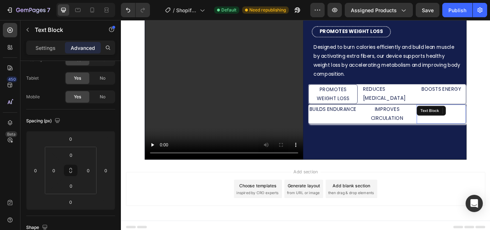
click at [482, 129] on div "Replace this text with your content Text Block" at bounding box center [493, 130] width 57 height 22
click at [482, 136] on div "Replace this text with your content" at bounding box center [493, 130] width 57 height 22
click at [482, 136] on p "Replace this text with your content" at bounding box center [494, 129] width 56 height 21
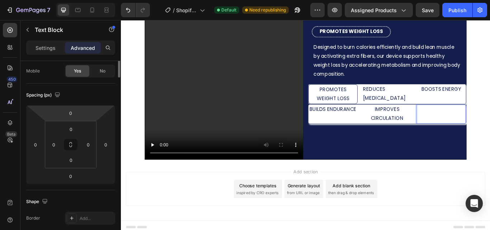
scroll to position [0, 0]
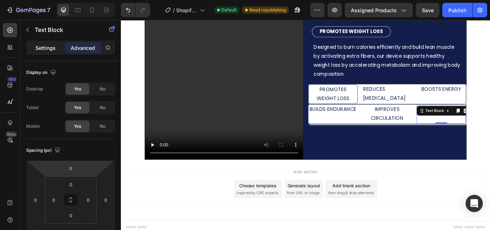
click at [51, 46] on p "Settings" at bounding box center [45, 48] width 20 height 8
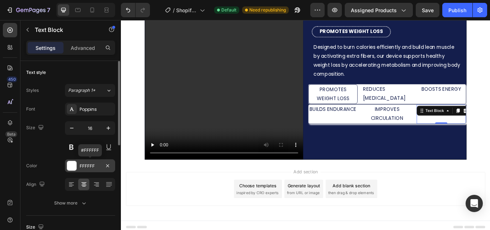
click at [81, 165] on div "FFFFFF" at bounding box center [90, 166] width 21 height 6
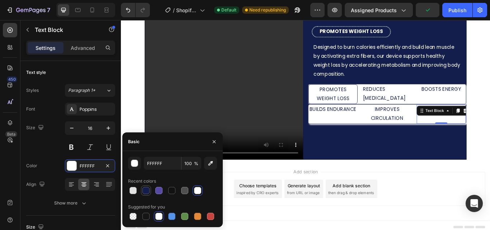
click at [145, 189] on div at bounding box center [145, 190] width 7 height 7
type input "141E4C"
click at [374, 110] on p "PROMOTES WEIGHT LOSS" at bounding box center [367, 106] width 55 height 21
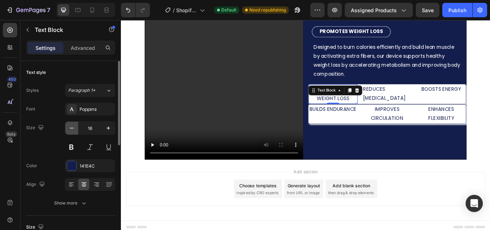
click at [73, 128] on icon "button" at bounding box center [71, 127] width 7 height 7
type input "13"
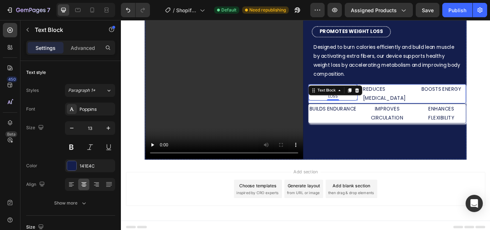
click at [426, 107] on div "REDUCES CELLULITE Text Block" at bounding box center [430, 106] width 57 height 22
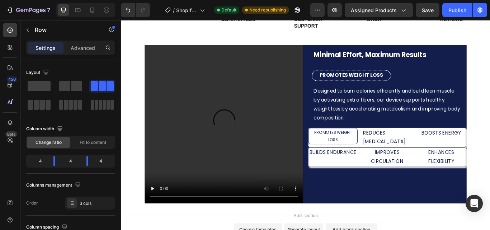
scroll to position [228, 0]
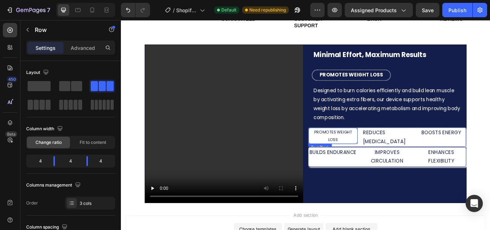
click at [388, 157] on p "PROMOTES WEIGHT LOSS" at bounding box center [367, 155] width 55 height 17
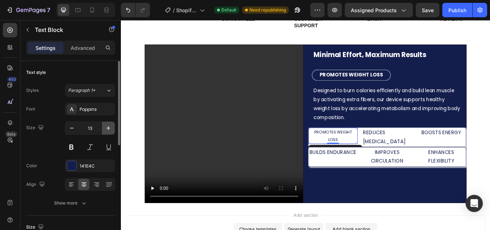
click at [106, 129] on icon "button" at bounding box center [108, 127] width 7 height 7
click at [74, 129] on icon "button" at bounding box center [71, 127] width 7 height 7
type input "14"
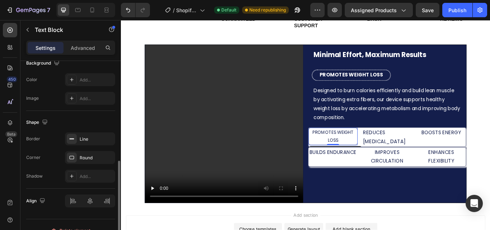
scroll to position [236, 0]
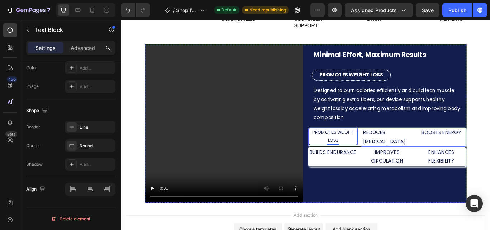
click at [411, 163] on div "REDUCES CELLULITE Text Block" at bounding box center [430, 157] width 57 height 22
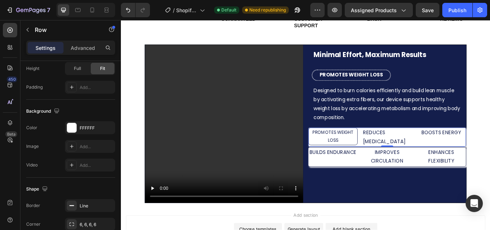
scroll to position [0, 0]
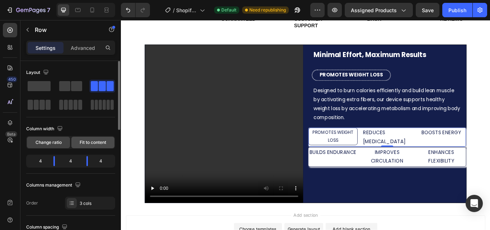
click at [94, 139] on div "Fit to content" at bounding box center [92, 142] width 43 height 11
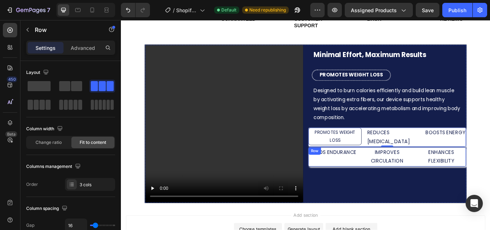
click at [355, 180] on div "BUILDS ENDURANCE Text Block IMPROVES CIRCULATION Text Block ENHANCES FLEXIBILIT…" at bounding box center [431, 179] width 184 height 23
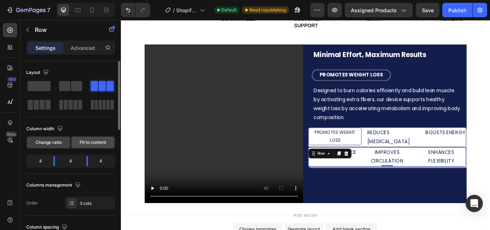
click at [86, 141] on span "Fit to content" at bounding box center [93, 142] width 27 height 6
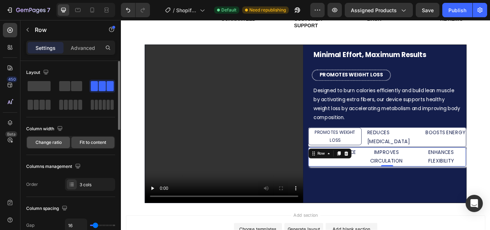
click at [50, 139] on span "Change ratio" at bounding box center [48, 142] width 26 height 6
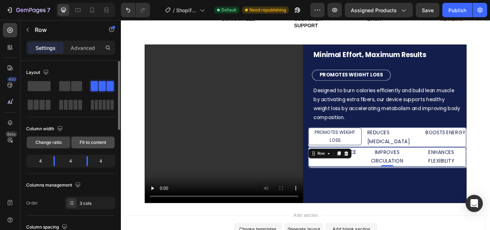
click at [106, 139] on div "Fit to content" at bounding box center [92, 142] width 43 height 11
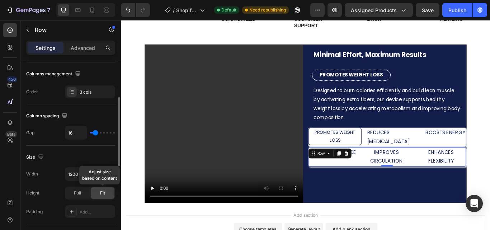
scroll to position [94, 0]
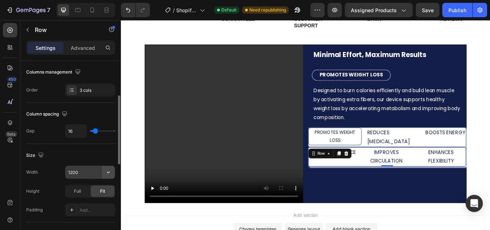
click at [110, 170] on icon "button" at bounding box center [108, 172] width 7 height 7
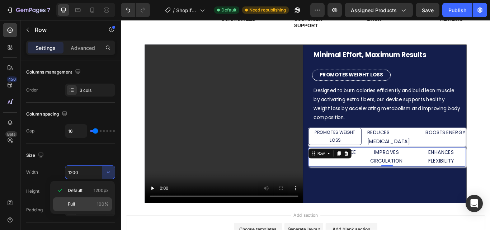
click at [106, 201] on span "100%" at bounding box center [103, 204] width 12 height 6
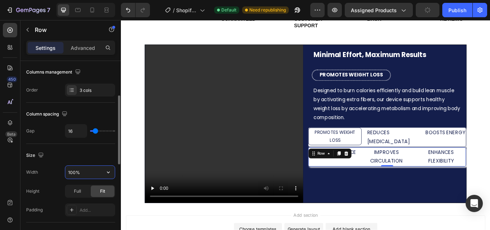
click at [73, 169] on input "100%" at bounding box center [89, 172] width 49 height 13
click at [73, 169] on input "96%" at bounding box center [89, 172] width 49 height 13
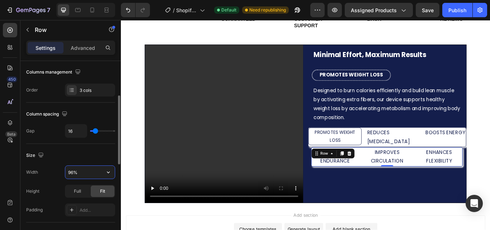
click at [73, 169] on input "96%" at bounding box center [89, 172] width 49 height 13
click at [70, 170] on input "96%" at bounding box center [89, 172] width 49 height 13
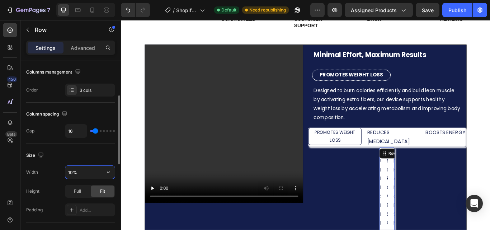
type input "100%"
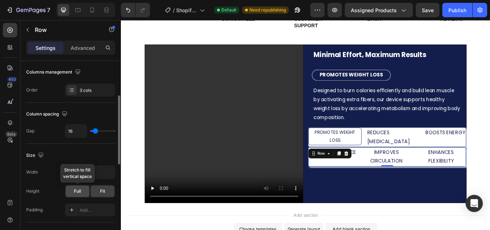
click at [81, 192] on span "Full" at bounding box center [77, 191] width 7 height 6
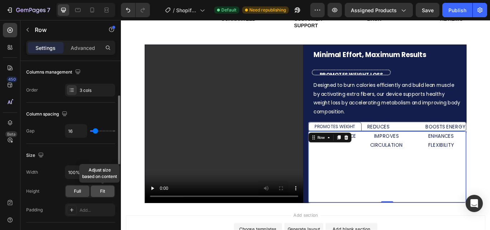
click at [103, 191] on span "Fit" at bounding box center [102, 191] width 5 height 6
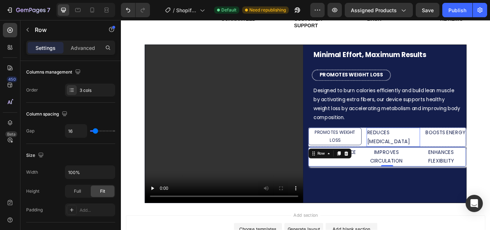
click at [426, 156] on div "REDUCES CELLULITE Text Block" at bounding box center [438, 157] width 62 height 22
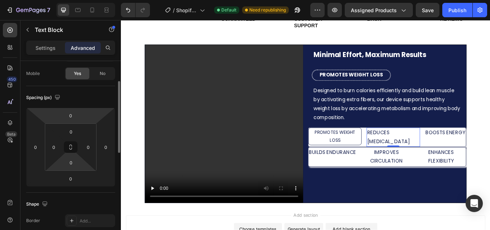
scroll to position [0, 0]
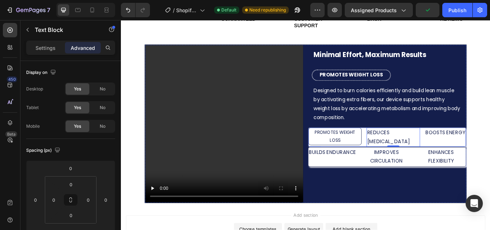
click at [402, 156] on div "PROMOTES WEIGHT LOSS Text Block REDUCES CELLULITE Text Block 0 BOOSTS ENERGY Te…" at bounding box center [431, 156] width 184 height 23
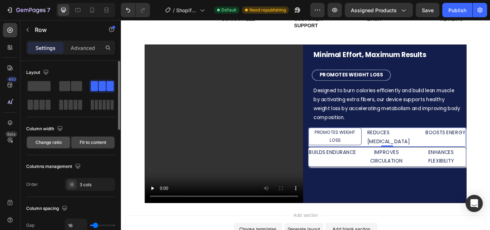
click at [49, 139] on div "Change ratio" at bounding box center [48, 142] width 43 height 11
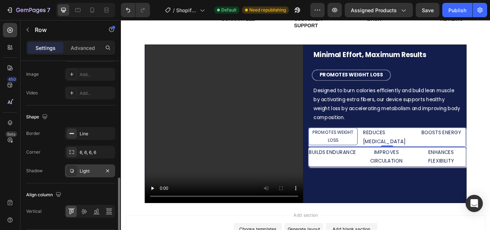
scroll to position [330, 0]
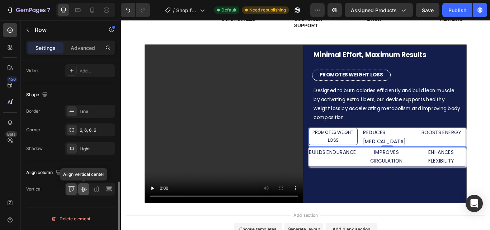
click at [84, 188] on icon at bounding box center [84, 189] width 6 height 5
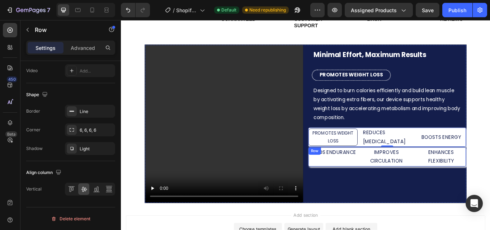
click at [390, 186] on div "BUILDS ENDURANCE Text Block" at bounding box center [367, 180] width 56 height 22
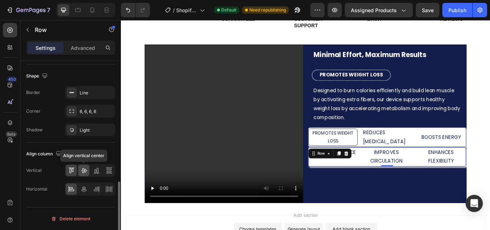
click at [88, 171] on div at bounding box center [83, 170] width 11 height 11
click at [84, 185] on div at bounding box center [83, 188] width 11 height 11
click at [450, 157] on p "REDUCES [MEDICAL_DATA]" at bounding box center [431, 156] width 56 height 21
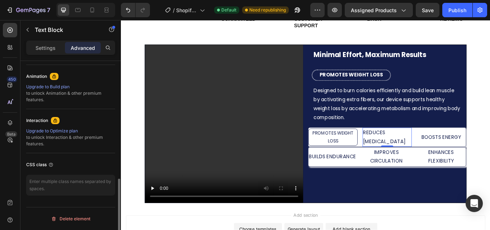
scroll to position [0, 0]
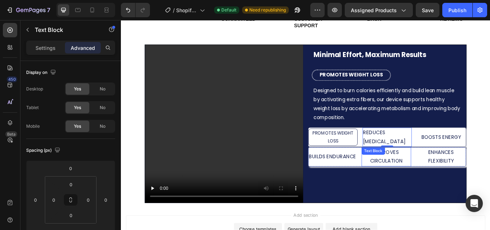
click at [429, 180] on p "IMPROVES CIRCULATION" at bounding box center [430, 179] width 56 height 21
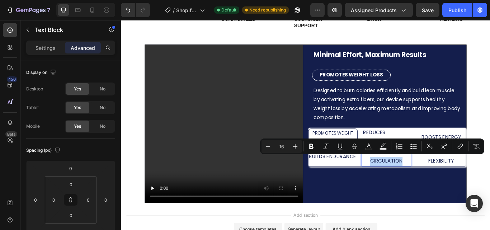
click at [403, 181] on p "IMPROVES CIRCULATION" at bounding box center [430, 179] width 56 height 21
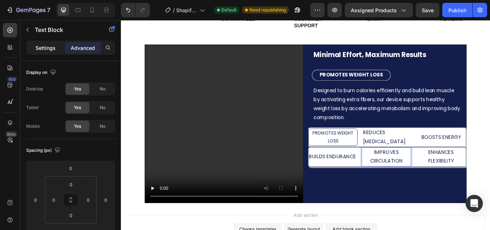
click at [51, 51] on p "Settings" at bounding box center [45, 48] width 20 height 8
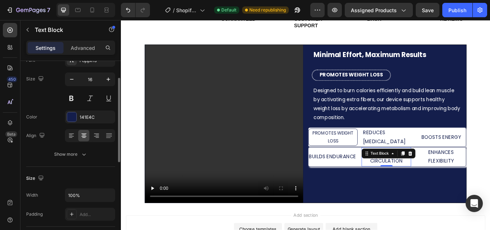
scroll to position [45, 0]
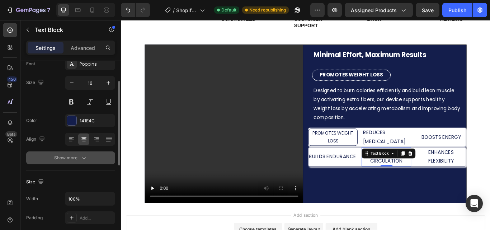
click at [83, 153] on button "Show more" at bounding box center [70, 157] width 89 height 13
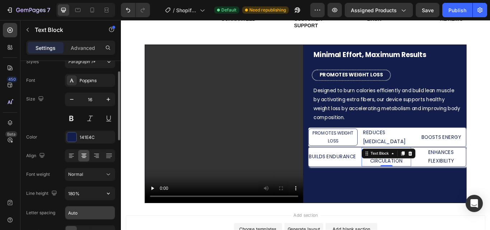
scroll to position [0, 0]
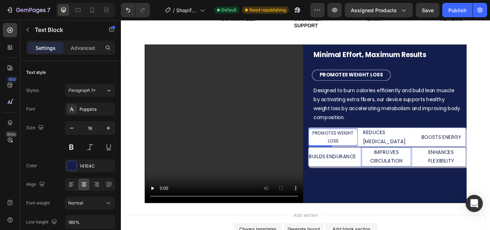
click at [359, 159] on p "PROMOTES WEIGHT LOSS" at bounding box center [367, 157] width 55 height 18
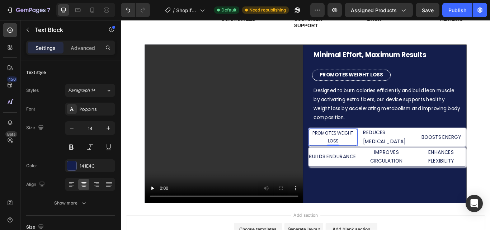
click at [356, 159] on p "PROMOTES WEIGHT LOSS" at bounding box center [367, 157] width 55 height 18
click at [351, 149] on p "PROMOTES WEIGHTLOSS" at bounding box center [367, 157] width 55 height 18
click at [368, 158] on p "PROMOTES WEIGHTLOSS" at bounding box center [367, 157] width 55 height 18
click at [375, 154] on p "PROMOTES WEIGHT LOSS" at bounding box center [367, 157] width 55 height 18
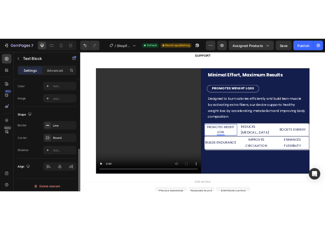
scroll to position [233, 0]
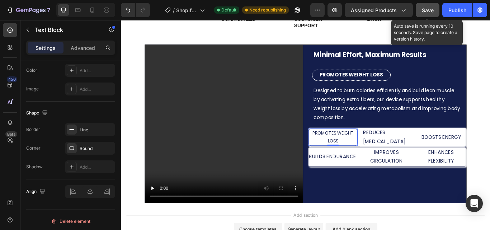
click at [429, 10] on span "Save" at bounding box center [428, 10] width 12 height 6
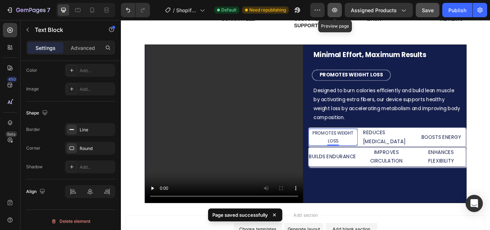
click at [336, 8] on icon "button" at bounding box center [334, 10] width 5 height 4
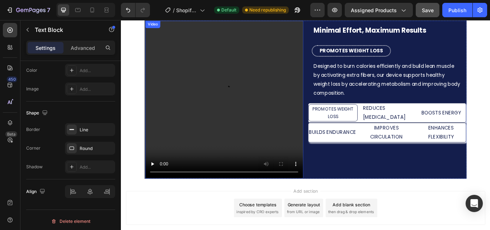
scroll to position [257, 0]
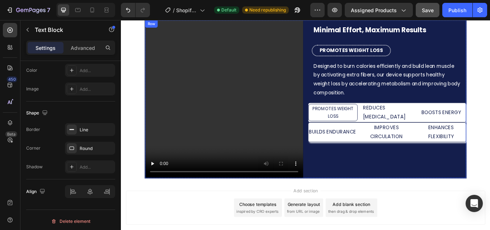
click at [339, 199] on div "Minimal Effort, Maximum Results Heading Row PROMOTES WEIGHT LOSS Text Block Row…" at bounding box center [431, 112] width 184 height 184
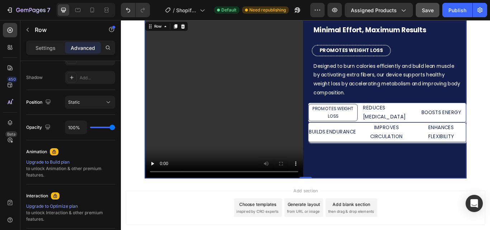
scroll to position [0, 0]
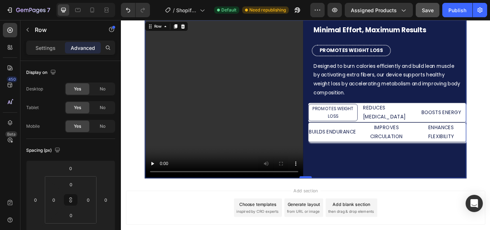
click at [336, 202] on div at bounding box center [336, 203] width 14 height 2
click at [148, 197] on div "Video Minimal Effort, Maximum Results Heading Row PROMOTES WEIGHT LOSS Text Blo…" at bounding box center [335, 112] width 375 height 185
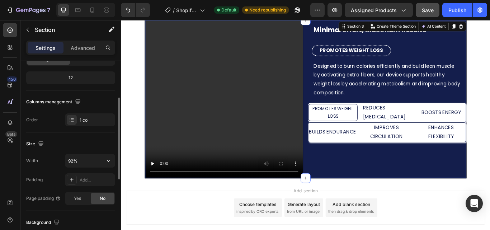
scroll to position [84, 0]
click at [72, 160] on input "92%" at bounding box center [89, 159] width 49 height 13
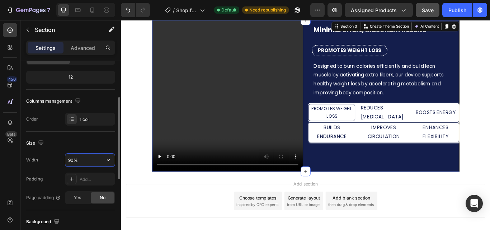
click at [76, 159] on input "90%" at bounding box center [89, 159] width 49 height 13
click at [71, 160] on input "90%" at bounding box center [89, 159] width 49 height 13
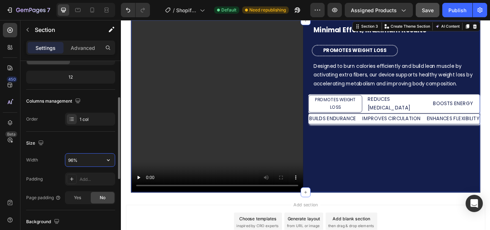
click at [71, 160] on input "96%" at bounding box center [89, 159] width 49 height 13
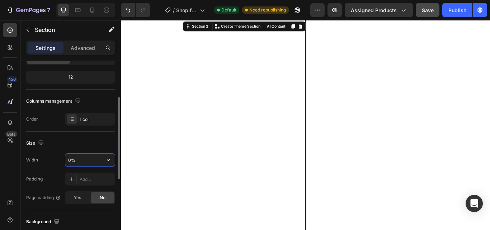
click at [71, 160] on input "0%" at bounding box center [89, 159] width 49 height 13
click at [68, 159] on input "0%" at bounding box center [89, 159] width 49 height 13
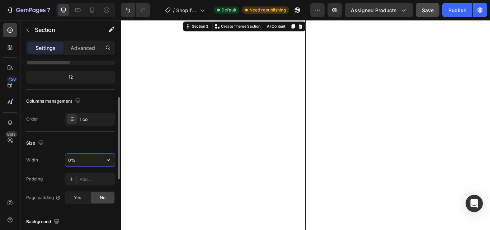
click at [68, 159] on input "0%" at bounding box center [89, 159] width 49 height 13
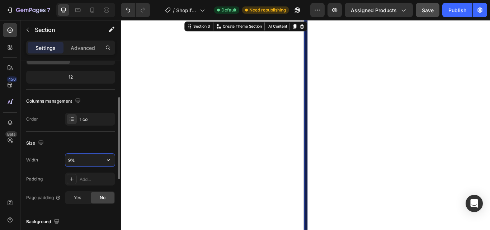
type input "92%"
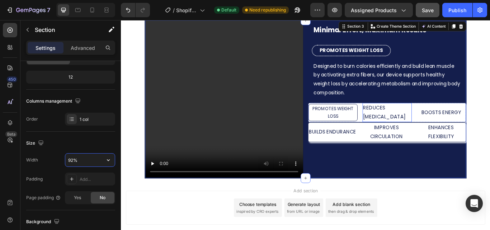
click at [452, 131] on p "REDUCES [MEDICAL_DATA]" at bounding box center [431, 128] width 56 height 21
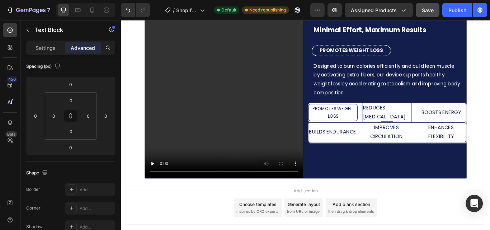
scroll to position [0, 0]
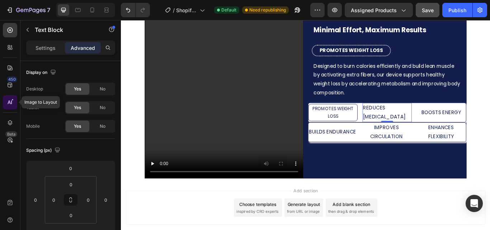
click at [9, 99] on icon at bounding box center [9, 102] width 7 height 7
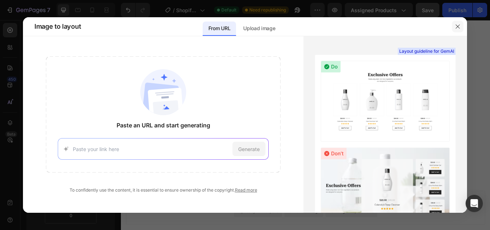
click at [459, 27] on icon "button" at bounding box center [458, 27] width 6 height 6
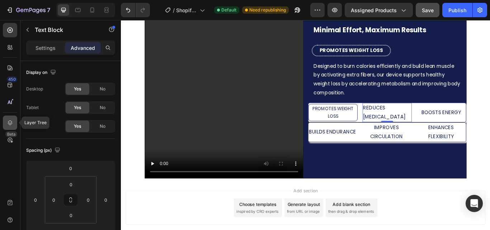
click at [11, 122] on icon at bounding box center [9, 122] width 7 height 7
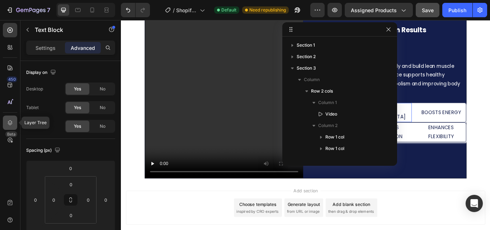
scroll to position [100, 0]
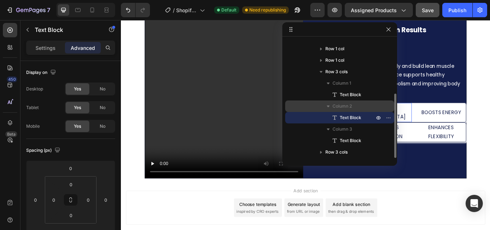
click at [344, 108] on span "Column 2" at bounding box center [341, 106] width 19 height 7
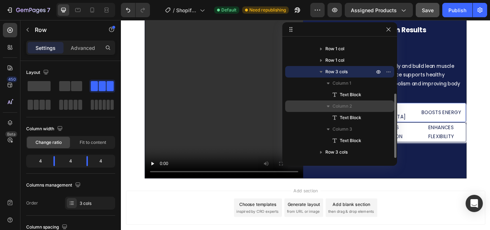
click at [334, 105] on span "Column 2" at bounding box center [341, 106] width 19 height 7
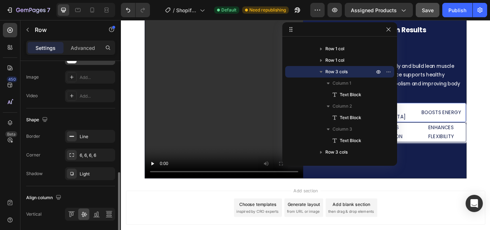
scroll to position [330, 0]
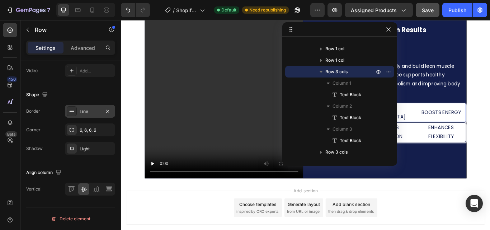
click at [89, 114] on div "Line" at bounding box center [90, 111] width 21 height 6
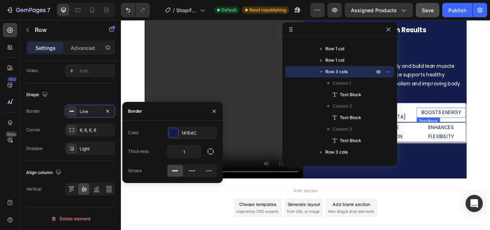
click at [488, 125] on p "BOOSTS ENERGY" at bounding box center [494, 128] width 56 height 10
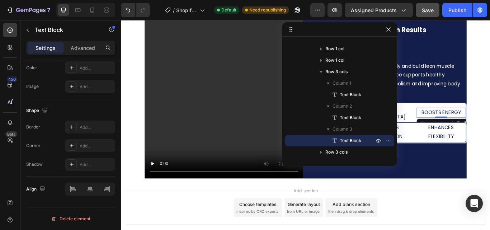
scroll to position [0, 0]
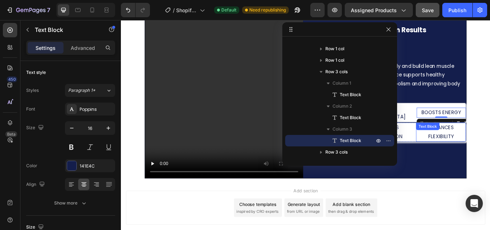
click at [489, 150] on div "ENHANCES FLEXIBILITY Text Block" at bounding box center [494, 151] width 58 height 22
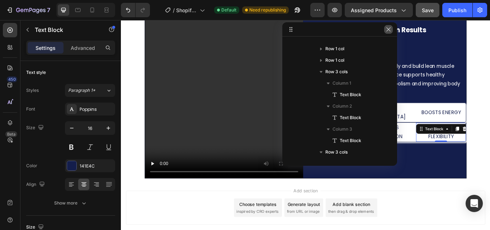
click at [389, 29] on icon "button" at bounding box center [388, 30] width 6 height 6
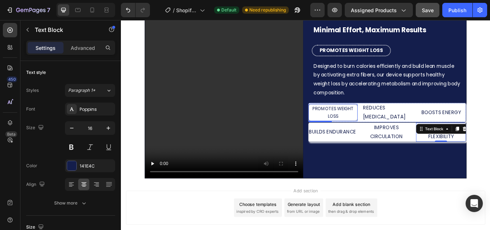
click at [392, 132] on p "PROMOTES WEIGHT LOSS" at bounding box center [367, 128] width 55 height 18
click at [393, 134] on div "PROMOTES WEIGHT LOSS Text Block 0 REDUCES CELLULITE Text Block BOOSTS ENERGY Te…" at bounding box center [431, 128] width 184 height 23
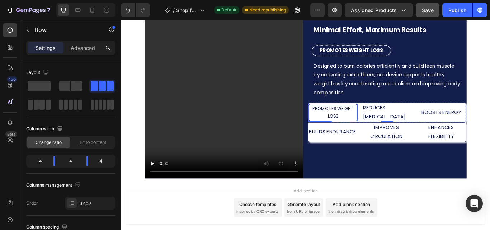
click at [385, 129] on p "PROMOTES WEIGHT LOSS" at bounding box center [367, 128] width 55 height 18
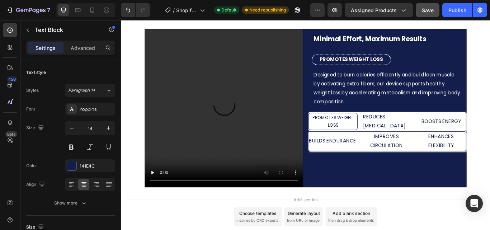
scroll to position [281, 0]
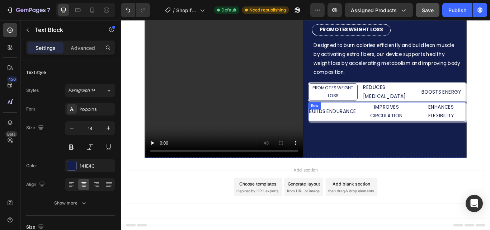
click at [386, 131] on div "BUILDS ENDURANCE Text Block" at bounding box center [367, 127] width 56 height 22
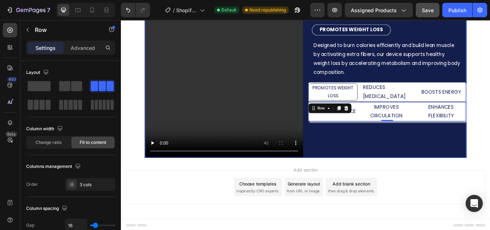
click at [331, 175] on div "Video Minimal Effort, Maximum Results Heading Row PROMOTES WEIGHT LOSS Text Blo…" at bounding box center [336, 88] width 374 height 184
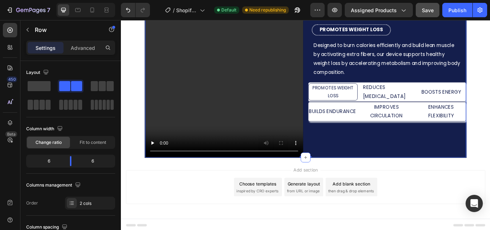
click at [148, 132] on div "Video Minimal Effort, Maximum Results Heading Row PROMOTES WEIGHT LOSS Text Blo…" at bounding box center [335, 88] width 375 height 185
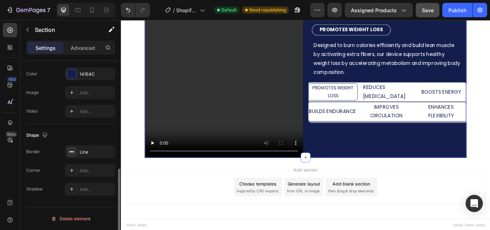
scroll to position [248, 0]
click at [86, 169] on div "Add..." at bounding box center [97, 170] width 34 height 6
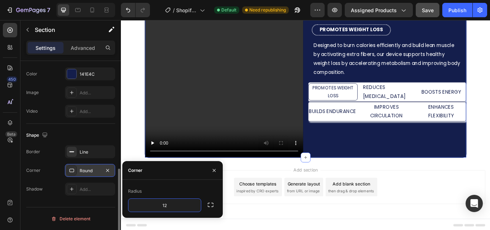
type input "12"
click at [82, 168] on div "12, 12, 12, 12" at bounding box center [90, 170] width 21 height 6
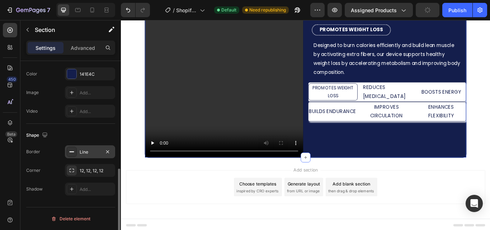
click at [86, 150] on div "Line" at bounding box center [90, 152] width 21 height 6
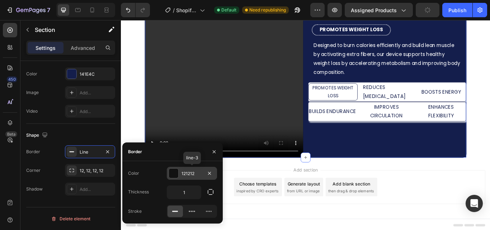
click at [171, 171] on div at bounding box center [173, 173] width 9 height 9
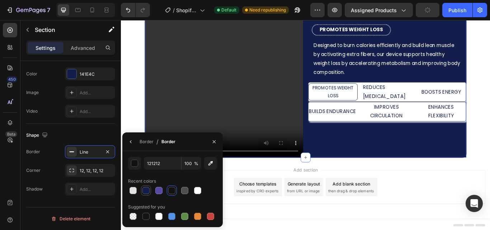
click at [145, 190] on div at bounding box center [145, 190] width 7 height 7
type input "141E4C"
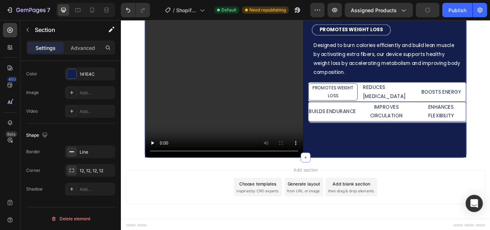
click at [3, 172] on div "450 Beta" at bounding box center [10, 125] width 20 height 210
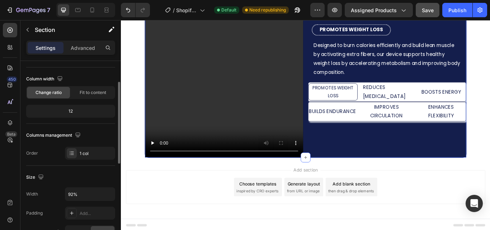
scroll to position [49, 0]
click at [93, 152] on div "1 col" at bounding box center [97, 154] width 34 height 6
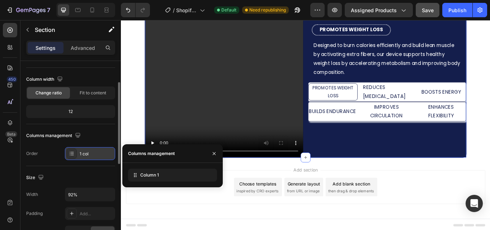
click at [93, 152] on div "1 col" at bounding box center [97, 154] width 34 height 6
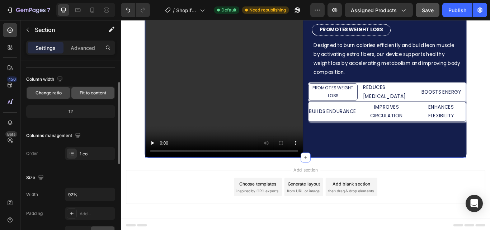
click at [90, 89] on div "Fit to content" at bounding box center [92, 92] width 43 height 11
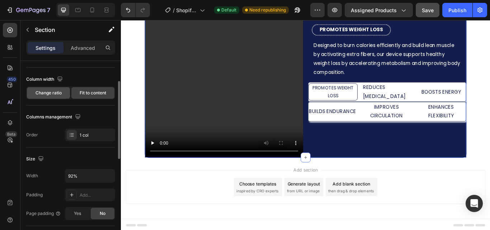
click at [56, 92] on span "Change ratio" at bounding box center [48, 93] width 26 height 6
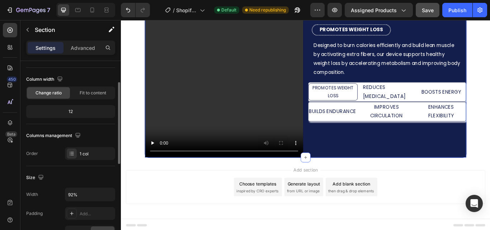
click at [70, 110] on div "12" at bounding box center [71, 111] width 86 height 10
drag, startPoint x: 191, startPoint y: 130, endPoint x: 293, endPoint y: 193, distance: 119.3
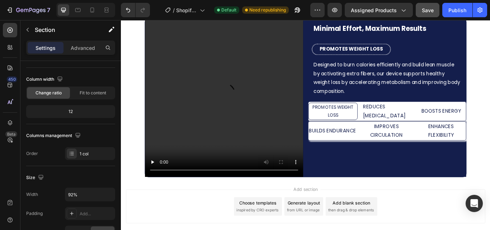
scroll to position [97, 0]
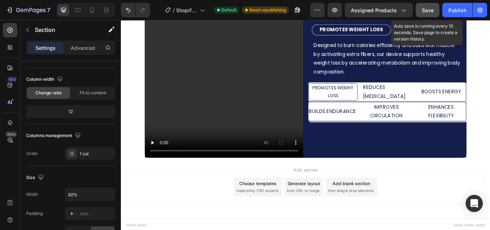
click at [432, 6] on div "Save" at bounding box center [428, 10] width 12 height 8
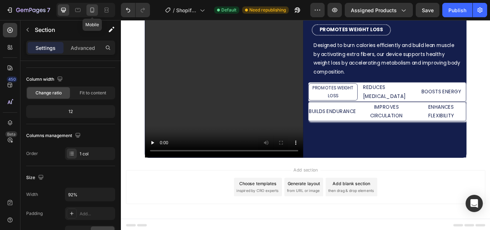
click at [93, 10] on icon at bounding box center [92, 9] width 7 height 7
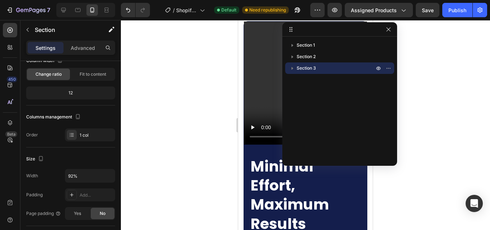
scroll to position [46, 0]
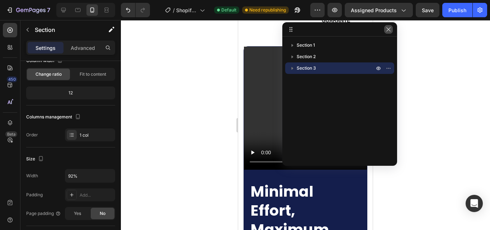
click at [389, 28] on icon "button" at bounding box center [388, 30] width 6 height 6
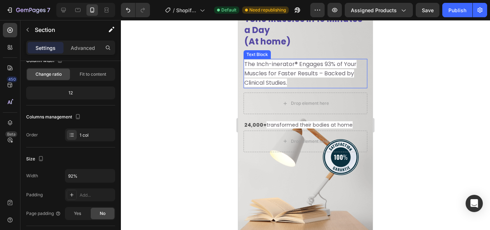
scroll to position [0, 0]
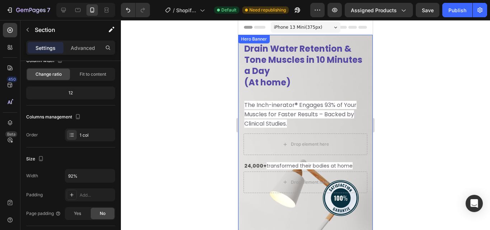
click at [242, 42] on div "Hero Banner" at bounding box center [254, 39] width 29 height 6
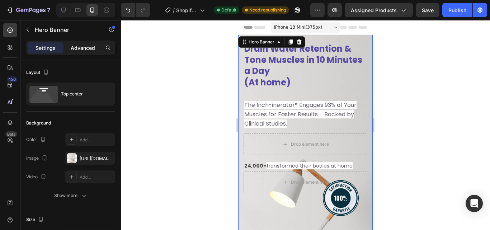
click at [84, 46] on p "Advanced" at bounding box center [83, 48] width 24 height 8
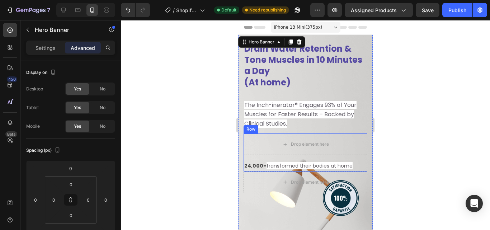
click at [326, 153] on div "Background Image" at bounding box center [305, 154] width 134 height 239
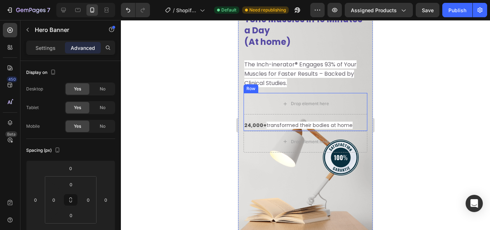
scroll to position [35, 0]
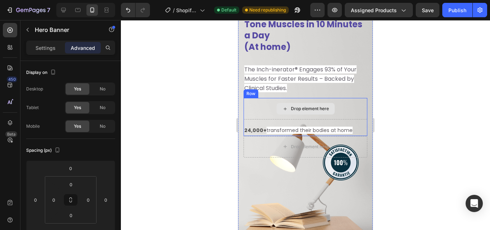
click at [259, 106] on div "Drop element here" at bounding box center [305, 109] width 124 height 22
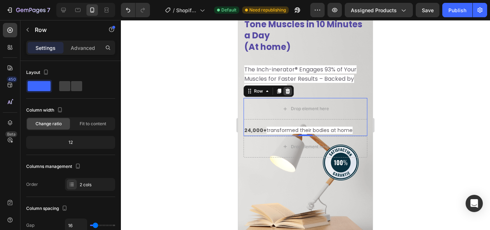
click at [288, 92] on icon at bounding box center [288, 91] width 6 height 6
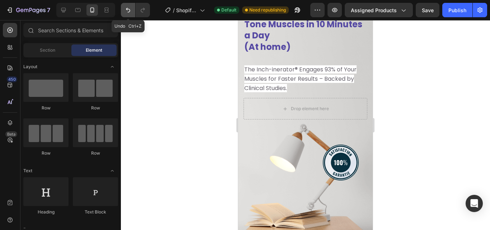
click at [128, 10] on icon "Undo/Redo" at bounding box center [127, 9] width 7 height 7
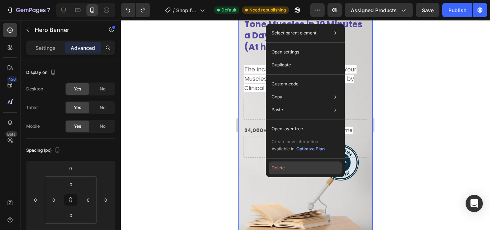
click at [278, 167] on button "Delete" at bounding box center [305, 167] width 73 height 13
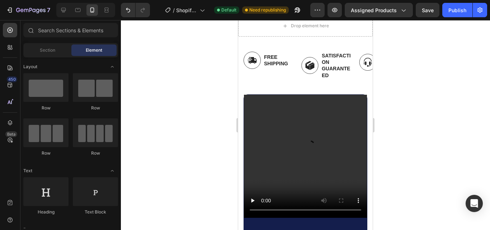
scroll to position [0, 0]
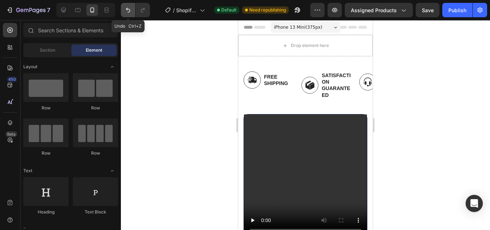
click at [128, 12] on icon "Undo/Redo" at bounding box center [128, 10] width 4 height 5
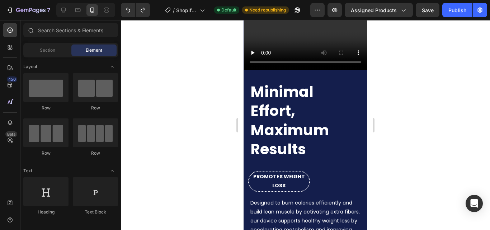
scroll to position [377, 0]
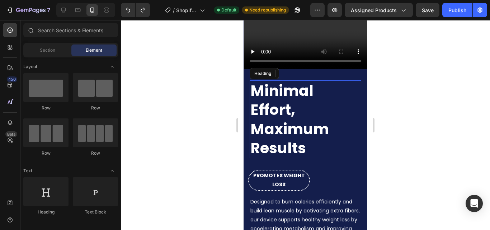
click at [298, 143] on h2 "Minimal Effort, Maximum Results" at bounding box center [306, 119] width 112 height 78
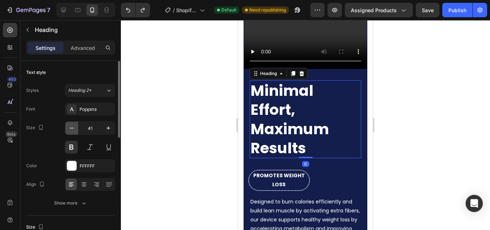
click at [71, 129] on icon "button" at bounding box center [71, 127] width 7 height 7
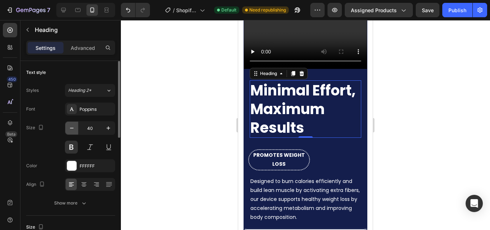
click at [71, 129] on icon "button" at bounding box center [71, 127] width 7 height 7
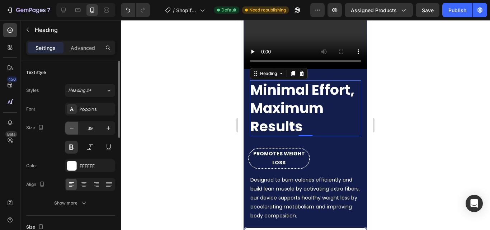
click at [71, 129] on icon "button" at bounding box center [71, 127] width 7 height 7
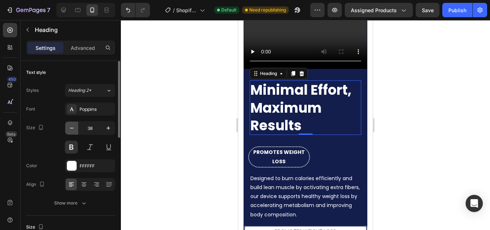
click at [71, 129] on icon "button" at bounding box center [71, 127] width 7 height 7
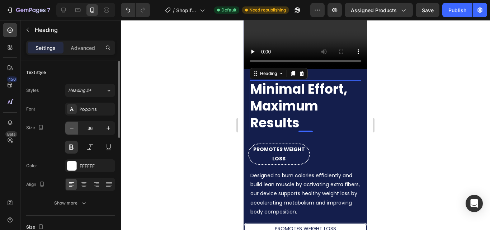
click at [71, 129] on icon "button" at bounding box center [71, 127] width 7 height 7
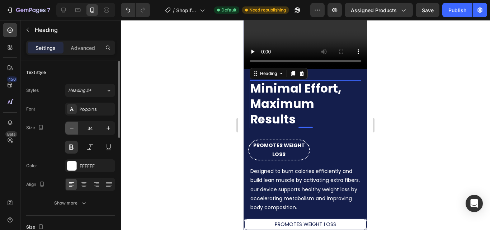
click at [71, 129] on icon "button" at bounding box center [71, 127] width 7 height 7
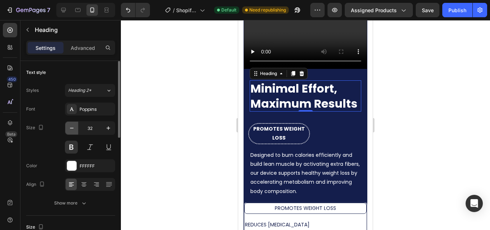
click at [71, 129] on icon "button" at bounding box center [71, 127] width 7 height 7
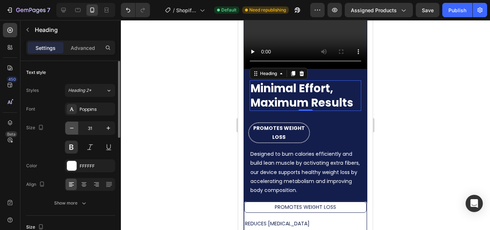
click at [71, 129] on icon "button" at bounding box center [71, 127] width 7 height 7
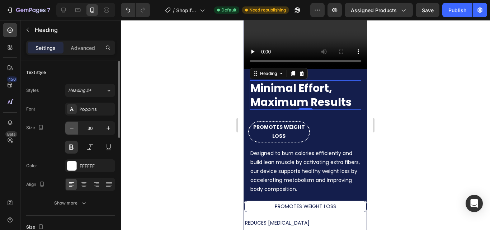
click at [71, 129] on icon "button" at bounding box center [71, 127] width 7 height 7
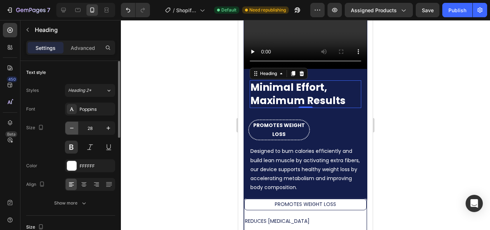
click at [71, 129] on icon "button" at bounding box center [71, 127] width 7 height 7
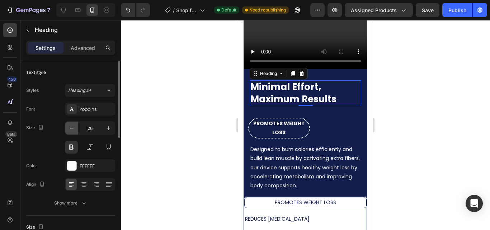
click at [71, 129] on icon "button" at bounding box center [71, 127] width 7 height 7
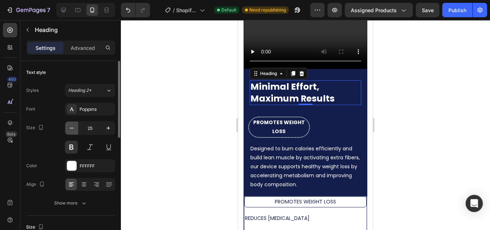
click at [71, 129] on icon "button" at bounding box center [71, 127] width 7 height 7
type input "24"
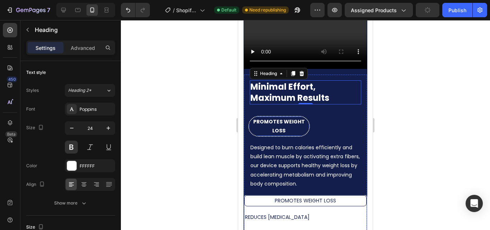
click at [262, 125] on p "PROMOTES WEIGHT LOSS" at bounding box center [279, 126] width 59 height 18
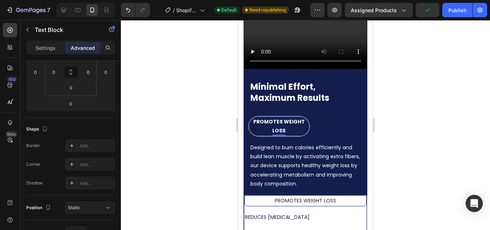
scroll to position [0, 0]
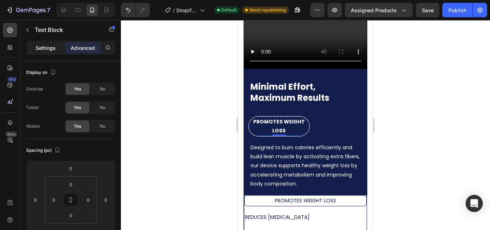
click at [46, 47] on p "Settings" at bounding box center [45, 48] width 20 height 8
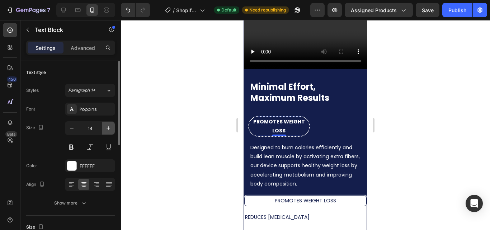
click at [106, 130] on icon "button" at bounding box center [108, 127] width 7 height 7
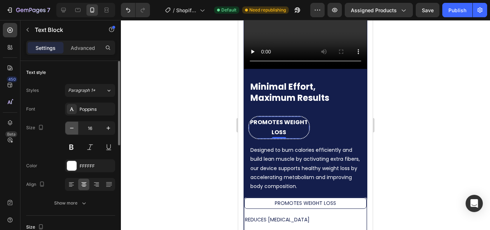
click at [72, 130] on icon "button" at bounding box center [71, 127] width 7 height 7
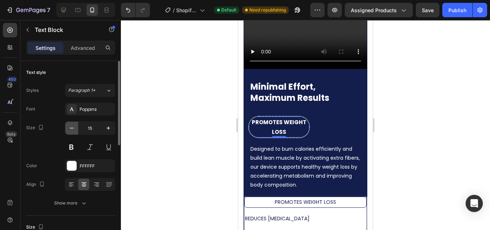
click at [72, 130] on icon "button" at bounding box center [71, 127] width 7 height 7
type input "14"
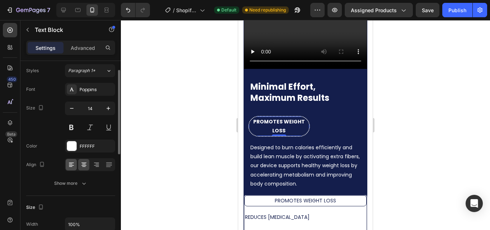
scroll to position [20, 0]
click at [75, 166] on div at bounding box center [71, 163] width 11 height 11
click at [84, 167] on icon at bounding box center [83, 164] width 7 height 7
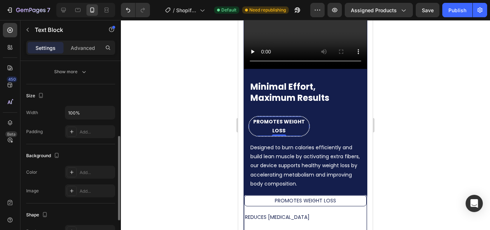
scroll to position [129, 0]
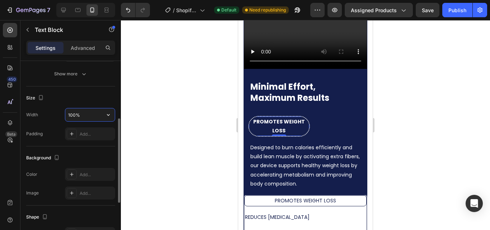
click at [79, 114] on input "100%" at bounding box center [89, 114] width 49 height 13
click at [103, 117] on button "button" at bounding box center [108, 114] width 13 height 13
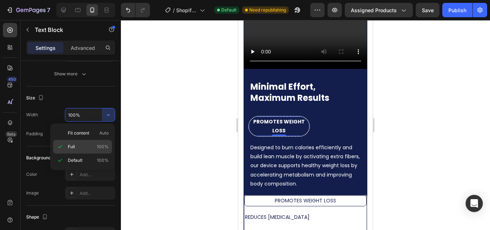
click at [101, 144] on span "100%" at bounding box center [103, 146] width 12 height 6
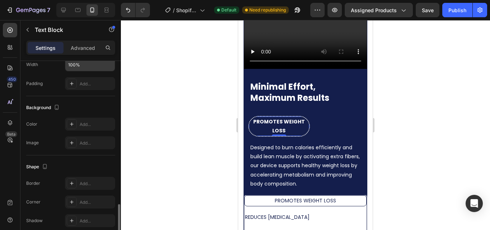
scroll to position [236, 0]
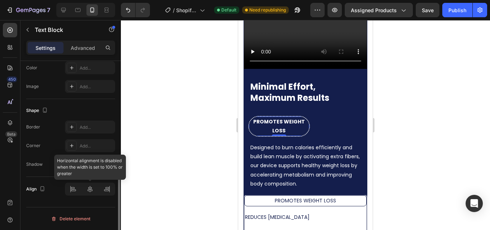
click at [75, 191] on div at bounding box center [90, 189] width 50 height 13
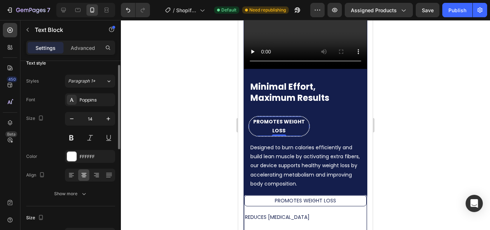
scroll to position [0, 0]
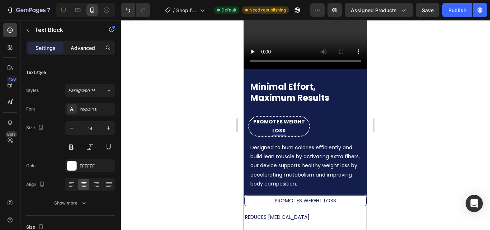
click at [82, 48] on p "Advanced" at bounding box center [83, 48] width 24 height 8
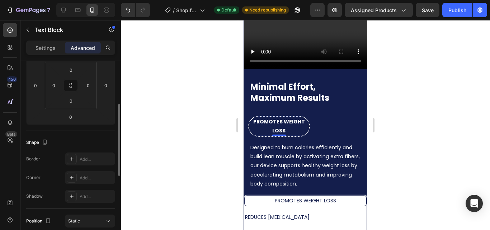
scroll to position [114, 0]
click at [305, 122] on p "PROMOTES WEIGHT LOSS" at bounding box center [279, 126] width 59 height 18
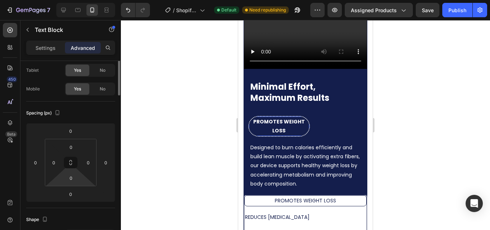
scroll to position [0, 0]
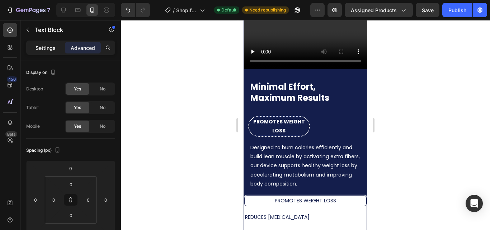
click at [50, 47] on p "Settings" at bounding box center [45, 48] width 20 height 8
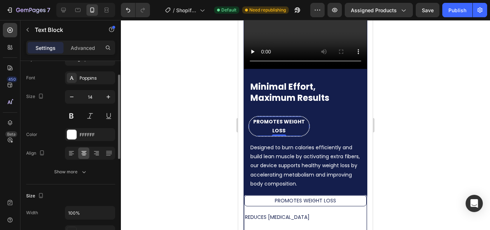
scroll to position [31, 0]
click at [81, 172] on icon "button" at bounding box center [83, 172] width 7 height 7
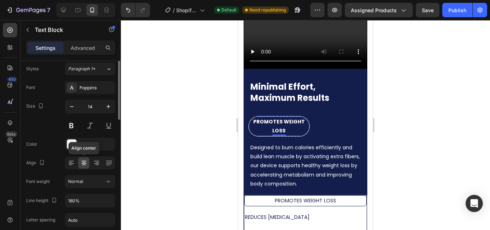
scroll to position [8, 0]
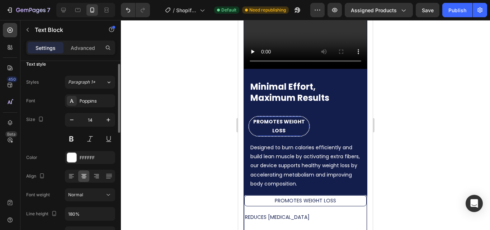
click at [305, 120] on p "PROMOTES WEIGHT LOSS" at bounding box center [279, 126] width 59 height 18
click at [306, 124] on div "PROMOTES WEIGHT LOSS" at bounding box center [279, 126] width 60 height 19
click at [13, 119] on icon at bounding box center [9, 122] width 7 height 7
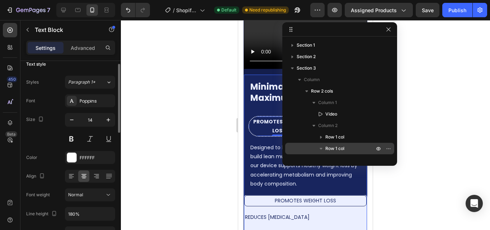
click at [337, 145] on div "Row 1 col" at bounding box center [339, 148] width 103 height 11
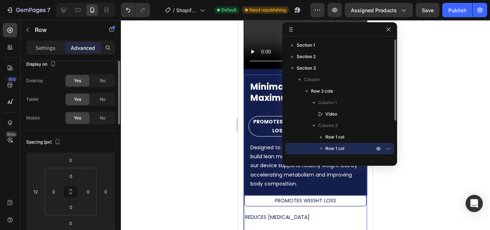
scroll to position [0, 0]
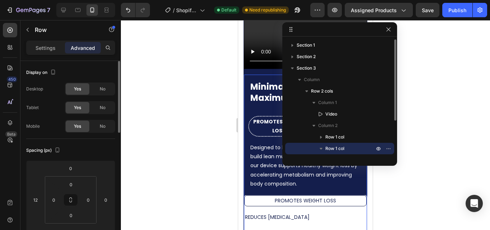
click at [323, 147] on icon "button" at bounding box center [320, 148] width 7 height 7
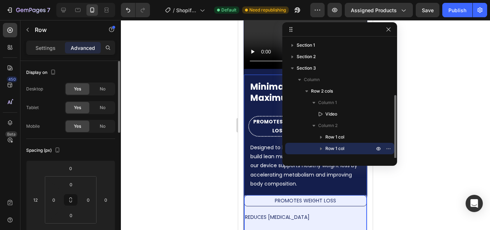
scroll to position [31, 0]
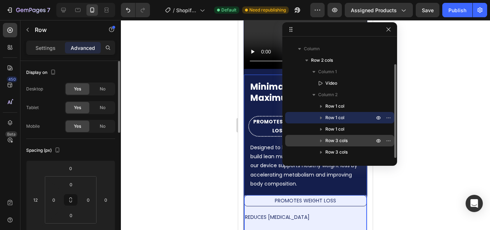
click at [342, 139] on span "Row 3 cols" at bounding box center [336, 140] width 22 height 7
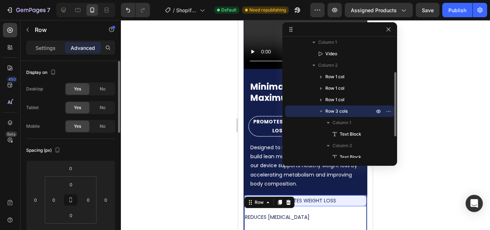
scroll to position [60, 0]
click at [341, 112] on span "Row 3 cols" at bounding box center [336, 111] width 22 height 7
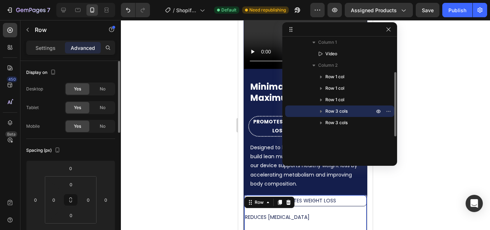
click at [348, 111] on p "Row 3 cols" at bounding box center [350, 111] width 50 height 7
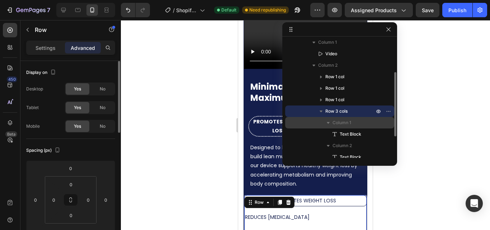
click at [345, 123] on span "Column 1" at bounding box center [341, 122] width 19 height 7
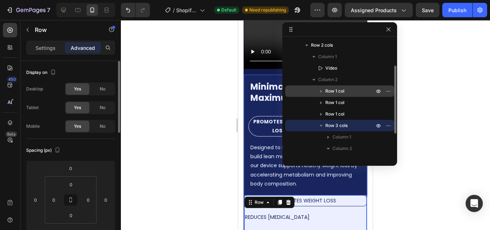
scroll to position [46, 0]
click at [344, 99] on div "Row 1 col" at bounding box center [339, 102] width 103 height 11
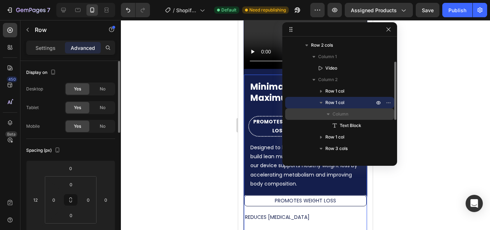
click at [347, 116] on span "Column" at bounding box center [340, 113] width 16 height 7
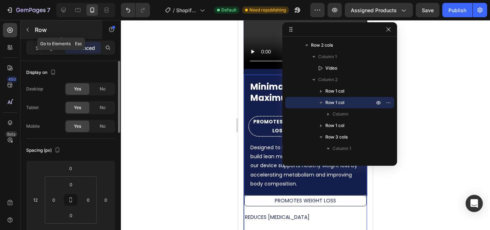
click at [27, 29] on icon "button" at bounding box center [28, 30] width 6 height 6
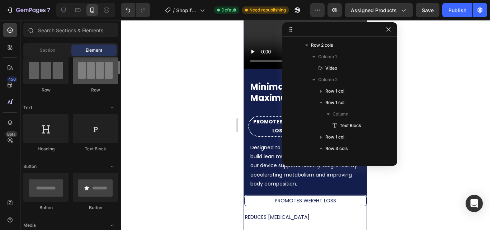
scroll to position [0, 0]
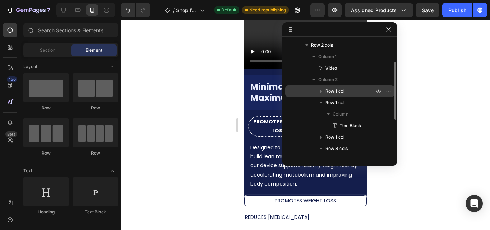
click at [340, 93] on span "Row 1 col" at bounding box center [334, 90] width 19 height 7
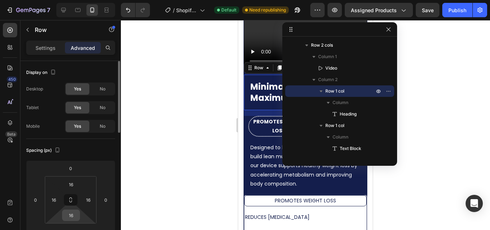
click at [71, 216] on input "16" at bounding box center [71, 215] width 14 height 11
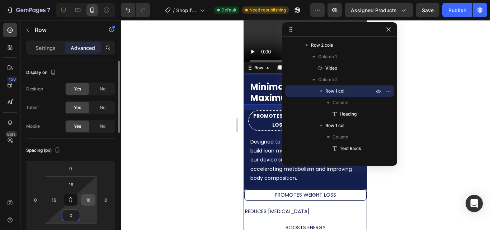
type input "0"
click at [91, 200] on input "16" at bounding box center [88, 199] width 11 height 11
type input "0"
click at [56, 199] on input "16" at bounding box center [53, 199] width 11 height 11
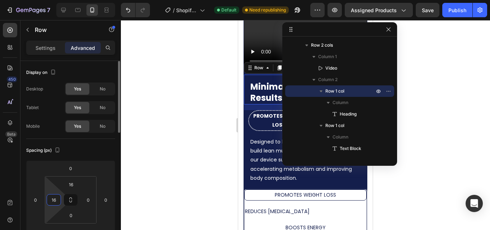
click at [56, 199] on input "16" at bounding box center [53, 199] width 11 height 11
type input "0"
click at [71, 185] on input "16" at bounding box center [71, 184] width 14 height 11
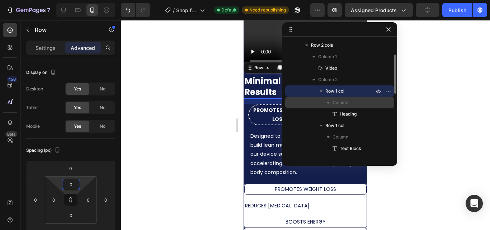
type input "0"
click at [333, 102] on span "Column" at bounding box center [340, 102] width 16 height 7
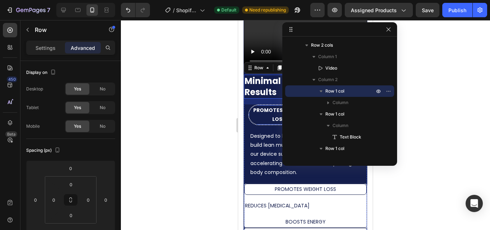
click at [258, 118] on p "PROMOTES WEIGHT LOSS" at bounding box center [279, 115] width 59 height 18
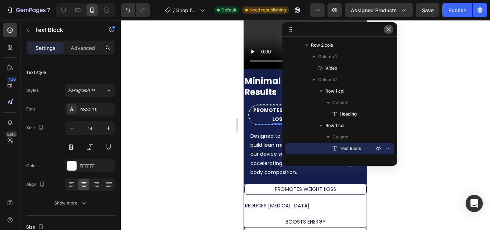
click at [390, 30] on icon "button" at bounding box center [388, 30] width 6 height 6
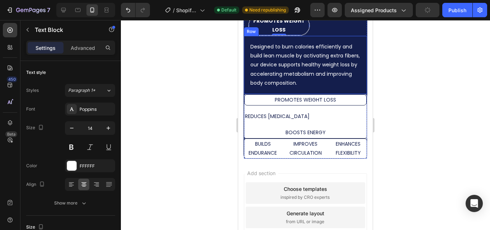
scroll to position [469, 0]
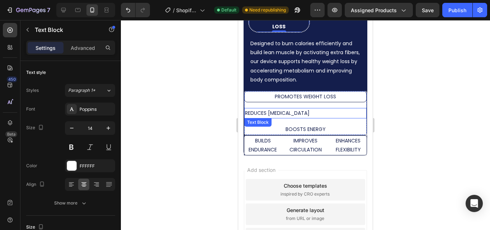
click at [330, 109] on p "REDUCES [MEDICAL_DATA]" at bounding box center [305, 113] width 121 height 9
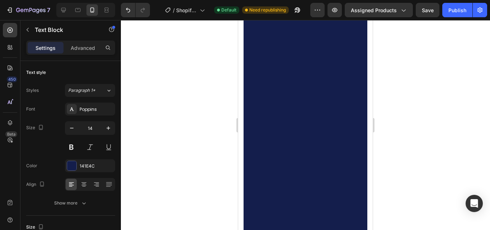
scroll to position [0, 0]
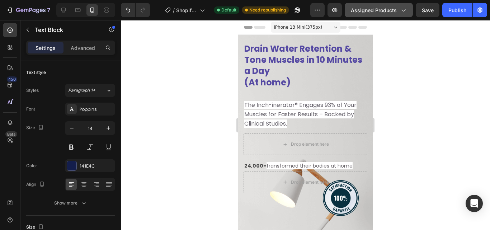
click at [393, 8] on span "Assigned Products" at bounding box center [374, 10] width 46 height 8
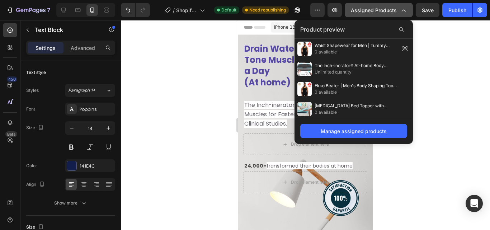
click at [404, 8] on icon "button" at bounding box center [402, 9] width 7 height 7
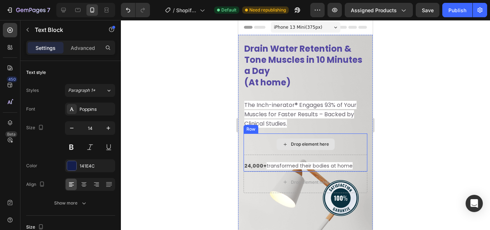
click at [336, 143] on div "Drop element here" at bounding box center [305, 144] width 124 height 22
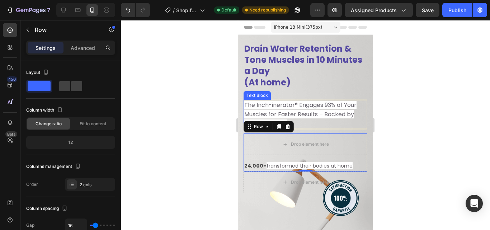
click at [332, 109] on p "The Inch-inerator® Engages 93% of Your Muscles for Faster Results – Backed by C…" at bounding box center [305, 114] width 122 height 28
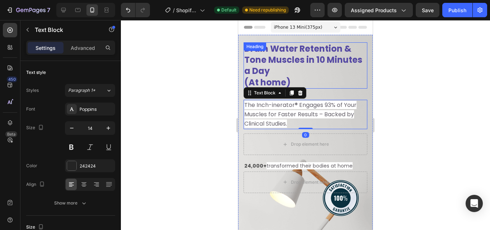
click at [312, 54] on strong "Drain Water Retention & Tone Muscles in 10 Minutes a Day" at bounding box center [303, 60] width 118 height 34
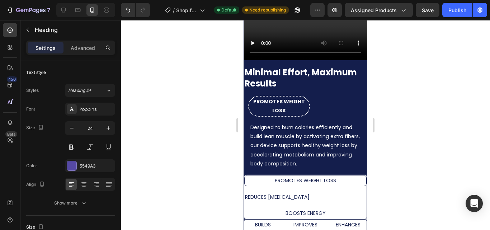
scroll to position [385, 0]
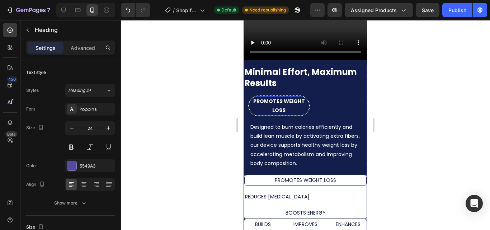
click at [304, 104] on p "PROMOTES WEIGHT LOSS" at bounding box center [279, 106] width 59 height 18
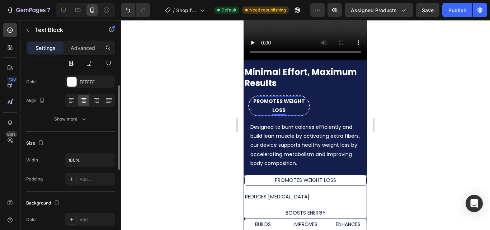
scroll to position [87, 0]
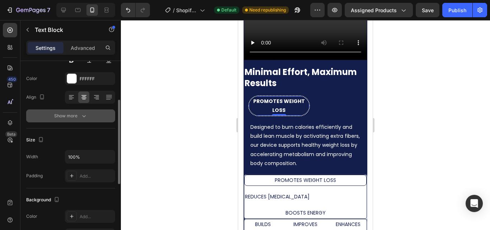
click at [79, 116] on div "Show more" at bounding box center [70, 115] width 33 height 7
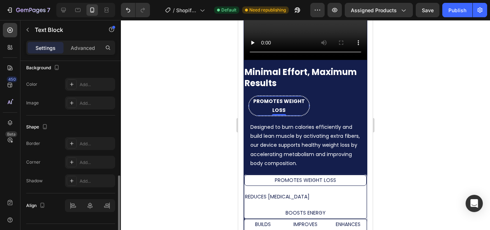
scroll to position [330, 0]
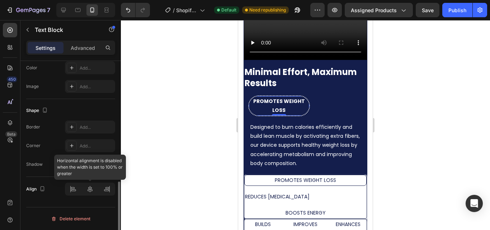
click at [72, 194] on div at bounding box center [90, 189] width 50 height 13
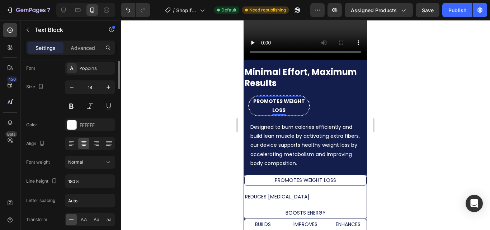
scroll to position [0, 0]
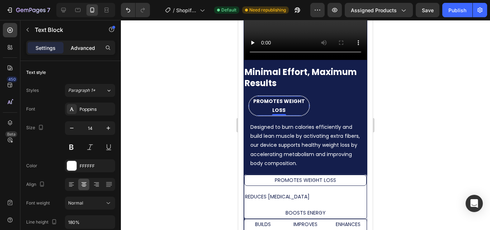
click at [85, 48] on p "Advanced" at bounding box center [83, 48] width 24 height 8
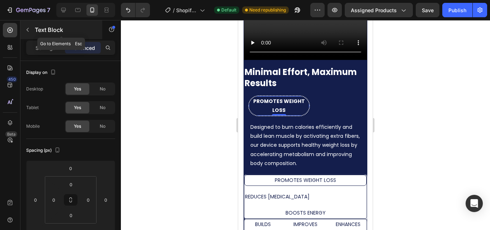
click at [28, 30] on icon "button" at bounding box center [28, 30] width 6 height 6
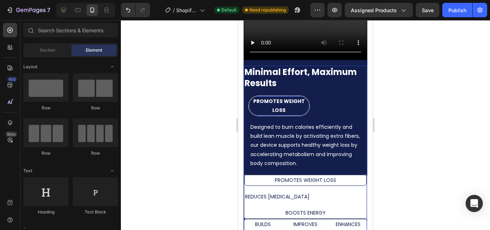
click at [306, 103] on div "PROMOTES WEIGHT LOSS" at bounding box center [279, 105] width 60 height 19
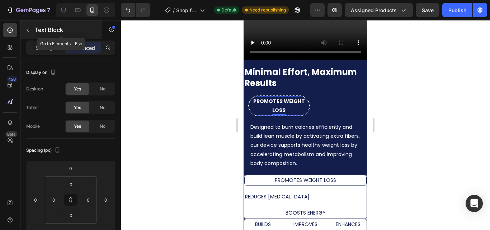
click at [29, 30] on icon "button" at bounding box center [28, 30] width 6 height 6
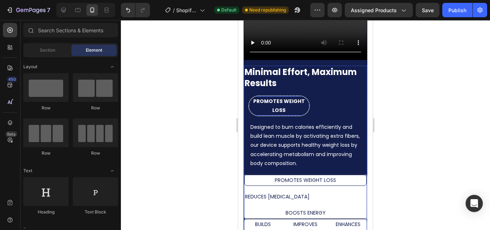
click at [271, 101] on strong "PROMOTES WEIGHT LOSS" at bounding box center [279, 106] width 52 height 16
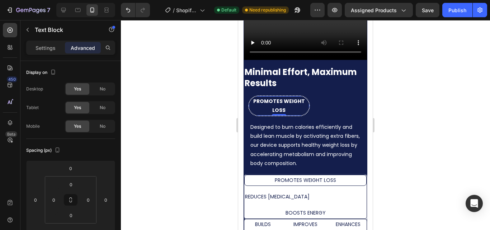
click at [271, 101] on strong "PROMOTES WEIGHT LOSS" at bounding box center [279, 106] width 52 height 16
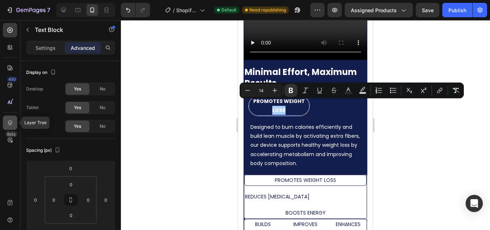
click at [10, 122] on icon at bounding box center [9, 122] width 7 height 7
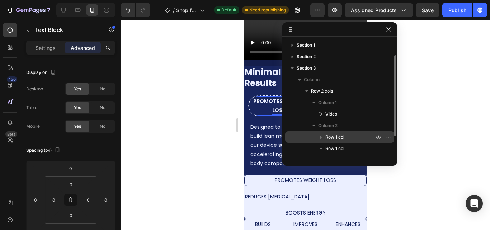
scroll to position [12, 0]
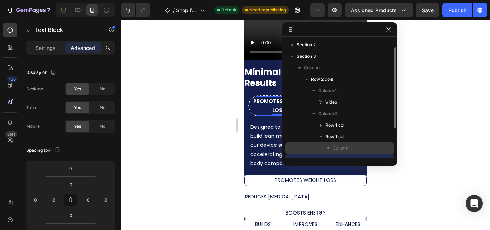
click at [339, 146] on span "Column" at bounding box center [340, 148] width 16 height 7
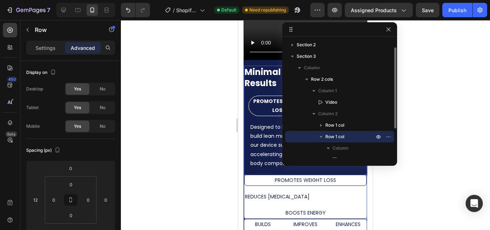
click at [339, 135] on span "Row 1 col" at bounding box center [334, 136] width 19 height 7
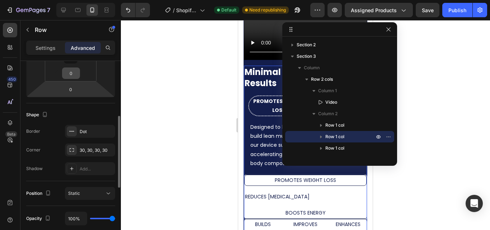
scroll to position [143, 0]
click at [88, 150] on div "30, 30, 30, 30" at bounding box center [90, 149] width 21 height 6
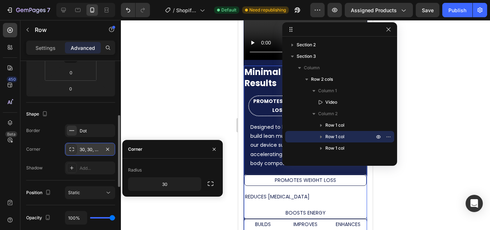
click at [91, 148] on div "30, 30, 30, 30" at bounding box center [90, 149] width 21 height 6
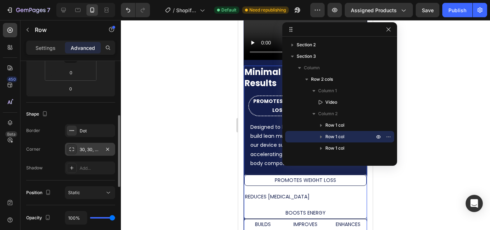
click at [93, 149] on div "30, 30, 30, 30" at bounding box center [90, 149] width 21 height 6
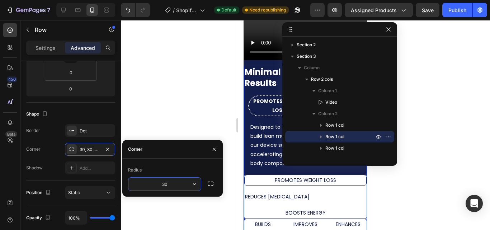
type input "5"
type input "30"
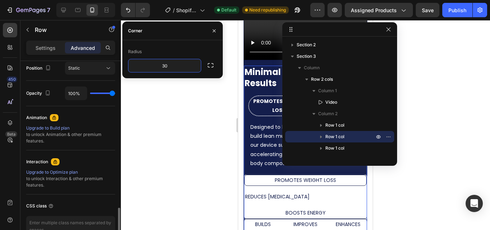
scroll to position [308, 0]
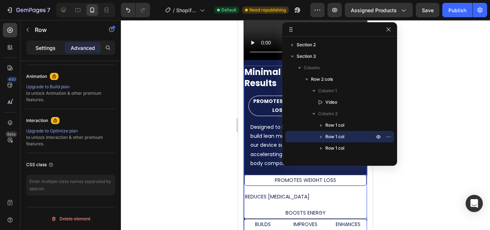
click at [51, 48] on p "Settings" at bounding box center [45, 48] width 20 height 8
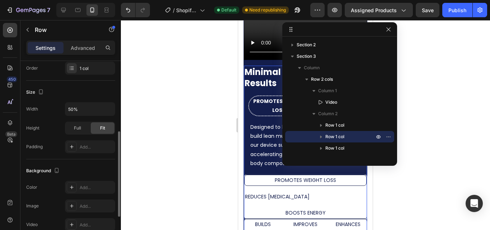
scroll to position [116, 0]
click at [79, 128] on span "Full" at bounding box center [77, 128] width 7 height 6
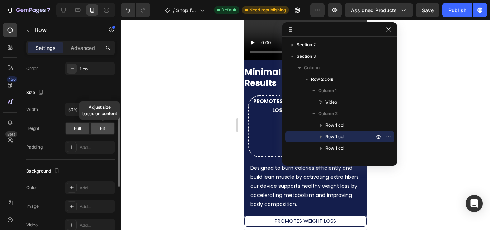
click at [101, 127] on span "Fit" at bounding box center [102, 128] width 5 height 6
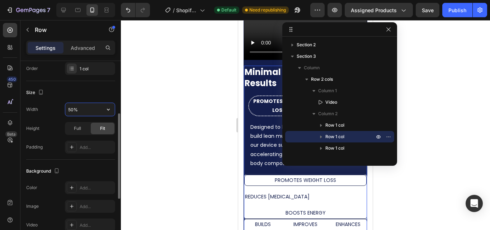
click at [70, 106] on input "50%" at bounding box center [89, 109] width 49 height 13
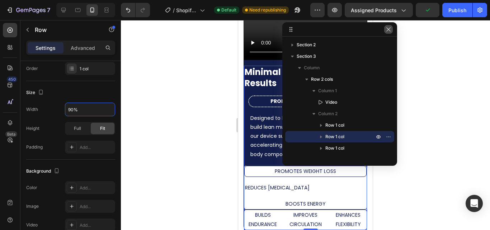
type input "90%"
click at [390, 29] on icon "button" at bounding box center [388, 30] width 6 height 6
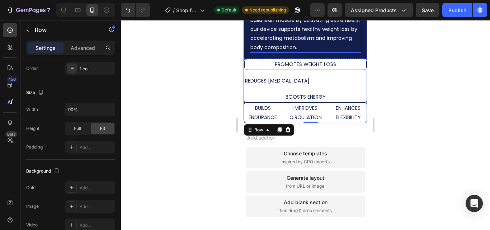
scroll to position [496, 0]
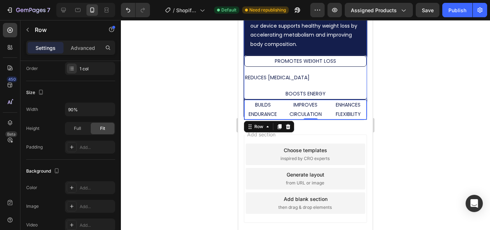
click at [323, 114] on div "BUILDS ENDURANCE Text Block IMPROVES CIRCULATION Text Block ENHANCES FLEXIBILIT…" at bounding box center [305, 109] width 123 height 20
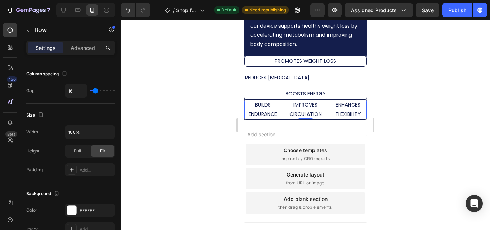
click at [323, 114] on div "BUILDS ENDURANCE Text Block IMPROVES CIRCULATION Text Block ENHANCES FLEXIBILIT…" at bounding box center [305, 109] width 123 height 20
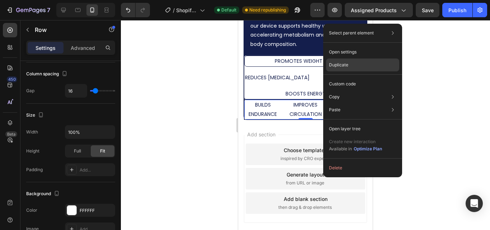
click at [334, 65] on p "Duplicate" at bounding box center [338, 65] width 19 height 6
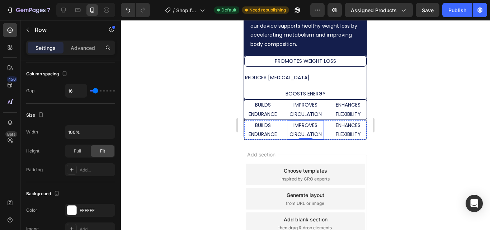
drag, startPoint x: 286, startPoint y: 135, endPoint x: 287, endPoint y: 119, distance: 16.2
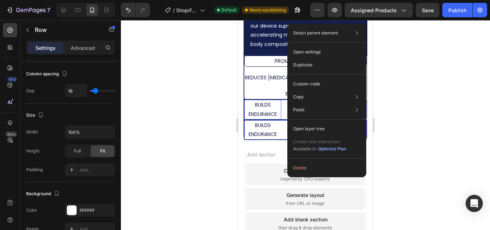
click at [260, 109] on p "BUILDS ENDURANCE" at bounding box center [262, 109] width 35 height 18
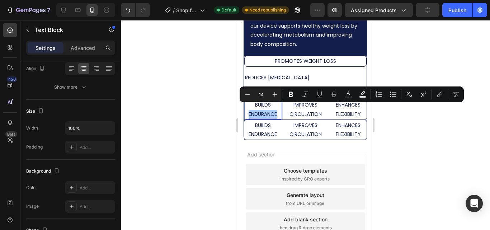
click at [261, 100] on div "Minus 14 Plus" at bounding box center [261, 94] width 40 height 13
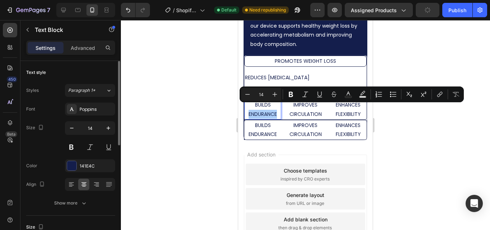
drag, startPoint x: 23, startPoint y: 80, endPoint x: 261, endPoint y: 100, distance: 238.9
click at [261, 100] on div "Minus 14 Plus" at bounding box center [261, 94] width 40 height 13
click at [298, 57] on p "PROMOTES WEIGHT LOSS" at bounding box center [305, 61] width 120 height 9
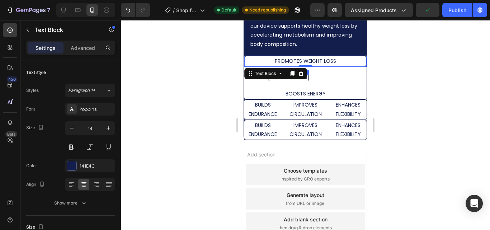
click at [298, 57] on p "PROMOTES WEIGHT LOSS" at bounding box center [305, 61] width 120 height 9
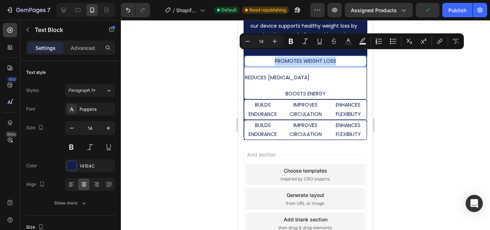
copy p "PROMOTES WEIGHT LOSS"
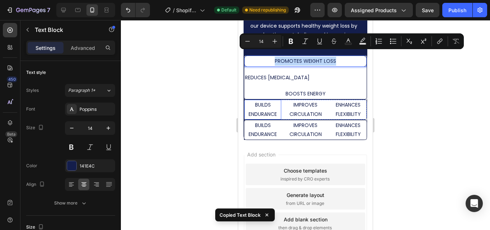
click at [264, 106] on p "BUILDS ENDURANCE" at bounding box center [262, 109] width 35 height 18
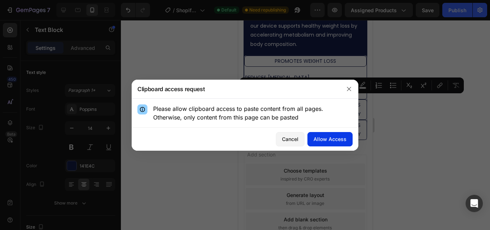
click at [323, 138] on div "Allow Access" at bounding box center [329, 139] width 33 height 8
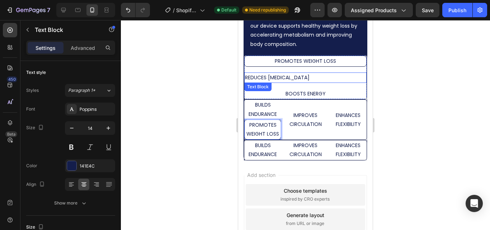
click at [276, 73] on p "REDUCES [MEDICAL_DATA]" at bounding box center [305, 77] width 121 height 9
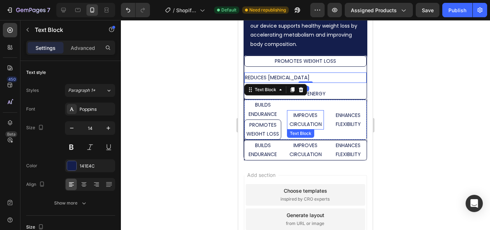
click at [302, 118] on p "IMPROVES CIRCULATION" at bounding box center [305, 120] width 35 height 18
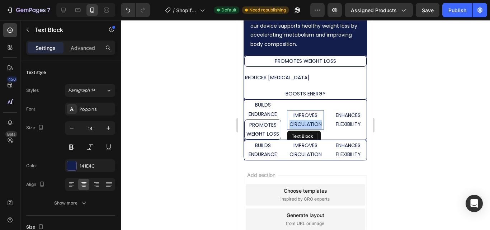
click at [302, 118] on p "IMPROVES CIRCULATION" at bounding box center [305, 120] width 35 height 18
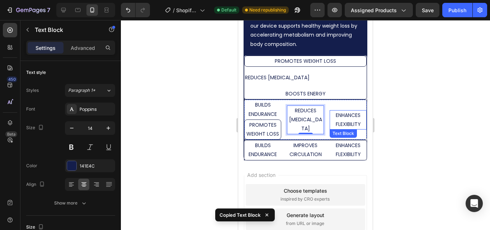
click at [342, 114] on p "ENHANCES FLEXIBILITY" at bounding box center [347, 120] width 35 height 18
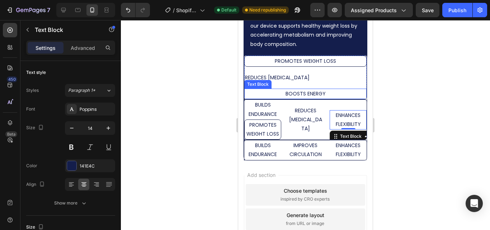
click at [305, 90] on p "BOOSTS ENERGY" at bounding box center [305, 93] width 121 height 9
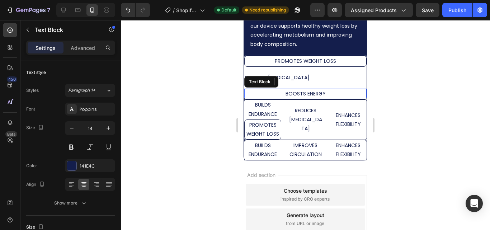
click at [305, 90] on p "BOOSTS ENERGY" at bounding box center [305, 93] width 121 height 9
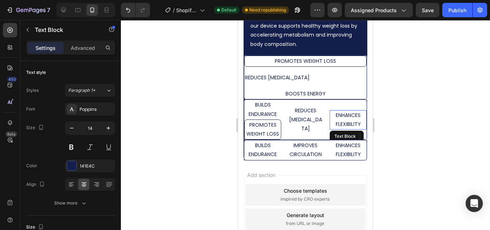
click at [343, 117] on p "ENHANCES FLEXIBILITY" at bounding box center [347, 120] width 35 height 18
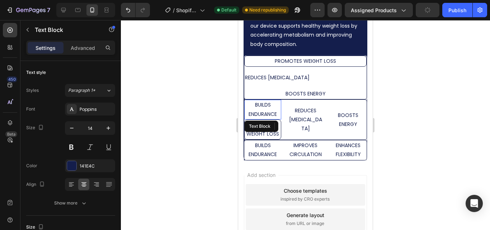
click at [271, 104] on p "BUILDS ENDURANCE" at bounding box center [262, 109] width 35 height 18
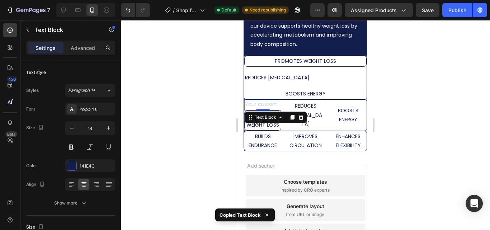
drag, startPoint x: 31, startPoint y: 80, endPoint x: 218, endPoint y: 109, distance: 189.1
click at [218, 109] on div at bounding box center [305, 125] width 369 height 210
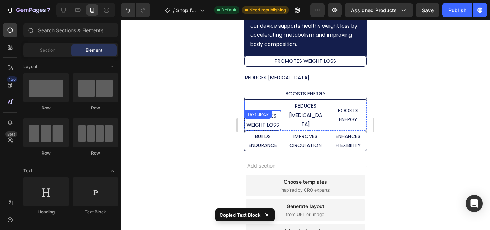
click at [268, 100] on p "Rich Text Editor. Editing area: main" at bounding box center [262, 104] width 35 height 9
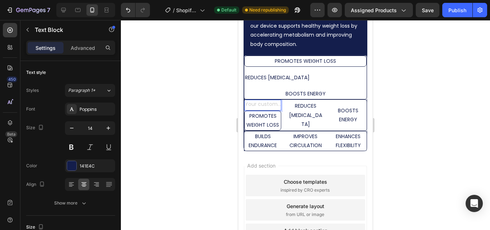
click at [275, 100] on div "Rich Text Editor. Editing area: main" at bounding box center [262, 105] width 37 height 10
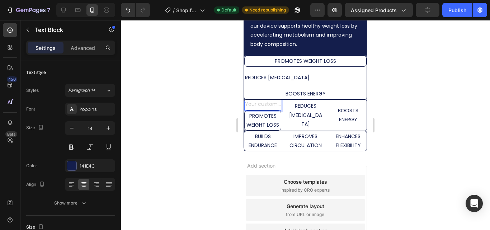
drag, startPoint x: 275, startPoint y: 98, endPoint x: 270, endPoint y: 101, distance: 5.6
click at [270, 101] on div "Rich Text Editor. Editing area: main" at bounding box center [262, 105] width 37 height 10
click at [279, 101] on div "Text Block 0 PROMOTES WEIGHT LOSS Text Block REDUCES CELLULITE Text Block BOOST…" at bounding box center [305, 115] width 123 height 32
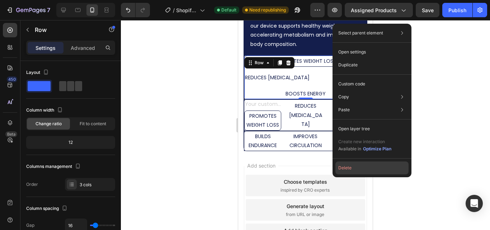
click at [347, 166] on button "Delete" at bounding box center [371, 167] width 73 height 13
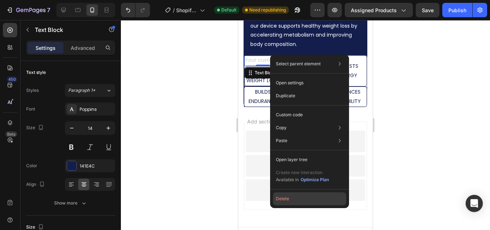
click at [287, 199] on button "Delete" at bounding box center [309, 198] width 73 height 13
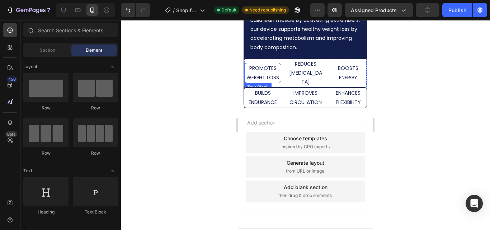
click at [279, 66] on div "PROMOTES WEIGHT LOSS" at bounding box center [262, 73] width 37 height 20
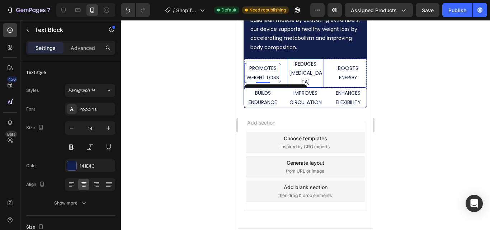
click at [320, 67] on div "REDUCES [MEDICAL_DATA]" at bounding box center [305, 73] width 37 height 29
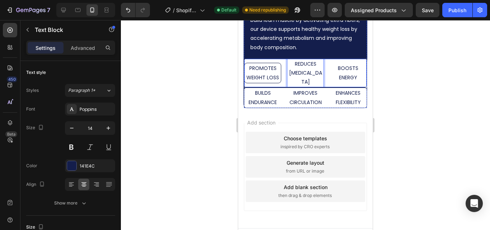
click at [321, 68] on div "PROMOTES WEIGHT LOSS Text Block REDUCES CELLULITE Text Block 0 BOOSTS ENERGY Te…" at bounding box center [305, 72] width 123 height 29
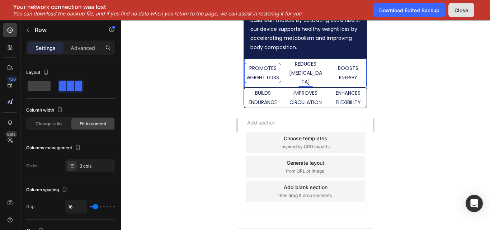
click at [459, 6] on button "Close" at bounding box center [461, 10] width 26 height 14
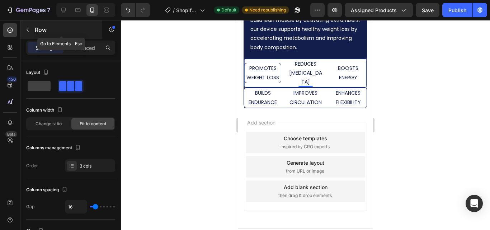
click at [28, 30] on icon "button" at bounding box center [28, 30] width 6 height 6
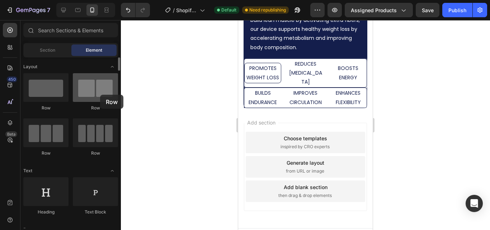
click at [100, 95] on div at bounding box center [95, 87] width 45 height 29
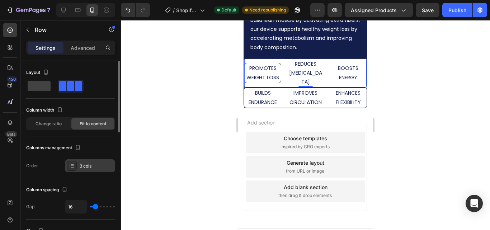
click at [104, 162] on div "3 cols" at bounding box center [90, 165] width 50 height 13
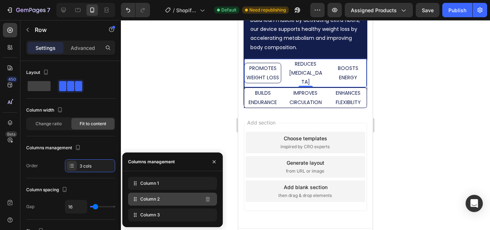
click at [166, 201] on div "Column 2" at bounding box center [172, 199] width 89 height 13
click at [168, 198] on div "Column 2" at bounding box center [172, 199] width 89 height 13
click at [136, 200] on icon at bounding box center [135, 198] width 7 height 7
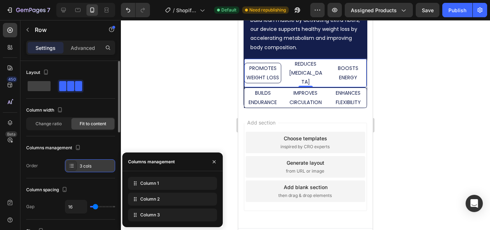
click at [81, 162] on div "3 cols" at bounding box center [90, 165] width 50 height 13
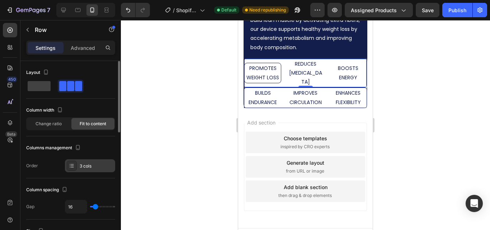
click at [81, 162] on div "3 cols" at bounding box center [90, 165] width 50 height 13
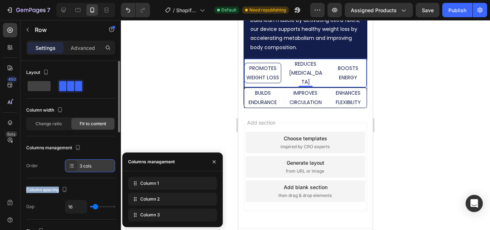
click at [81, 162] on div "3 cols" at bounding box center [90, 165] width 50 height 13
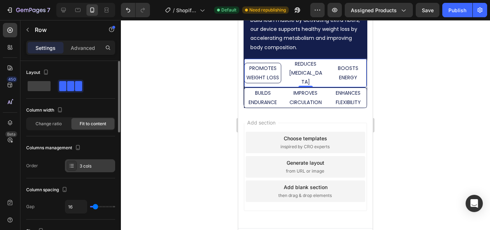
click at [81, 162] on div "3 cols" at bounding box center [90, 165] width 50 height 13
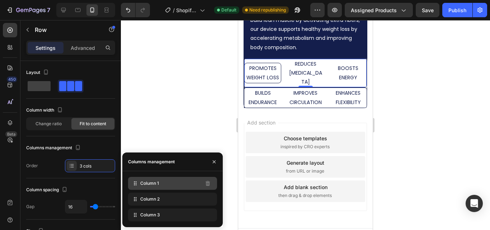
click at [137, 185] on icon at bounding box center [135, 183] width 7 height 7
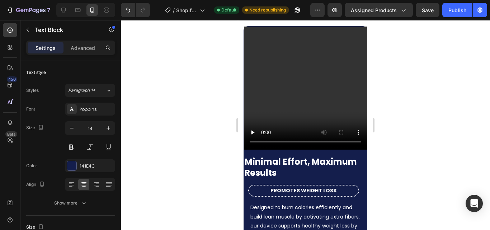
scroll to position [216, 0]
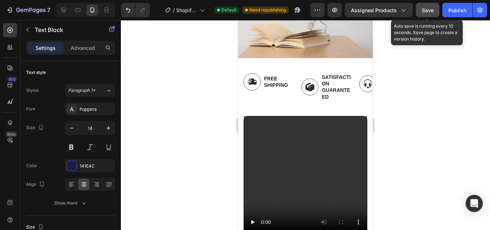
click at [428, 14] on button "Save" at bounding box center [428, 10] width 24 height 14
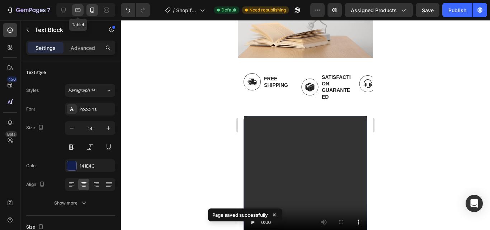
click at [79, 7] on icon at bounding box center [77, 9] width 7 height 7
type input "16"
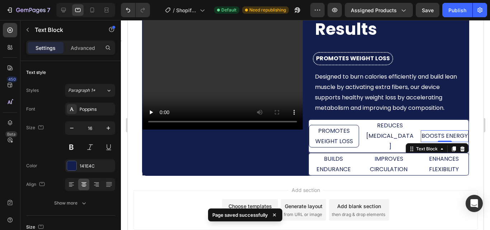
scroll to position [382, 0]
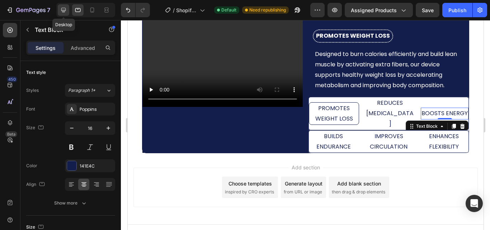
click at [63, 9] on icon at bounding box center [63, 9] width 7 height 7
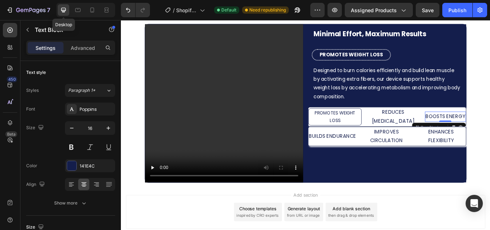
scroll to position [336, 0]
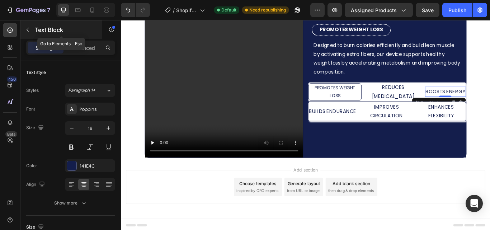
click at [26, 28] on icon "button" at bounding box center [28, 30] width 6 height 6
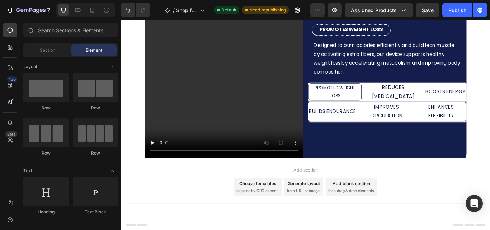
click at [397, 207] on div "Add blank section" at bounding box center [390, 211] width 44 height 8
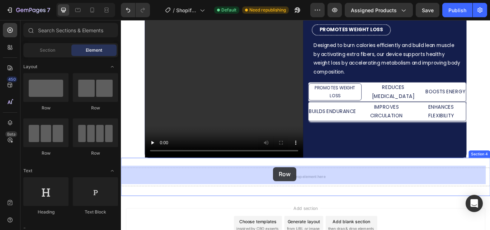
drag, startPoint x: 164, startPoint y: 113, endPoint x: 298, endPoint y: 191, distance: 156.0
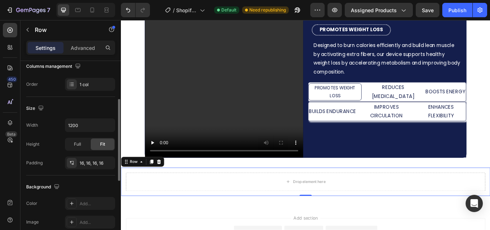
scroll to position [120, 0]
click at [86, 124] on input "1200" at bounding box center [89, 124] width 49 height 13
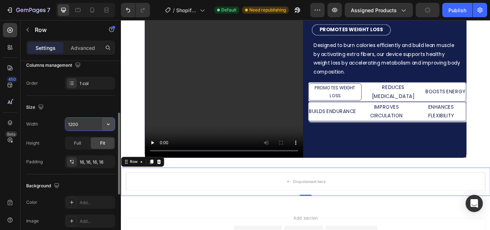
click at [108, 126] on icon "button" at bounding box center [108, 123] width 7 height 7
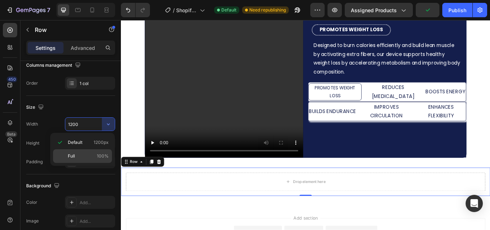
click at [105, 154] on span "100%" at bounding box center [103, 156] width 12 height 6
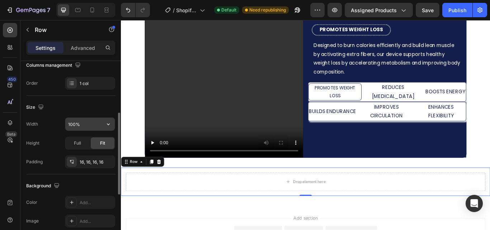
click at [72, 124] on input "100%" at bounding box center [89, 124] width 49 height 13
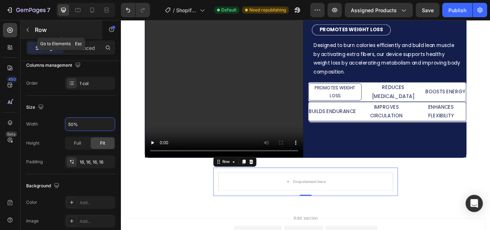
type input "50%"
click at [27, 27] on button "button" at bounding box center [27, 29] width 11 height 11
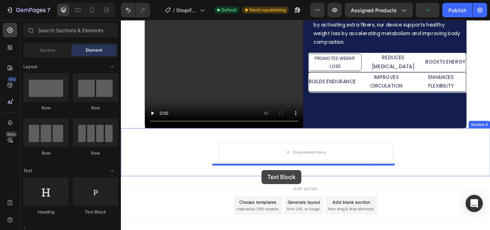
scroll to position [374, 0]
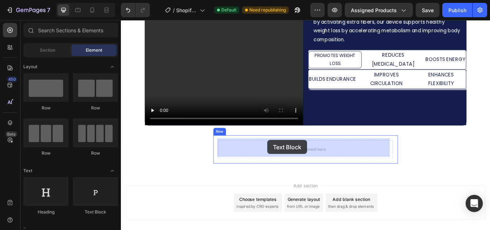
drag, startPoint x: 220, startPoint y: 212, endPoint x: 292, endPoint y: 160, distance: 89.0
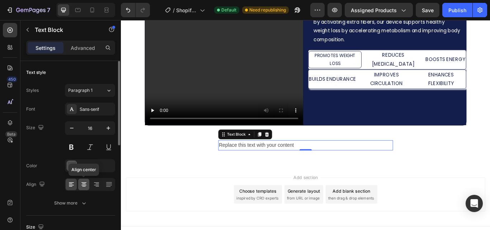
click at [84, 182] on icon at bounding box center [83, 182] width 5 height 1
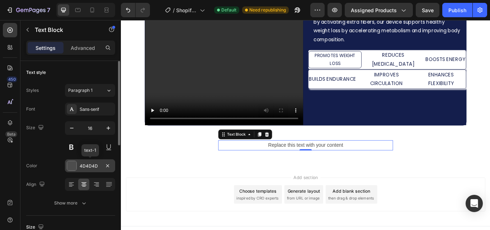
click at [81, 165] on div "4D4D4D" at bounding box center [90, 166] width 21 height 6
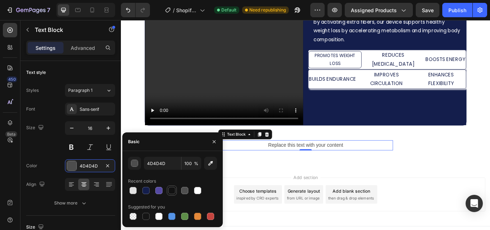
click at [173, 189] on div at bounding box center [171, 190] width 7 height 7
click at [185, 190] on div at bounding box center [184, 190] width 7 height 7
type input "4F4F4F"
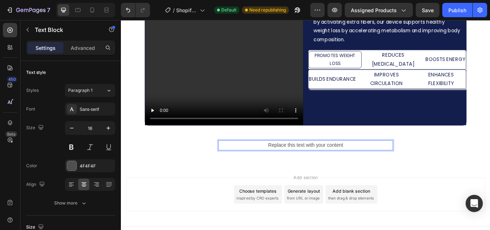
click at [304, 162] on div "Replace this text with your content" at bounding box center [336, 166] width 204 height 12
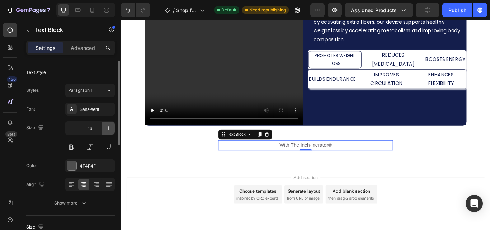
click at [110, 130] on icon "button" at bounding box center [108, 127] width 7 height 7
type input "18"
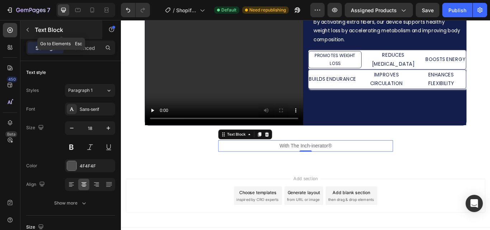
click at [27, 29] on icon "button" at bounding box center [28, 30] width 2 height 4
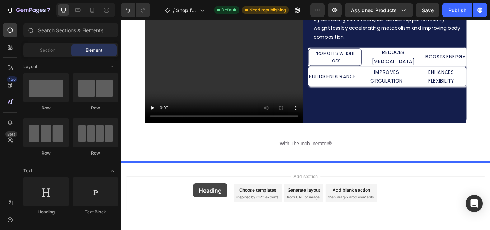
scroll to position [384, 0]
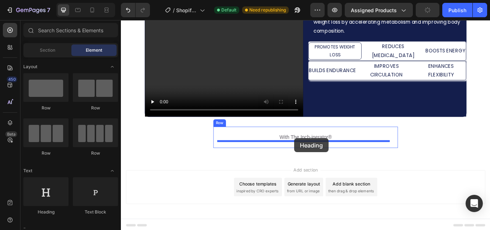
drag, startPoint x: 169, startPoint y: 220, endPoint x: 323, endPoint y: 158, distance: 165.5
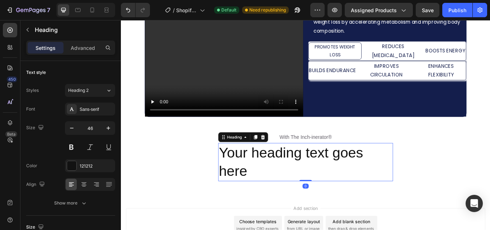
click at [259, 187] on h2 "Your heading text goes here" at bounding box center [336, 186] width 204 height 44
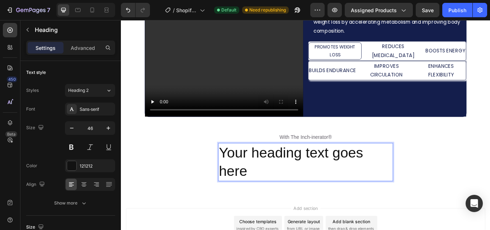
click at [259, 187] on p "Your heading text goes here" at bounding box center [336, 185] width 202 height 43
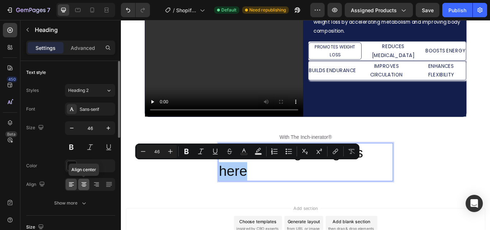
click at [82, 186] on icon at bounding box center [83, 184] width 7 height 7
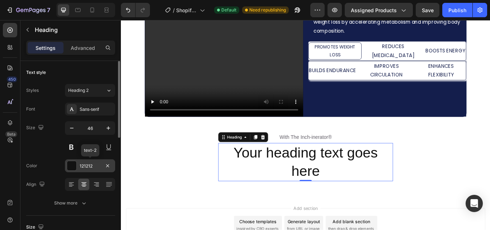
click at [73, 166] on div at bounding box center [71, 165] width 9 height 9
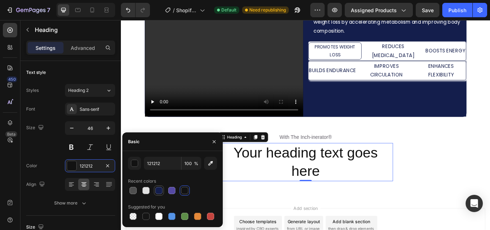
click at [158, 190] on div at bounding box center [158, 190] width 7 height 7
type input "141E4C"
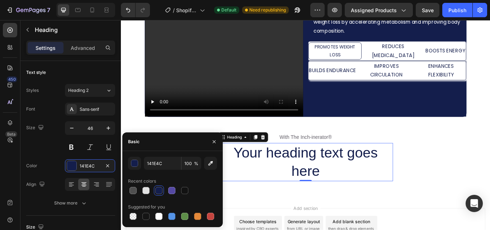
click at [4, 166] on div "450 Beta" at bounding box center [10, 109] width 14 height 172
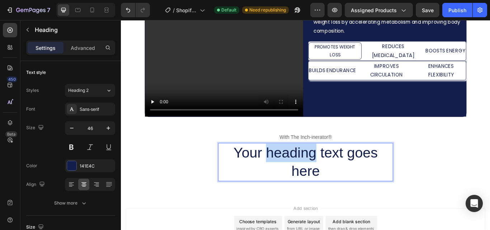
click at [334, 180] on p "Your heading text goes here" at bounding box center [336, 185] width 202 height 43
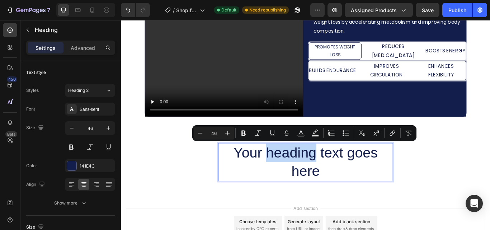
click at [334, 180] on p "Your heading text goes here" at bounding box center [336, 185] width 202 height 43
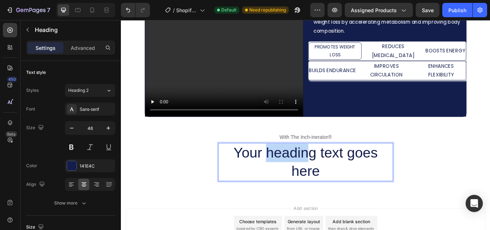
click at [334, 180] on p "Your heading text goes here" at bounding box center [336, 185] width 202 height 43
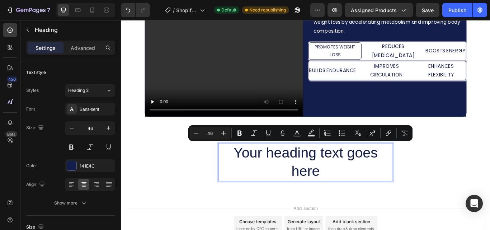
click at [344, 196] on p "Your heading text goes here" at bounding box center [336, 185] width 202 height 43
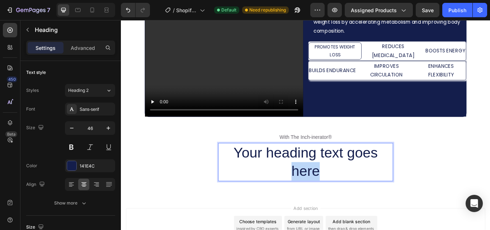
click at [344, 196] on p "Your heading text goes here" at bounding box center [336, 185] width 202 height 43
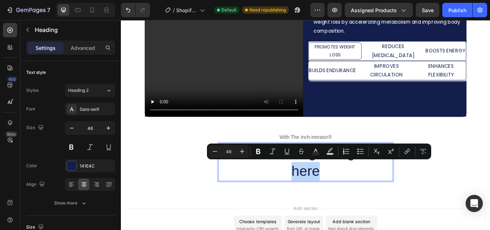
click at [344, 196] on p "Your heading text goes here" at bounding box center [336, 185] width 202 height 43
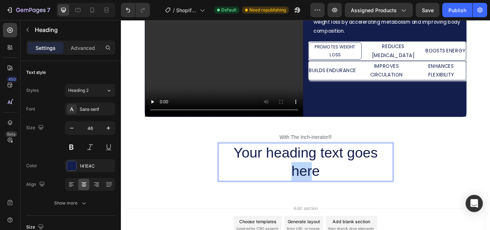
click at [344, 196] on p "Your heading text goes here" at bounding box center [336, 185] width 202 height 43
click at [351, 190] on p "Your heading text goes here" at bounding box center [336, 185] width 202 height 43
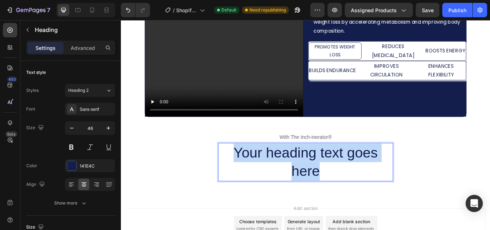
click at [351, 190] on p "Your heading text goes here" at bounding box center [336, 185] width 202 height 43
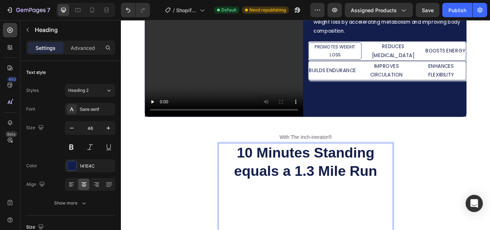
scroll to position [396, 0]
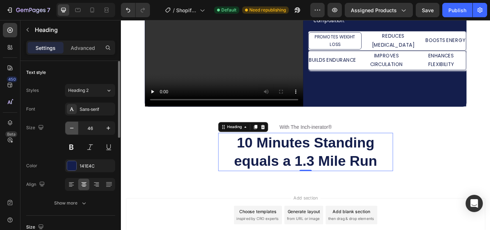
click at [71, 126] on icon "button" at bounding box center [71, 127] width 7 height 7
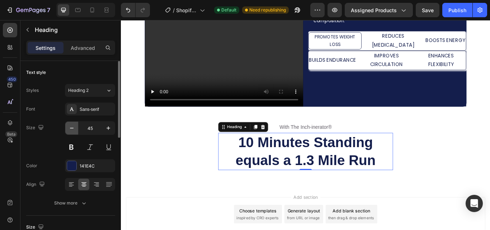
click at [71, 126] on icon "button" at bounding box center [71, 127] width 7 height 7
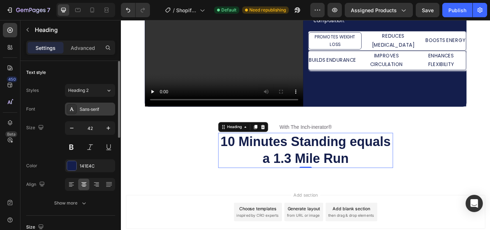
drag, startPoint x: 71, startPoint y: 126, endPoint x: 88, endPoint y: 107, distance: 25.6
click at [88, 107] on div "Font Sans-serif Size 42 Color 141E4C Align Show more" at bounding box center [70, 156] width 89 height 107
click at [88, 107] on div "Sans-serif" at bounding box center [97, 109] width 34 height 6
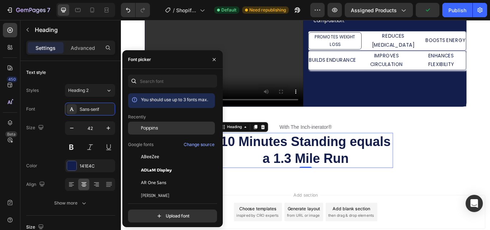
click at [142, 129] on span "Poppins" at bounding box center [149, 128] width 17 height 6
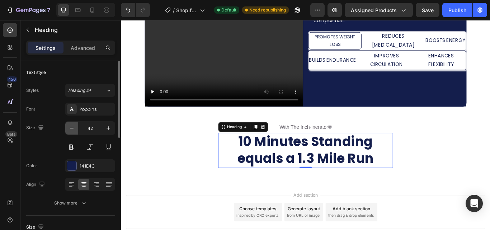
click at [70, 127] on icon "button" at bounding box center [71, 127] width 7 height 7
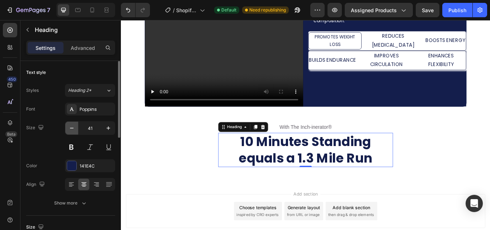
click at [70, 127] on icon "button" at bounding box center [71, 127] width 7 height 7
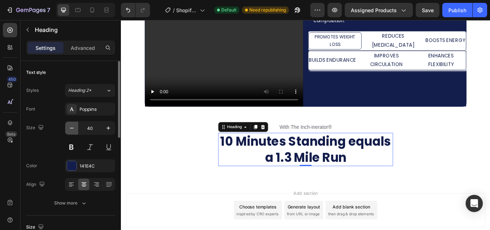
click at [70, 127] on icon "button" at bounding box center [71, 127] width 7 height 7
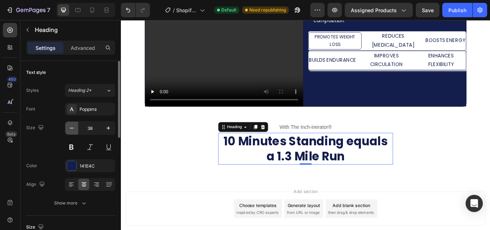
click at [70, 127] on icon "button" at bounding box center [71, 127] width 7 height 7
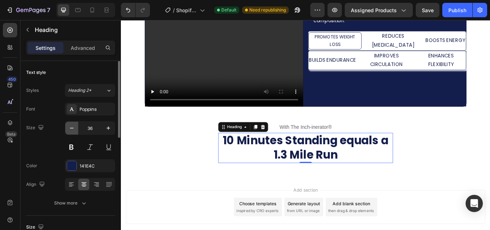
click at [70, 127] on icon "button" at bounding box center [71, 127] width 7 height 7
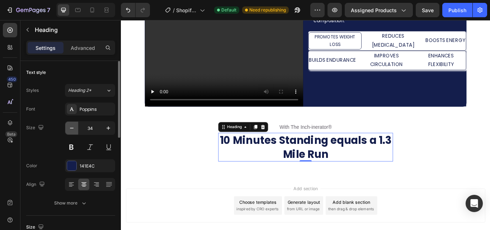
click at [70, 127] on icon "button" at bounding box center [71, 127] width 7 height 7
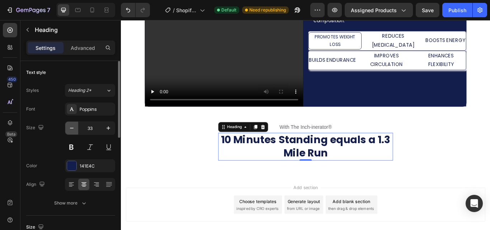
click at [70, 127] on icon "button" at bounding box center [71, 127] width 7 height 7
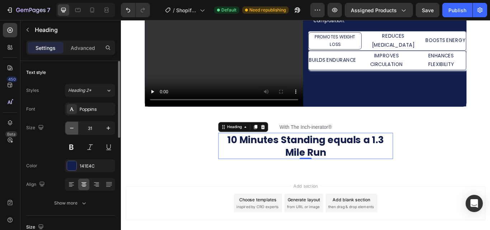
click at [70, 127] on icon "button" at bounding box center [71, 127] width 7 height 7
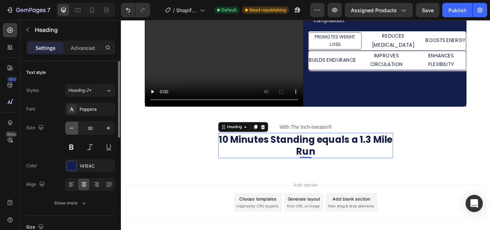
click at [70, 127] on icon "button" at bounding box center [71, 127] width 7 height 7
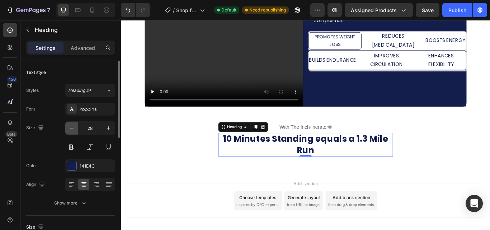
click at [70, 127] on icon "button" at bounding box center [71, 127] width 7 height 7
type input "26"
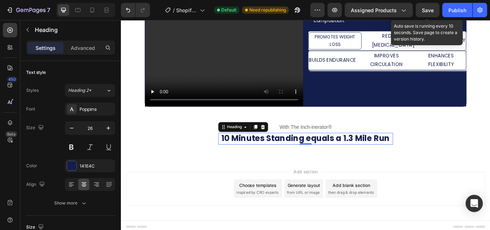
click at [423, 10] on span "Save" at bounding box center [428, 10] width 12 height 6
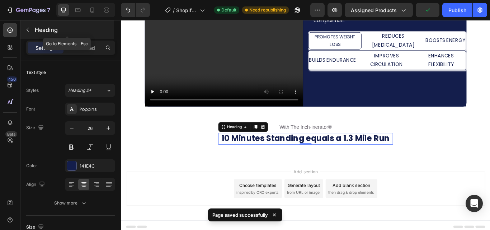
click at [27, 29] on icon "button" at bounding box center [28, 30] width 6 height 6
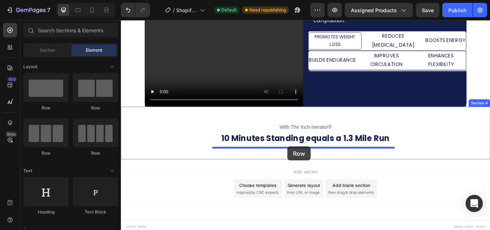
drag, startPoint x: 172, startPoint y: 155, endPoint x: 315, endPoint y: 167, distance: 143.6
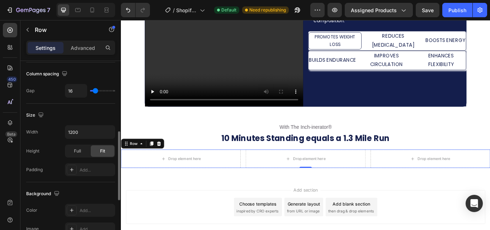
scroll to position [164, 0]
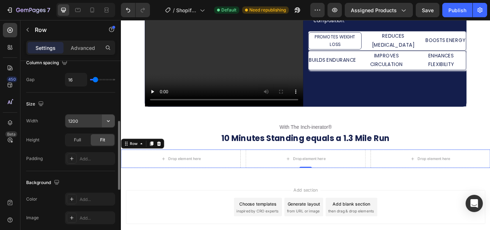
click at [109, 120] on icon "button" at bounding box center [108, 121] width 3 height 2
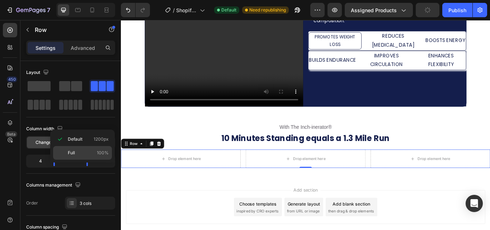
scroll to position [164, 0]
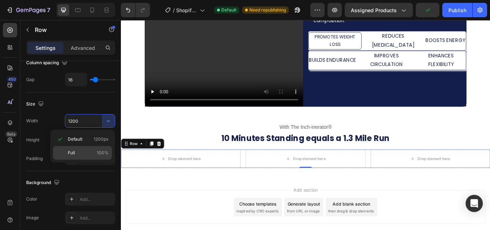
click at [102, 149] on div "Full 100%" at bounding box center [82, 153] width 59 height 14
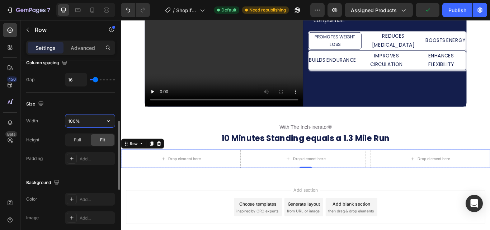
click at [73, 118] on input "100%" at bounding box center [89, 120] width 49 height 13
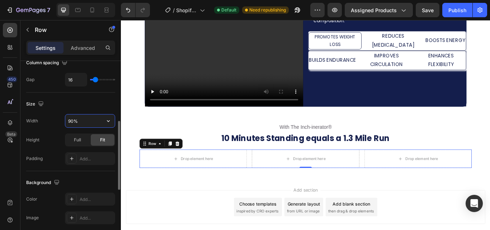
click at [73, 118] on input "90%" at bounding box center [89, 120] width 49 height 13
click at [71, 119] on input "90%" at bounding box center [89, 120] width 49 height 13
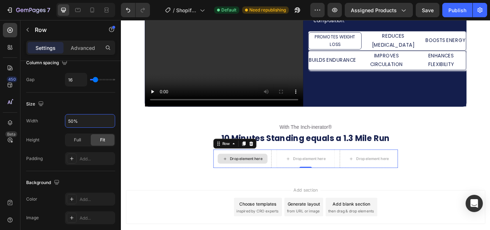
type input "50%"
click at [290, 185] on div "Drop element here" at bounding box center [262, 182] width 68 height 22
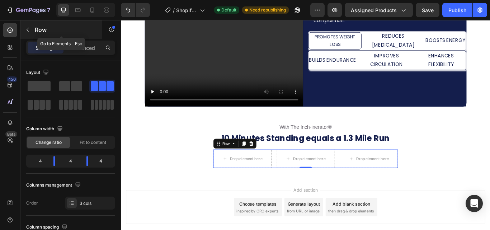
click at [26, 31] on icon "button" at bounding box center [28, 30] width 6 height 6
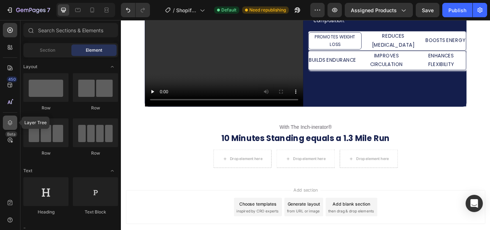
click at [9, 123] on icon at bounding box center [10, 122] width 5 height 5
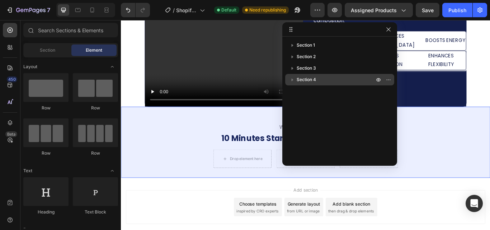
click at [313, 79] on span "Section 4" at bounding box center [306, 79] width 19 height 7
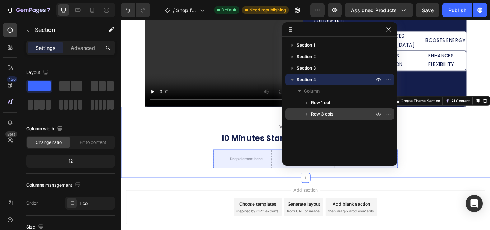
click at [319, 114] on span "Row 3 cols" at bounding box center [322, 113] width 22 height 7
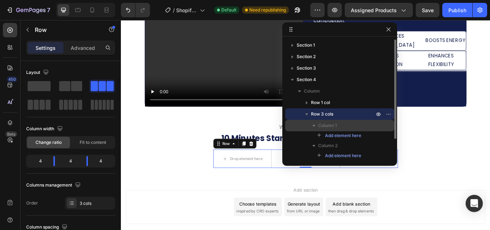
click at [339, 126] on p "Column 1" at bounding box center [346, 125] width 57 height 7
click at [329, 123] on span "Column 1" at bounding box center [327, 125] width 19 height 7
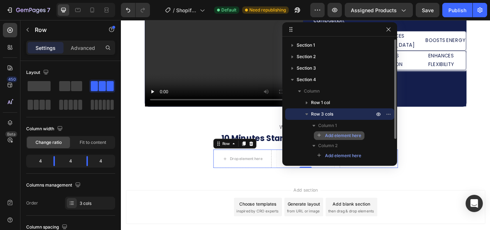
click at [340, 133] on span "Add element here" at bounding box center [343, 135] width 36 height 6
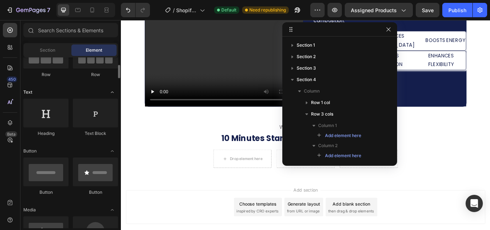
scroll to position [80, 0]
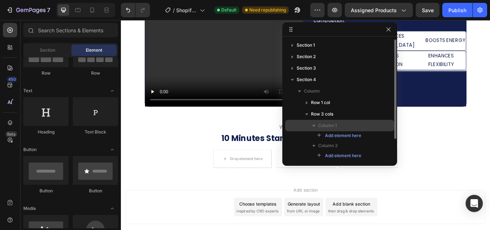
click at [320, 125] on span "Column 1" at bounding box center [327, 125] width 19 height 7
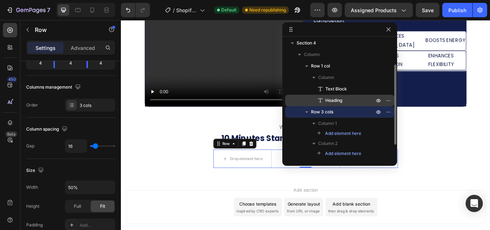
scroll to position [37, 0]
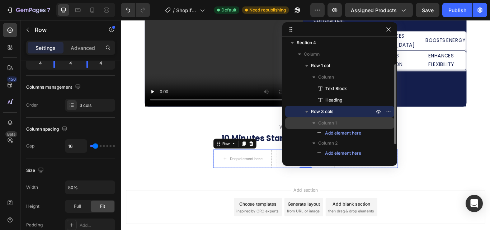
click at [327, 122] on span "Column 1" at bounding box center [327, 122] width 19 height 7
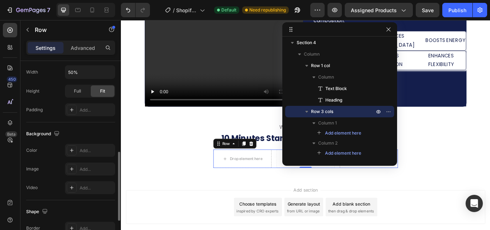
scroll to position [223, 0]
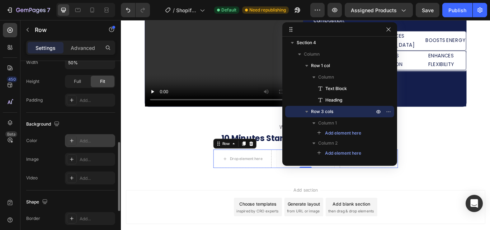
click at [91, 140] on div "Add..." at bounding box center [97, 141] width 34 height 6
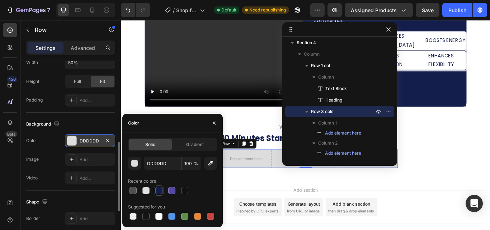
click at [158, 189] on div at bounding box center [158, 190] width 7 height 7
type input "141E4C"
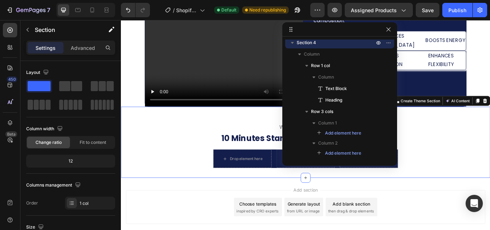
click at [176, 166] on div "With The Inch-inerator® Text Block ⁠⁠⁠⁠⁠⁠⁠ 10 Minutes Standing equals a 1.3 Mil…" at bounding box center [336, 163] width 430 height 60
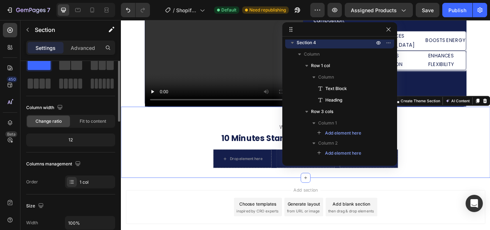
scroll to position [0, 0]
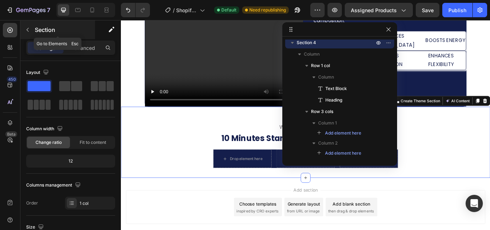
click at [27, 29] on icon "button" at bounding box center [28, 30] width 6 height 6
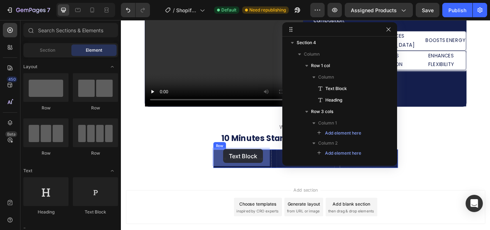
drag, startPoint x: 214, startPoint y: 214, endPoint x: 240, endPoint y: 170, distance: 50.8
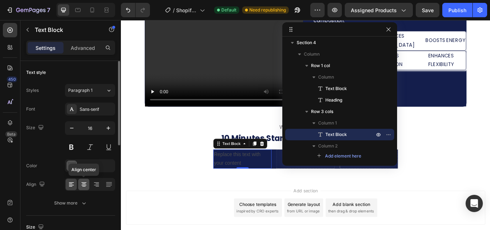
click at [84, 183] on icon at bounding box center [83, 184] width 7 height 7
click at [72, 165] on div at bounding box center [71, 165] width 9 height 9
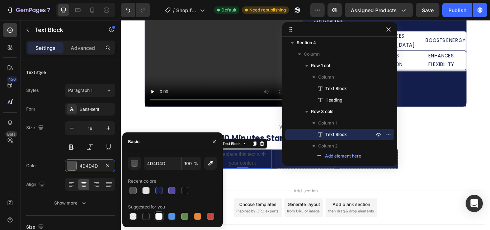
click at [160, 216] on div at bounding box center [158, 216] width 7 height 7
type input "FFFFFF"
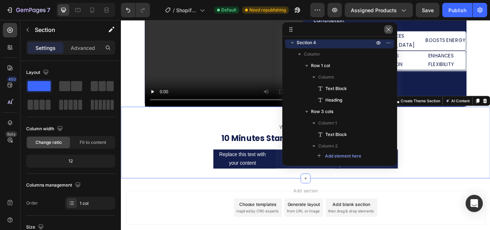
click at [389, 30] on icon "button" at bounding box center [388, 29] width 4 height 4
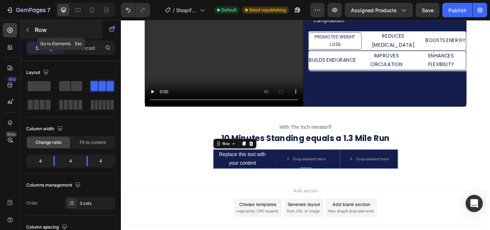
click at [25, 28] on icon "button" at bounding box center [28, 30] width 6 height 6
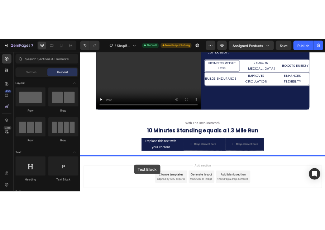
scroll to position [420, 0]
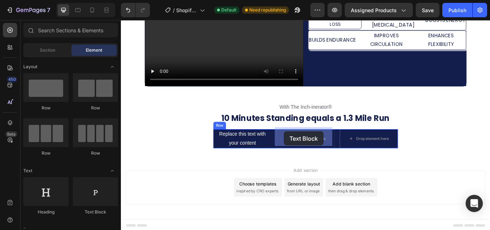
drag, startPoint x: 218, startPoint y: 215, endPoint x: 311, endPoint y: 148, distance: 113.5
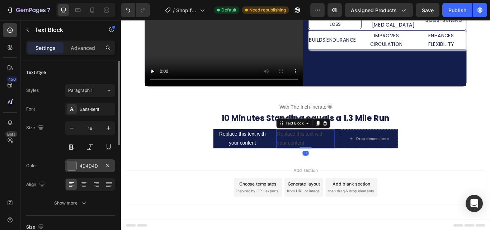
click at [85, 164] on div "4D4D4D" at bounding box center [90, 166] width 21 height 6
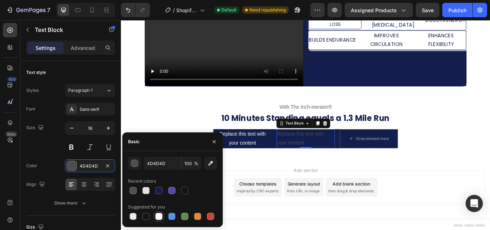
click at [159, 217] on div at bounding box center [158, 216] width 7 height 7
type input "FFFFFF"
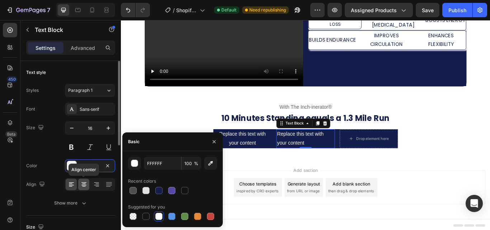
click at [85, 181] on icon at bounding box center [83, 184] width 7 height 7
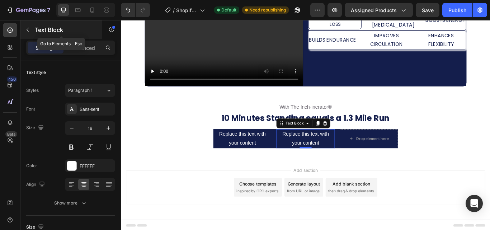
click at [28, 30] on icon "button" at bounding box center [28, 30] width 6 height 6
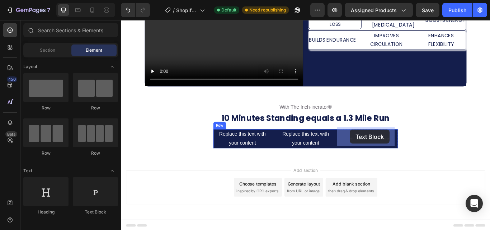
drag, startPoint x: 219, startPoint y: 214, endPoint x: 388, endPoint y: 148, distance: 181.2
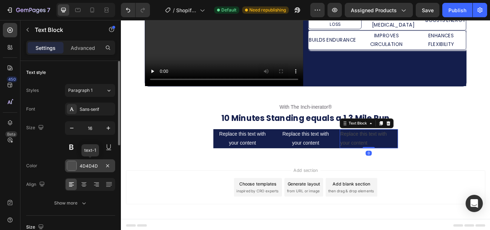
click at [74, 164] on div at bounding box center [71, 165] width 9 height 9
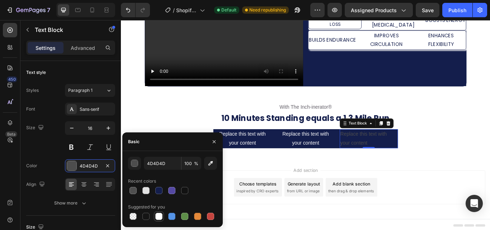
click at [157, 215] on div at bounding box center [158, 216] width 7 height 7
type input "FFFFFF"
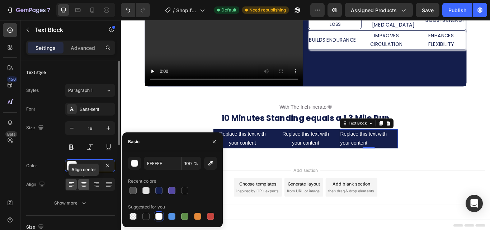
click at [86, 180] on div at bounding box center [83, 184] width 11 height 11
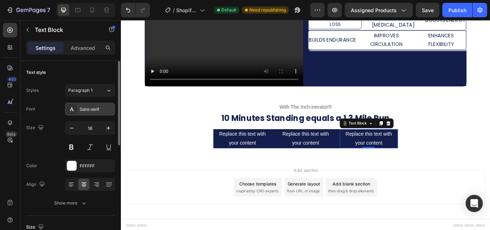
click at [103, 110] on div "Sans-serif" at bounding box center [97, 109] width 34 height 6
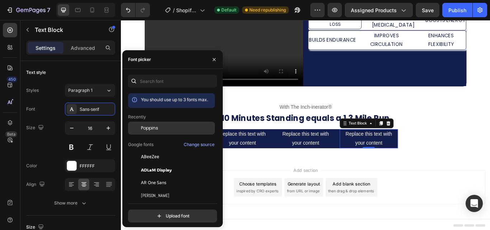
click at [153, 127] on span "Poppins" at bounding box center [149, 128] width 17 height 6
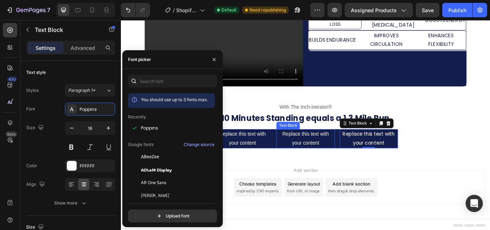
click at [325, 159] on div "Replace this text with your content" at bounding box center [336, 158] width 68 height 22
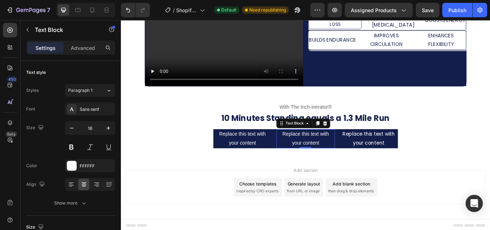
click at [344, 156] on p "Replace this text with your content" at bounding box center [336, 158] width 66 height 21
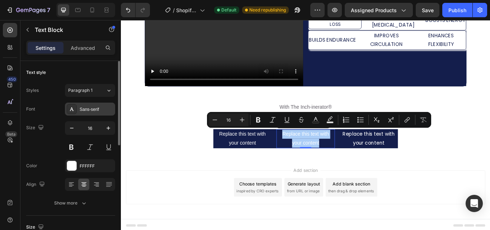
click at [96, 111] on div "Sans-serif" at bounding box center [97, 109] width 34 height 6
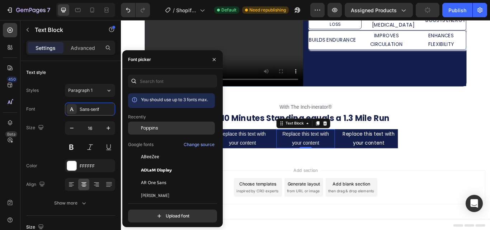
click at [145, 130] on span "Poppins" at bounding box center [149, 128] width 17 height 6
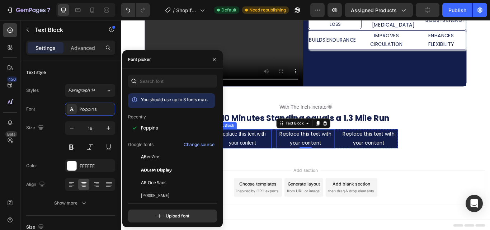
click at [257, 157] on div "Replace this text with your content" at bounding box center [262, 158] width 68 height 22
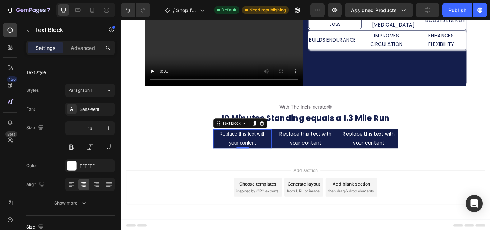
click at [257, 157] on div "Replace this text with your content" at bounding box center [262, 158] width 68 height 22
click at [257, 157] on p "Replace this text with your content" at bounding box center [262, 158] width 66 height 21
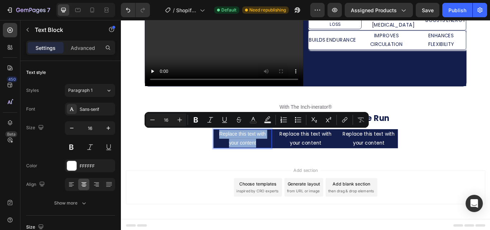
click at [257, 157] on p "Replace this text with your content" at bounding box center [262, 158] width 66 height 21
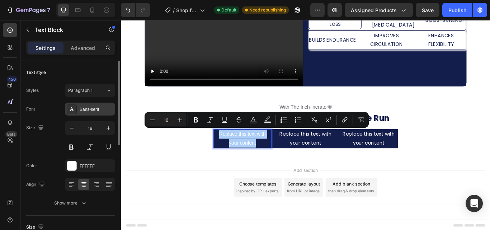
click at [90, 106] on div "Sans-serif" at bounding box center [97, 109] width 34 height 6
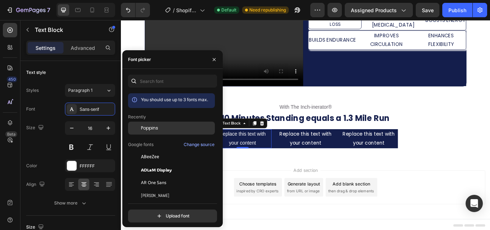
click at [156, 128] on span "Poppins" at bounding box center [149, 128] width 17 height 6
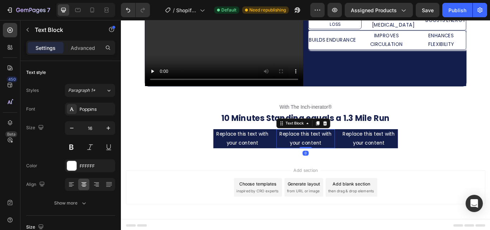
click at [338, 157] on p "Replace this text with your content" at bounding box center [336, 158] width 66 height 21
click at [273, 151] on p "Replace this text with your content" at bounding box center [262, 158] width 66 height 21
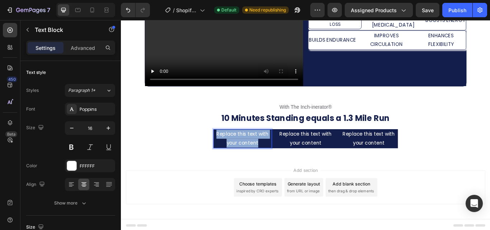
click at [273, 151] on p "Replace this text with your content" at bounding box center [262, 158] width 66 height 21
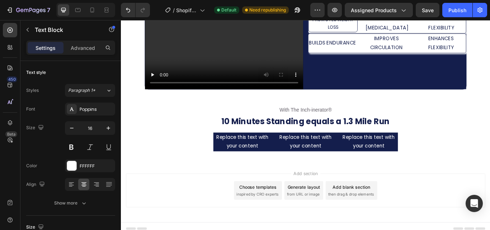
scroll to position [361, 0]
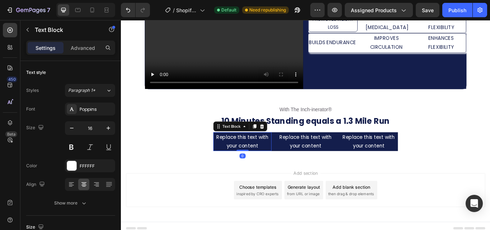
click at [265, 155] on p "Replace this text with your content" at bounding box center [262, 162] width 66 height 21
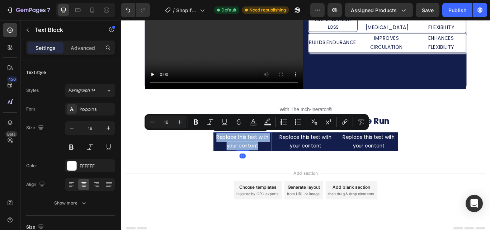
click at [265, 155] on p "Replace this text with your content" at bounding box center [262, 162] width 66 height 21
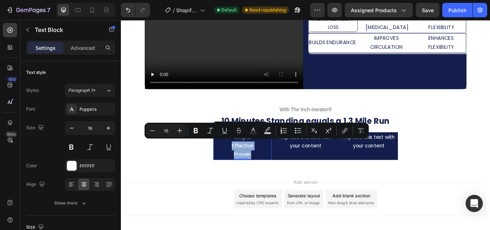
drag, startPoint x: 246, startPoint y: 162, endPoint x: 285, endPoint y: 181, distance: 43.5
click at [285, 181] on div "With The Inch-inerator® Text Block 10 Minutes Standing equals a 1.3 Mile Run He…" at bounding box center [336, 148] width 430 height 94
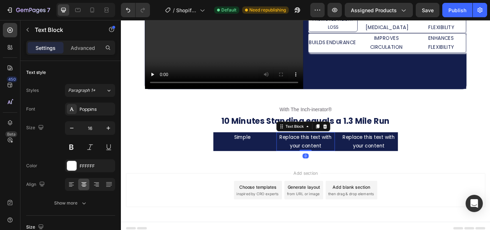
click at [330, 153] on div "Replace this text with your content" at bounding box center [336, 162] width 68 height 22
click at [330, 153] on p "Replace this text with your content" at bounding box center [336, 162] width 66 height 21
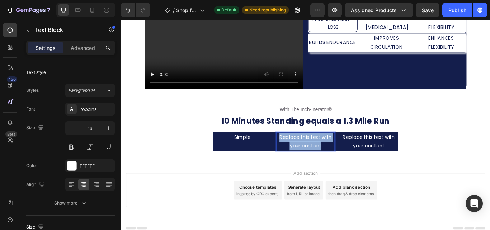
click at [330, 153] on p "Replace this text with your content" at bounding box center [336, 162] width 66 height 21
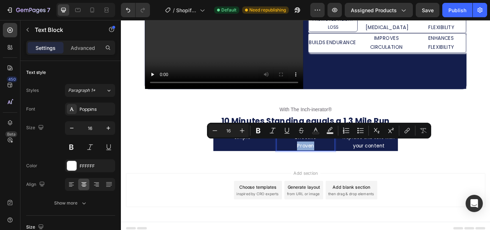
drag, startPoint x: 321, startPoint y: 162, endPoint x: 359, endPoint y: 162, distance: 38.0
click at [359, 162] on p "Effective Proven" at bounding box center [336, 162] width 66 height 21
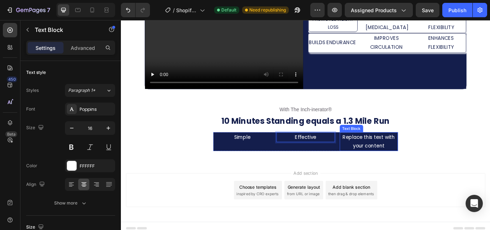
click at [396, 155] on div "Replace this text with your content" at bounding box center [410, 162] width 68 height 22
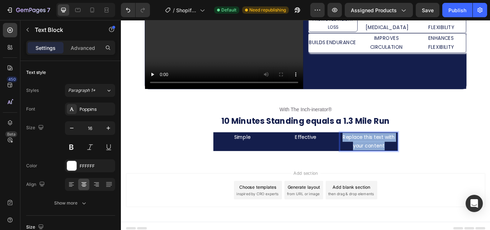
click at [396, 155] on p "Replace this text with your content" at bounding box center [410, 162] width 66 height 21
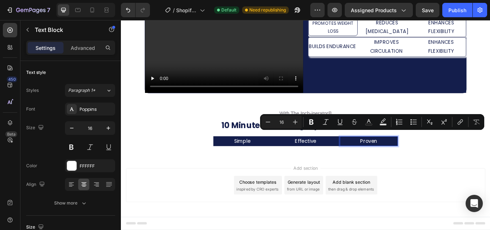
scroll to position [354, 0]
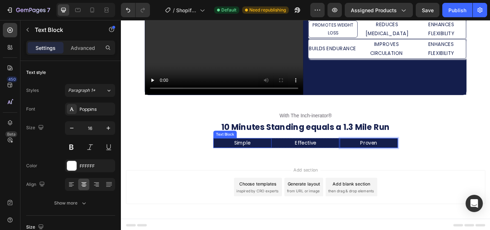
click at [266, 158] on p "Simple" at bounding box center [262, 163] width 66 height 10
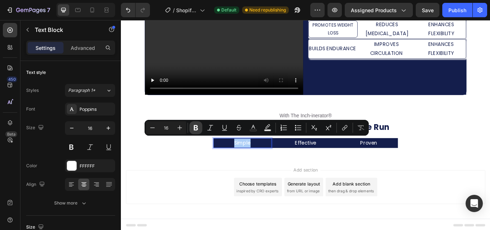
click at [195, 127] on icon "Editor contextual toolbar" at bounding box center [196, 127] width 4 height 5
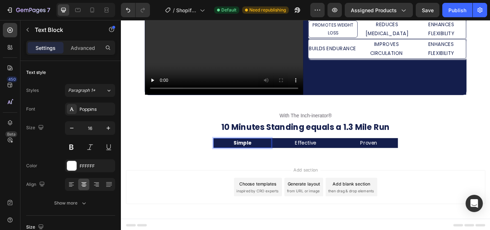
click at [261, 159] on strong "Simple" at bounding box center [262, 163] width 21 height 8
click at [260, 160] on strong "Simple" at bounding box center [262, 163] width 21 height 8
click at [280, 162] on p "Simple" at bounding box center [262, 163] width 66 height 10
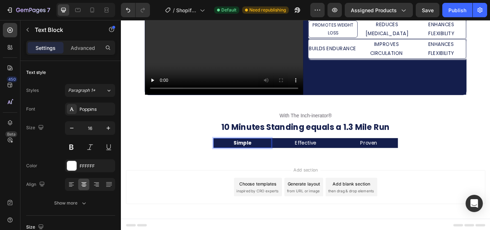
click at [266, 159] on strong "Simple" at bounding box center [262, 163] width 21 height 8
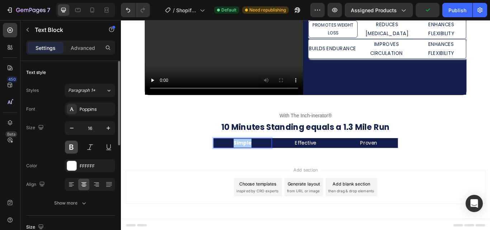
click at [71, 146] on button at bounding box center [71, 147] width 13 height 13
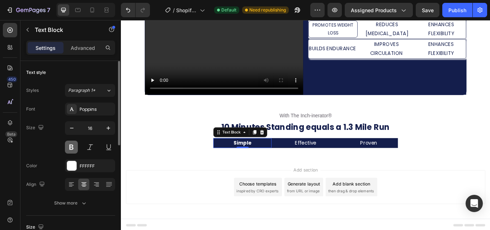
click at [72, 146] on button at bounding box center [71, 147] width 13 height 13
click at [265, 162] on strong "Simple" at bounding box center [262, 163] width 21 height 8
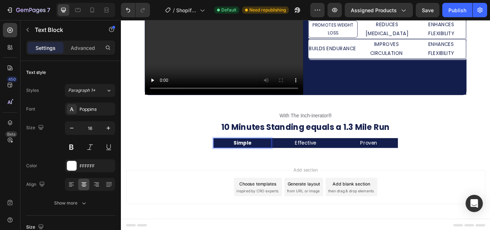
click at [265, 162] on strong "Simple" at bounding box center [262, 163] width 21 height 8
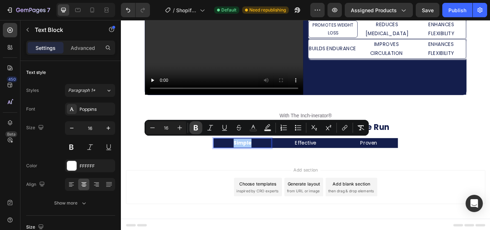
click at [198, 127] on icon "Editor contextual toolbar" at bounding box center [196, 127] width 4 height 5
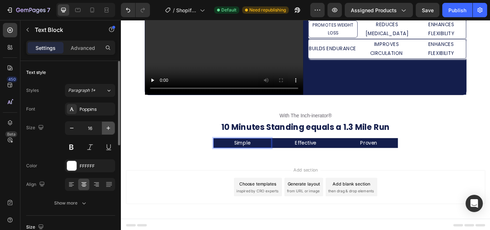
click at [109, 127] on icon "button" at bounding box center [108, 127] width 7 height 7
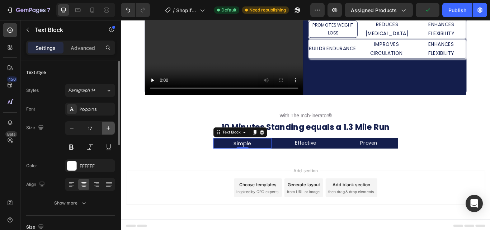
click at [109, 127] on icon "button" at bounding box center [108, 127] width 7 height 7
type input "18"
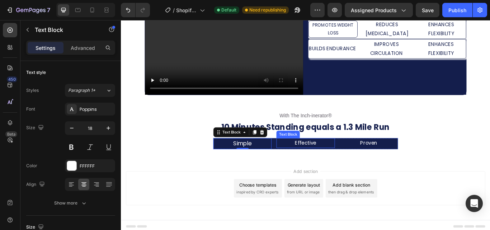
click at [345, 158] on p "Effective" at bounding box center [336, 163] width 66 height 10
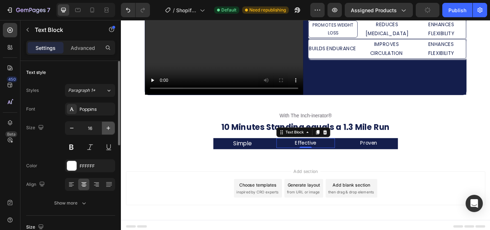
click at [106, 127] on icon "button" at bounding box center [108, 127] width 7 height 7
type input "18"
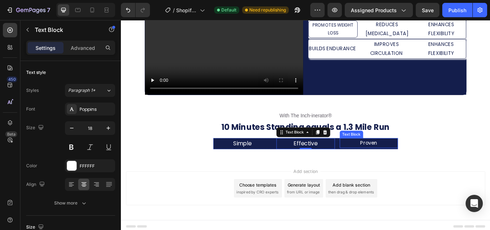
click at [416, 163] on p "Proven" at bounding box center [410, 163] width 66 height 10
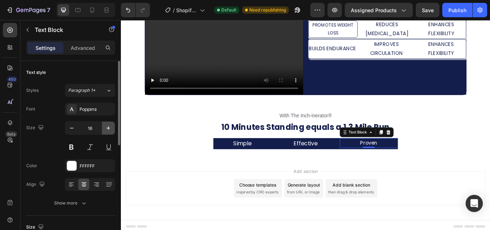
click at [109, 128] on icon "button" at bounding box center [108, 127] width 7 height 7
type input "18"
click at [251, 164] on p "Simple" at bounding box center [262, 163] width 66 height 11
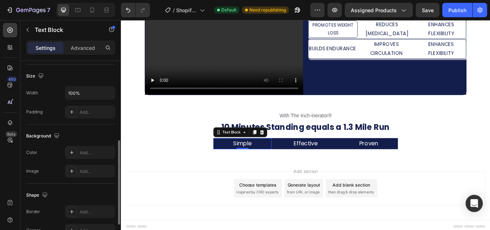
scroll to position [159, 0]
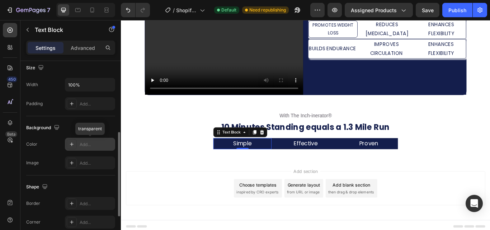
click at [94, 143] on div "Add..." at bounding box center [97, 144] width 34 height 6
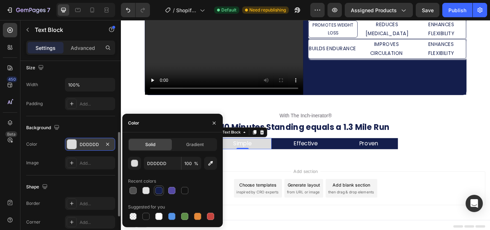
click at [160, 191] on div at bounding box center [158, 190] width 7 height 7
type input "141E4C"
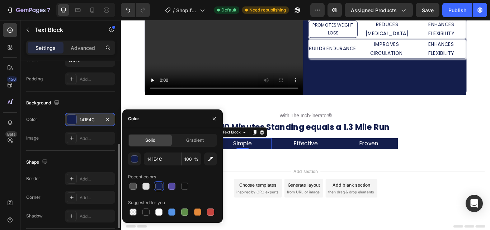
scroll to position [185, 0]
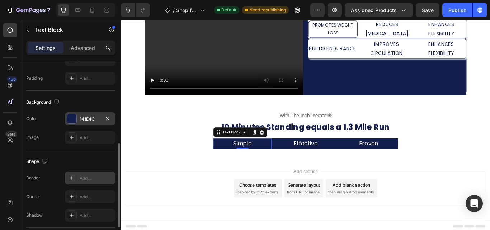
click at [94, 177] on div "Add..." at bounding box center [97, 178] width 34 height 6
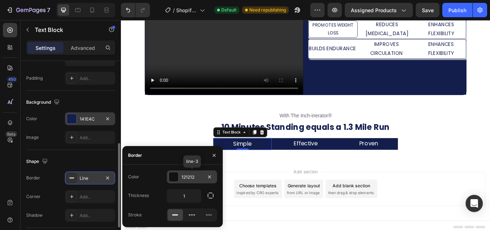
click at [172, 176] on div at bounding box center [173, 176] width 9 height 9
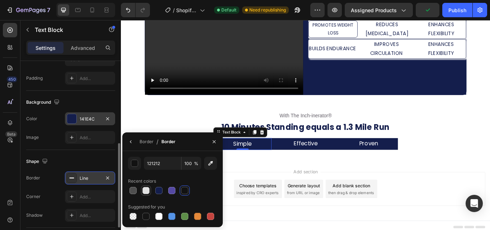
click at [147, 190] on div at bounding box center [145, 190] width 7 height 7
click at [161, 217] on div at bounding box center [158, 216] width 7 height 7
type input "FFFFFF"
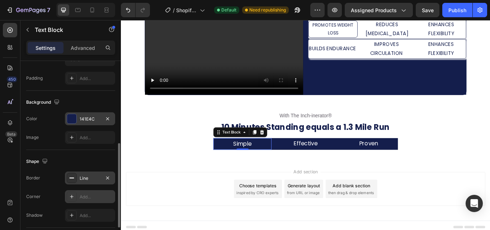
click at [88, 198] on div "Add..." at bounding box center [97, 197] width 34 height 6
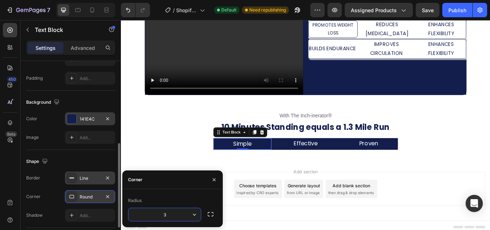
type input "30"
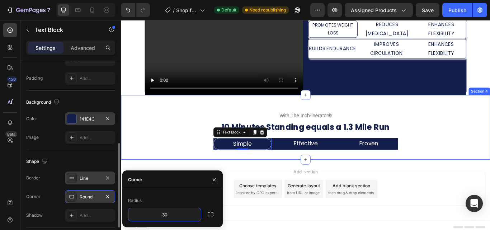
click at [190, 167] on div "With The Inch-inerator® Text Block 10 Minutes Standing equals a 1.3 Mile Run He…" at bounding box center [336, 145] width 430 height 52
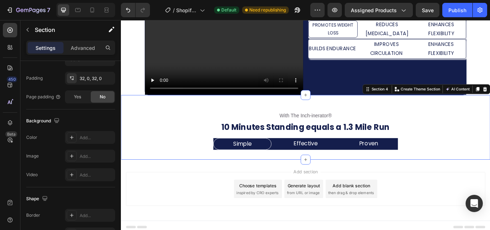
scroll to position [0, 0]
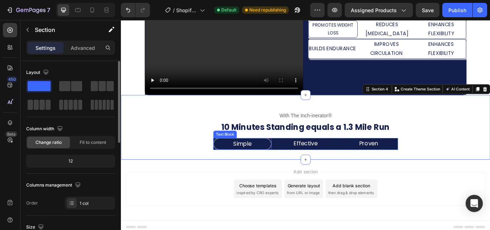
click at [283, 159] on p "Simple" at bounding box center [262, 164] width 66 height 11
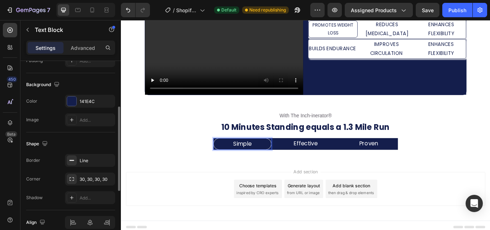
scroll to position [227, 0]
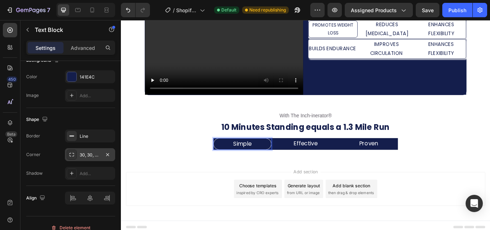
click at [98, 152] on div "30, 30, 30, 30" at bounding box center [90, 155] width 21 height 6
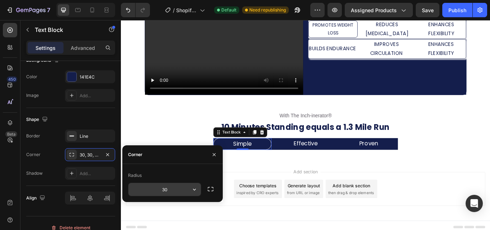
click at [163, 187] on input "30" at bounding box center [164, 189] width 72 height 13
type input "20"
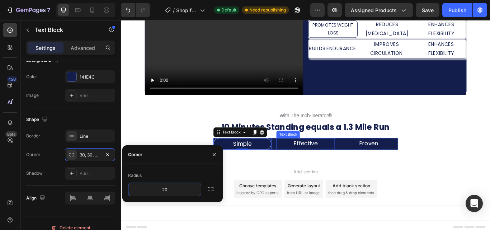
click at [339, 160] on p "Effective" at bounding box center [336, 163] width 66 height 11
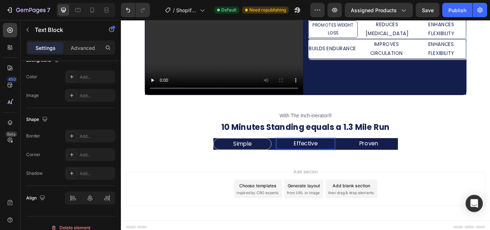
click at [339, 160] on p "Effective" at bounding box center [336, 163] width 66 height 11
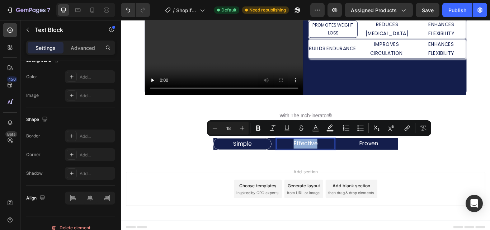
click at [359, 161] on p "Effective" at bounding box center [336, 163] width 66 height 11
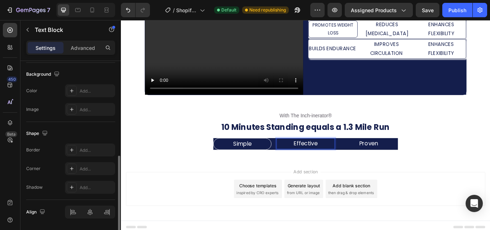
scroll to position [212, 0]
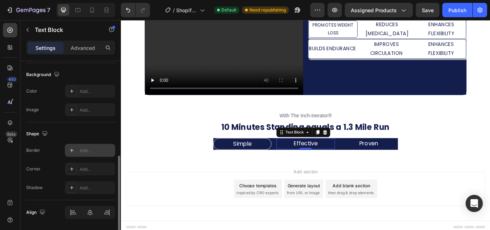
click at [92, 149] on div "Add..." at bounding box center [97, 150] width 34 height 6
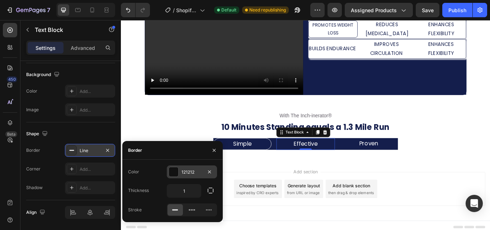
click at [176, 171] on div at bounding box center [173, 171] width 9 height 9
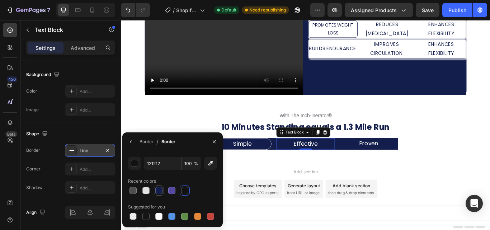
click at [159, 190] on div at bounding box center [158, 190] width 7 height 7
type input "141E4C"
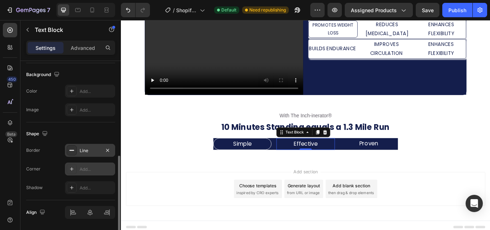
click at [90, 168] on div "Add..." at bounding box center [97, 169] width 34 height 6
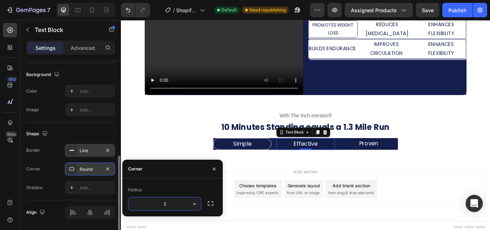
type input "20"
click at [81, 151] on div "Line" at bounding box center [90, 150] width 21 height 6
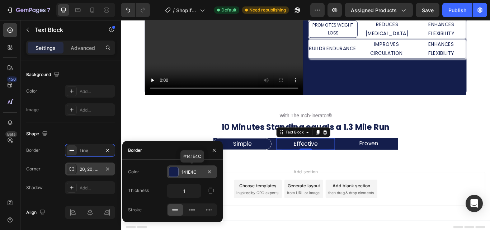
click at [176, 173] on div at bounding box center [173, 171] width 9 height 9
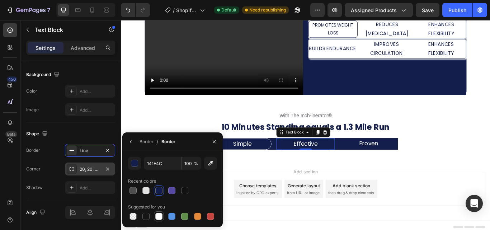
click at [159, 216] on div at bounding box center [158, 216] width 7 height 7
type input "FFFFFF"
click at [401, 158] on p "Proven" at bounding box center [410, 163] width 66 height 11
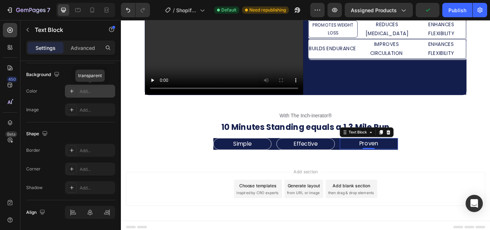
click at [84, 87] on div "Add..." at bounding box center [90, 91] width 50 height 13
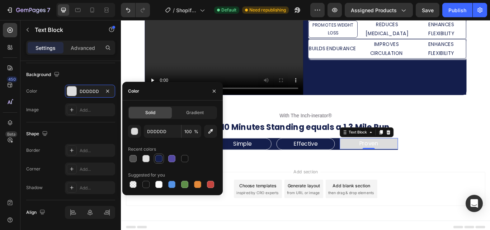
click at [155, 157] on div at bounding box center [159, 158] width 9 height 9
type input "141E4C"
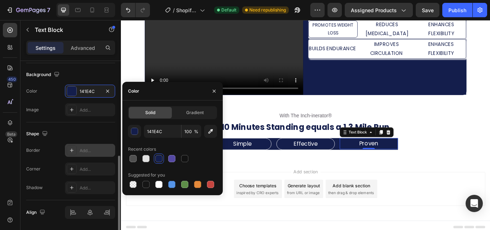
click at [91, 148] on div "Add..." at bounding box center [97, 150] width 34 height 6
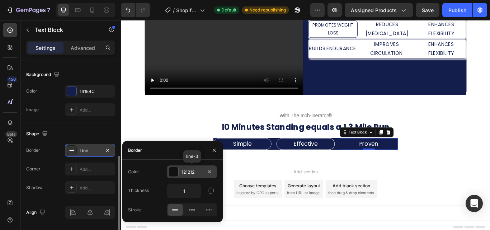
click at [178, 169] on div at bounding box center [174, 172] width 10 height 10
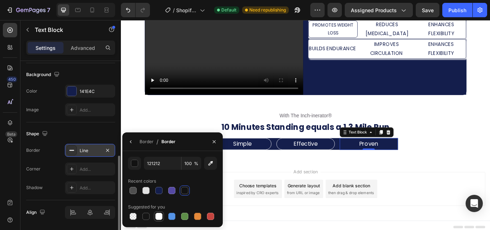
click at [158, 214] on div at bounding box center [158, 216] width 7 height 7
type input "FFFFFF"
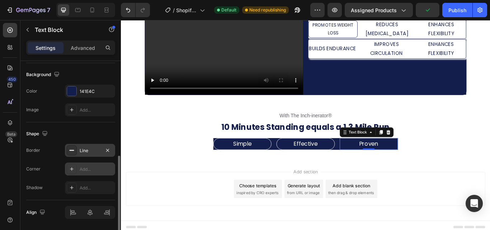
click at [96, 168] on div "Add..." at bounding box center [97, 169] width 34 height 6
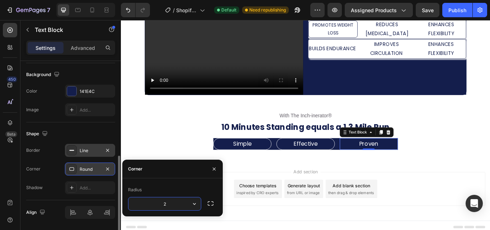
type input "20"
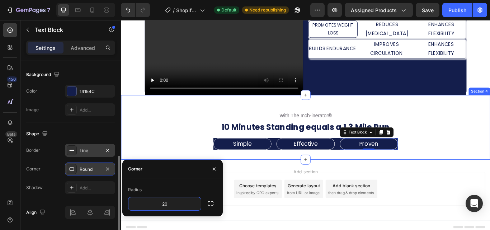
click at [463, 157] on div "With The Inch-inerator® Text Block 10 Minutes Standing equals a 1.3 Mile Run He…" at bounding box center [336, 145] width 430 height 52
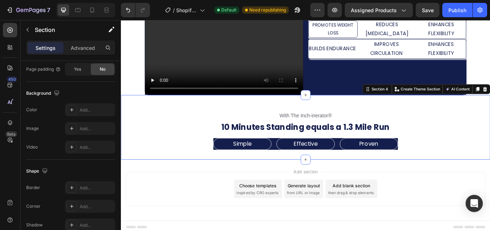
scroll to position [0, 0]
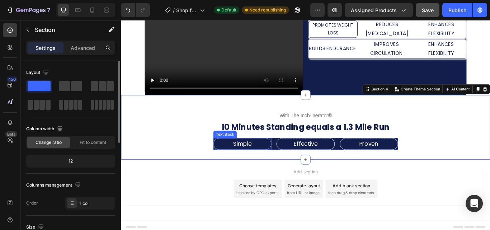
click at [290, 162] on p "Simple" at bounding box center [262, 164] width 66 height 11
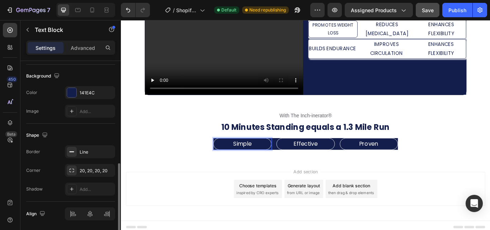
scroll to position [217, 0]
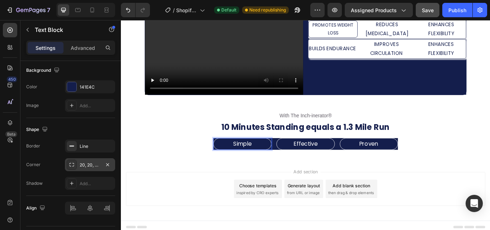
click at [98, 163] on div "20, 20, 20, 20" at bounding box center [90, 165] width 21 height 6
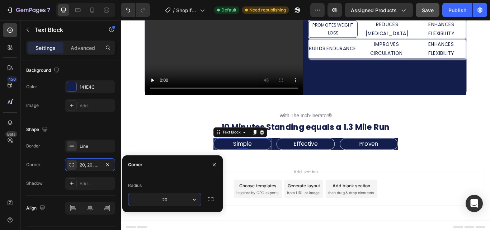
click at [163, 196] on input "20" at bounding box center [164, 199] width 72 height 13
click at [165, 198] on input "20" at bounding box center [164, 199] width 72 height 13
type input "5"
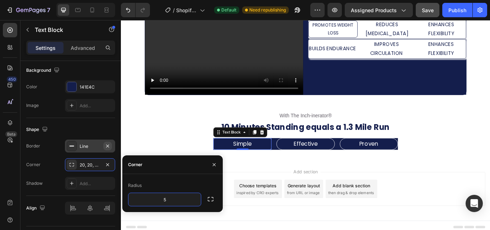
click at [104, 147] on button "button" at bounding box center [107, 146] width 9 height 9
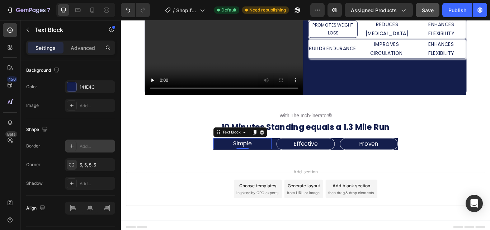
click at [82, 142] on div "Add..." at bounding box center [90, 145] width 50 height 13
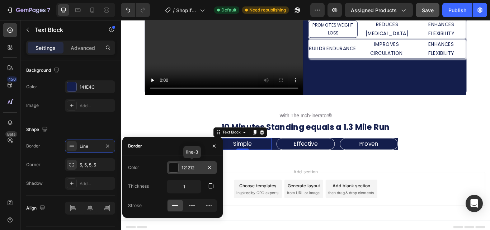
click at [185, 169] on div "121212" at bounding box center [191, 168] width 21 height 6
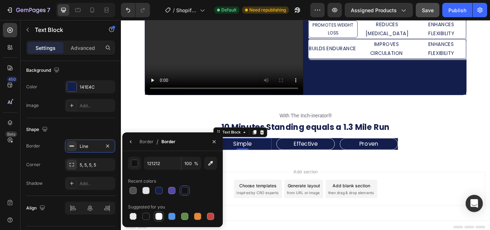
click at [158, 216] on div at bounding box center [158, 216] width 7 height 7
type input "FFFFFF"
click at [144, 139] on div "Border" at bounding box center [146, 141] width 14 height 6
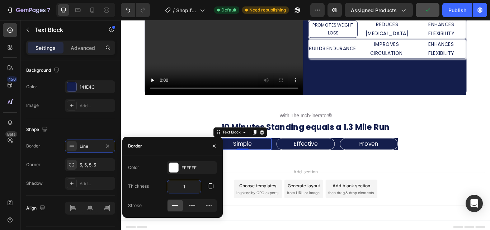
click at [183, 182] on input "1" at bounding box center [184, 186] width 34 height 13
type input "2"
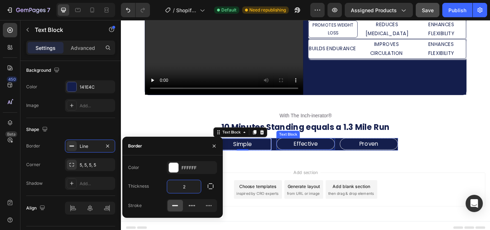
click at [343, 159] on p "Effective" at bounding box center [336, 164] width 66 height 11
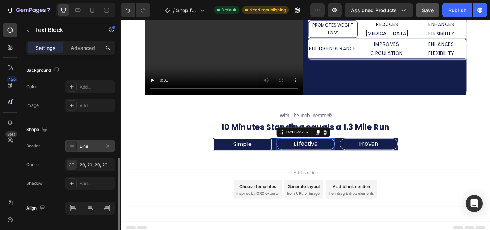
click at [93, 143] on div "Line" at bounding box center [90, 146] width 21 height 6
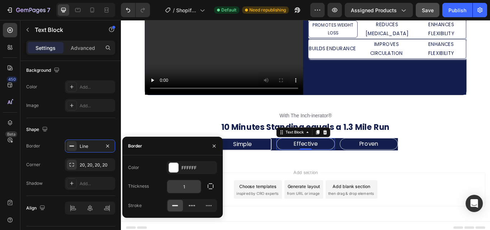
click at [185, 188] on input "1" at bounding box center [184, 186] width 34 height 13
type input "2"
click at [90, 163] on div "20, 20, 20, 20" at bounding box center [90, 165] width 21 height 6
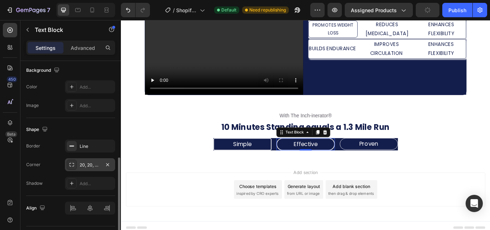
click at [90, 163] on div "20, 20, 20, 20" at bounding box center [90, 165] width 21 height 6
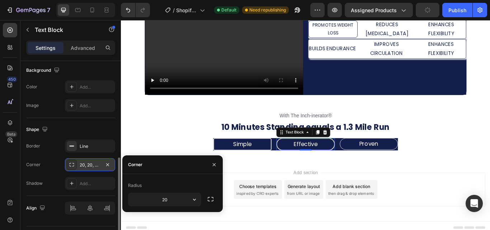
click at [90, 163] on div "20, 20, 20, 20" at bounding box center [90, 165] width 21 height 6
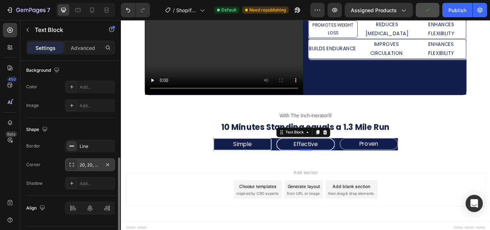
click at [96, 166] on div "20, 20, 20, 20" at bounding box center [90, 165] width 21 height 6
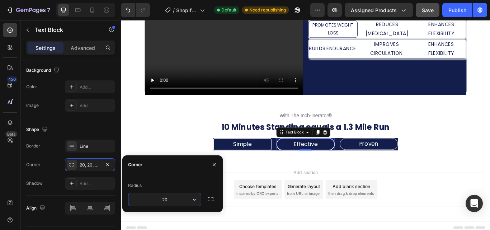
type input "5"
click at [394, 163] on p "Proven" at bounding box center [410, 164] width 66 height 11
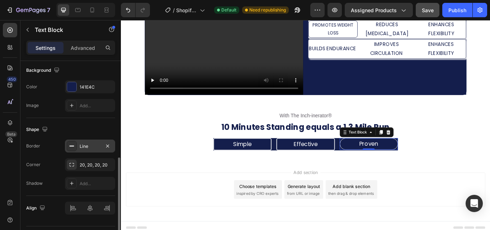
click at [86, 146] on div "Line" at bounding box center [90, 146] width 21 height 6
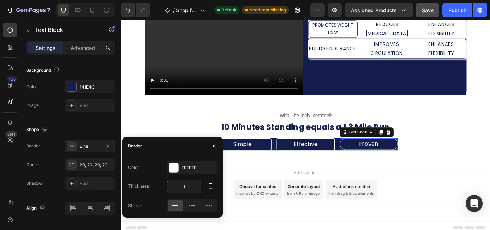
click at [184, 184] on input "1" at bounding box center [184, 186] width 34 height 13
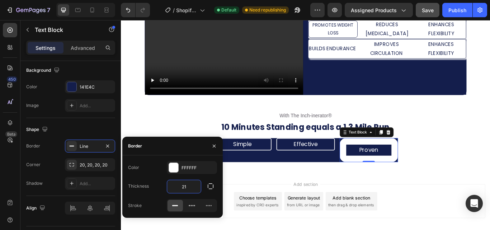
click at [186, 186] on input "21" at bounding box center [184, 186] width 34 height 13
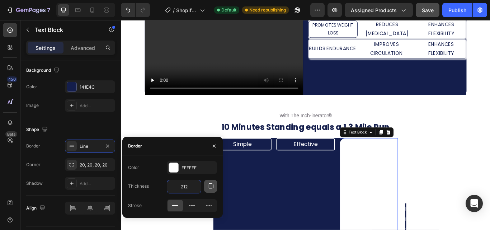
drag, startPoint x: 177, startPoint y: 186, endPoint x: 212, endPoint y: 186, distance: 34.8
drag, startPoint x: 212, startPoint y: 186, endPoint x: 203, endPoint y: 185, distance: 9.4
click at [203, 185] on div "212" at bounding box center [192, 187] width 50 height 14
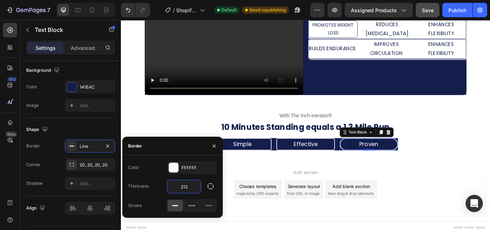
type input "2"
click at [100, 162] on div "20, 20, 20, 20" at bounding box center [90, 164] width 50 height 13
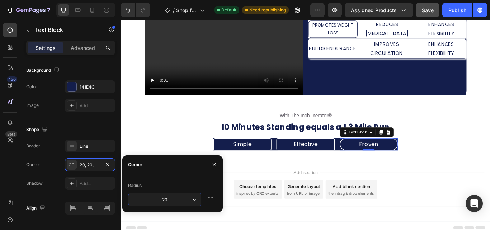
click at [165, 198] on input "20" at bounding box center [164, 199] width 72 height 13
type input "5"
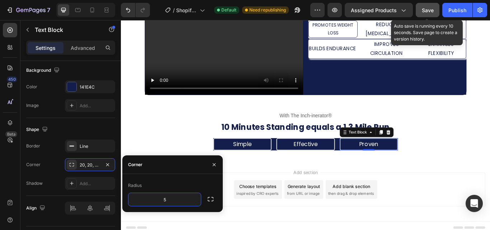
click at [427, 8] on span "Save" at bounding box center [428, 10] width 12 height 6
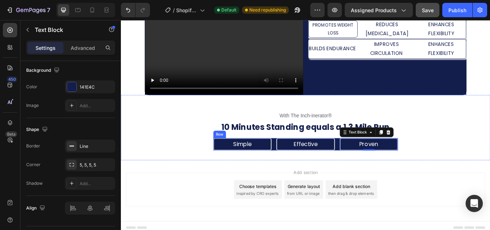
click at [295, 161] on div "Simple Text Block Effective Text Block Proven Text Block 0 Row" at bounding box center [335, 165] width 215 height 14
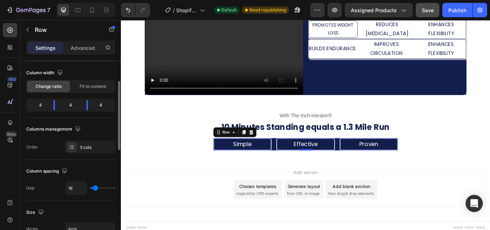
scroll to position [57, 0]
type input "36"
click at [99, 188] on input "range" at bounding box center [102, 186] width 25 height 1
type input "31"
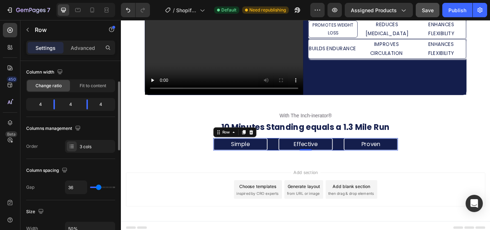
type input "31"
type input "22"
type input "20"
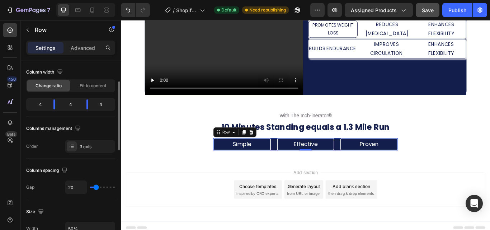
type input "18"
type input "16"
type input "13"
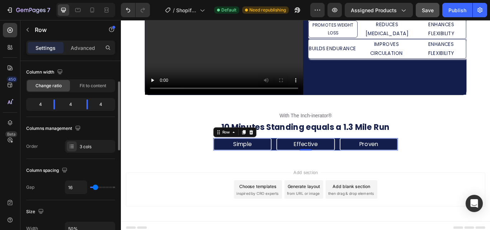
type input "13"
type input "11"
type input "16"
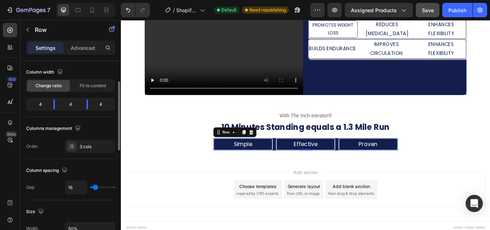
type input "20"
type input "22"
type input "24"
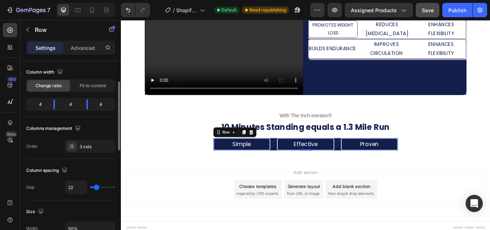
type input "24"
type input "20"
type input "16"
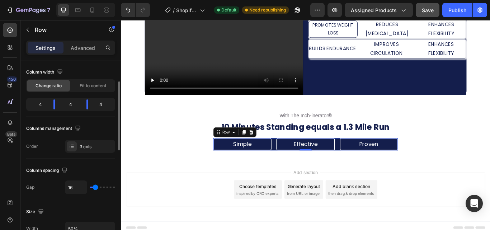
click at [95, 188] on input "range" at bounding box center [102, 186] width 25 height 1
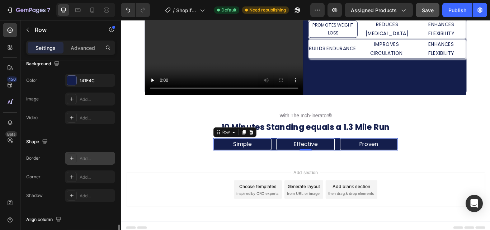
scroll to position [330, 0]
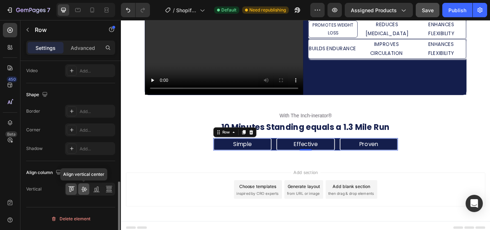
click at [85, 188] on icon at bounding box center [84, 189] width 6 height 5
click at [71, 190] on icon at bounding box center [71, 188] width 7 height 7
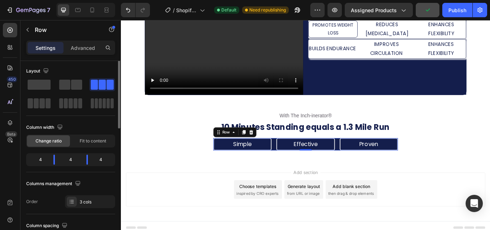
scroll to position [0, 0]
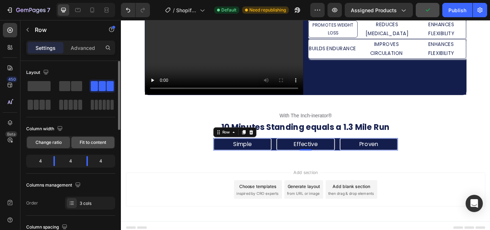
click at [91, 138] on div "Fit to content" at bounding box center [92, 142] width 43 height 11
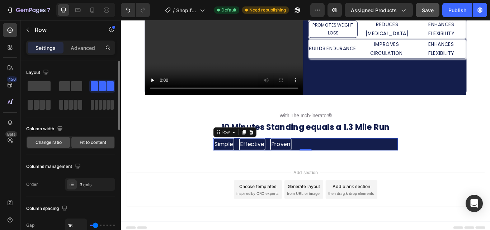
click at [53, 141] on span "Change ratio" at bounding box center [48, 142] width 26 height 6
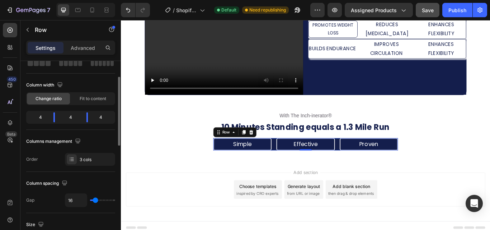
scroll to position [29, 0]
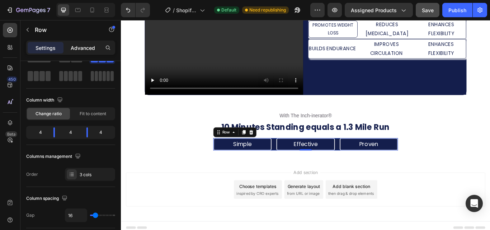
click at [83, 48] on p "Advanced" at bounding box center [83, 48] width 24 height 8
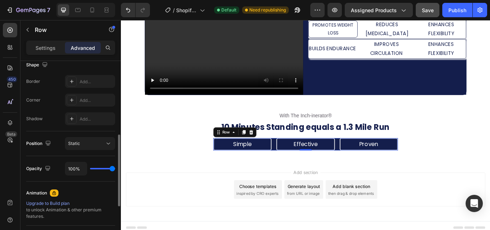
scroll to position [192, 0]
click at [98, 147] on button "Static" at bounding box center [90, 143] width 50 height 13
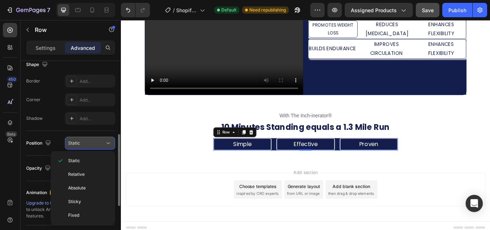
click at [98, 147] on button "Static" at bounding box center [90, 143] width 50 height 13
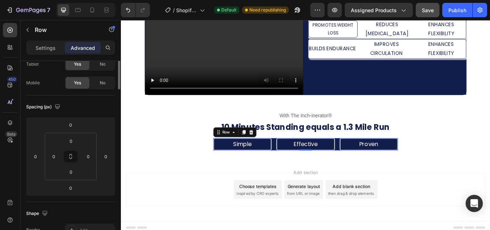
scroll to position [0, 0]
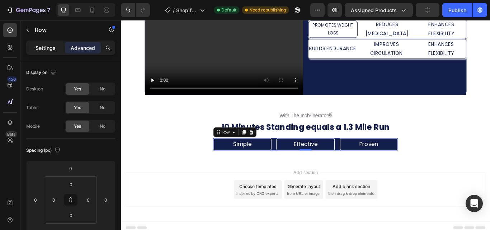
click at [52, 48] on p "Settings" at bounding box center [45, 48] width 20 height 8
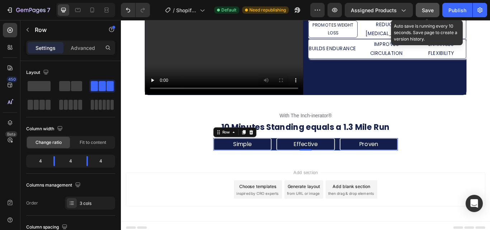
click at [424, 11] on span "Save" at bounding box center [428, 10] width 12 height 6
